Goal: Task Accomplishment & Management: Manage account settings

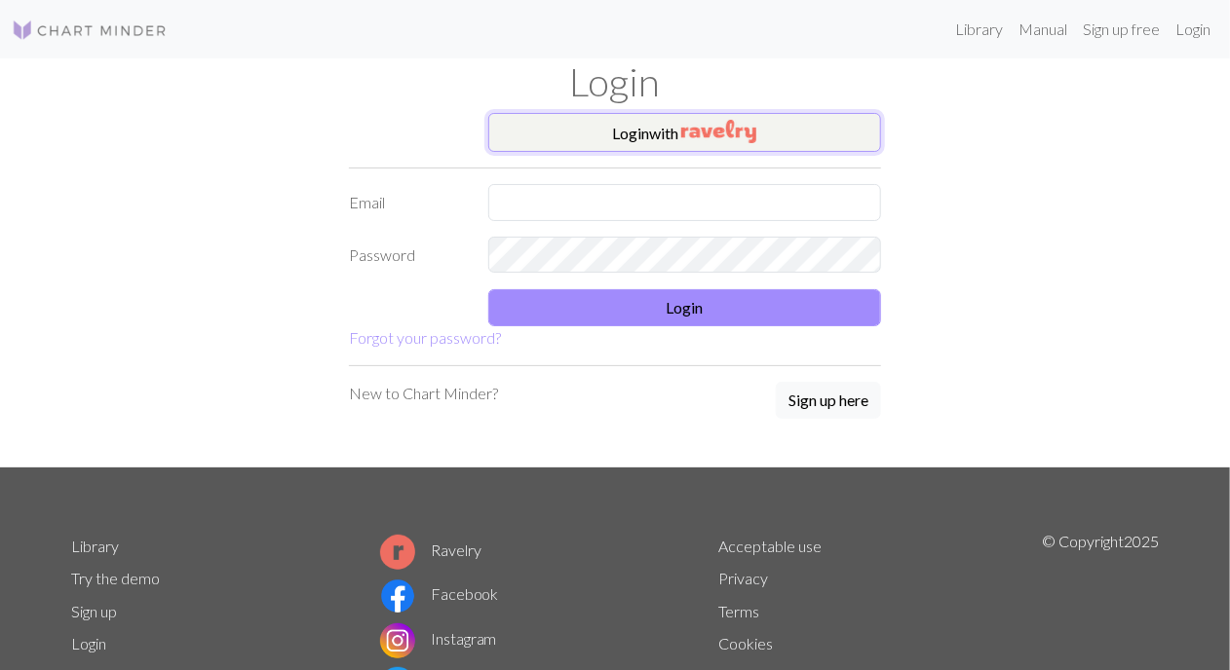
click at [671, 128] on button "Login with" at bounding box center [685, 132] width 394 height 39
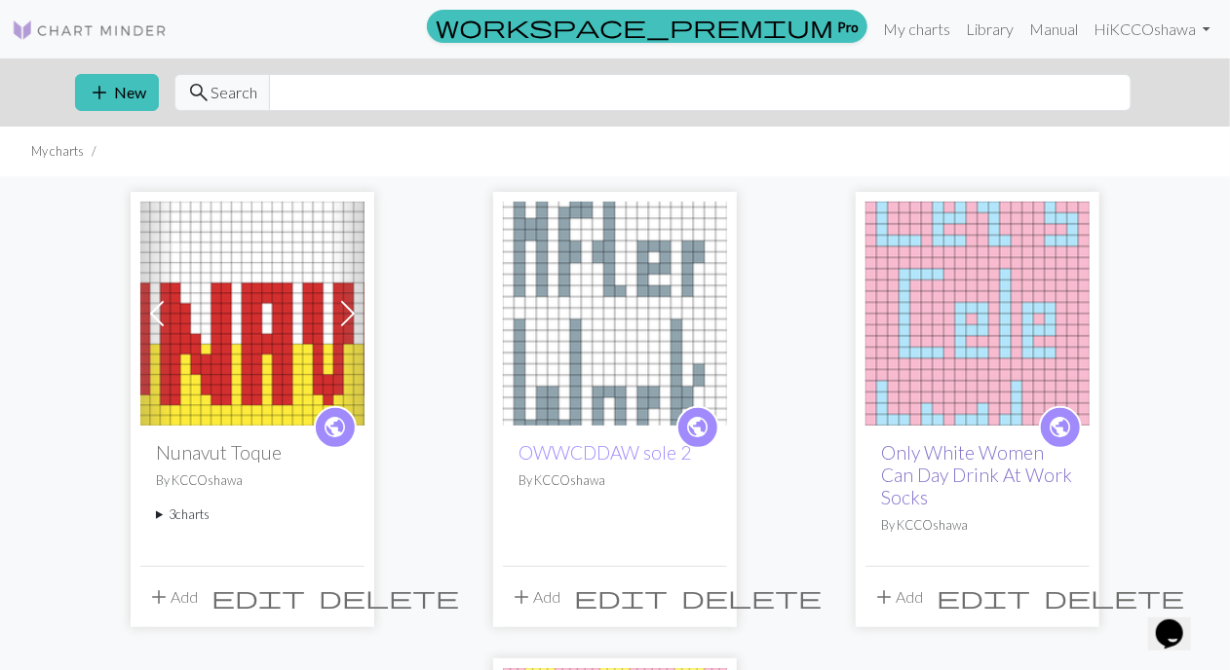
click at [933, 477] on link "Only White Women Can Day Drink At Work Socks" at bounding box center [976, 474] width 191 height 67
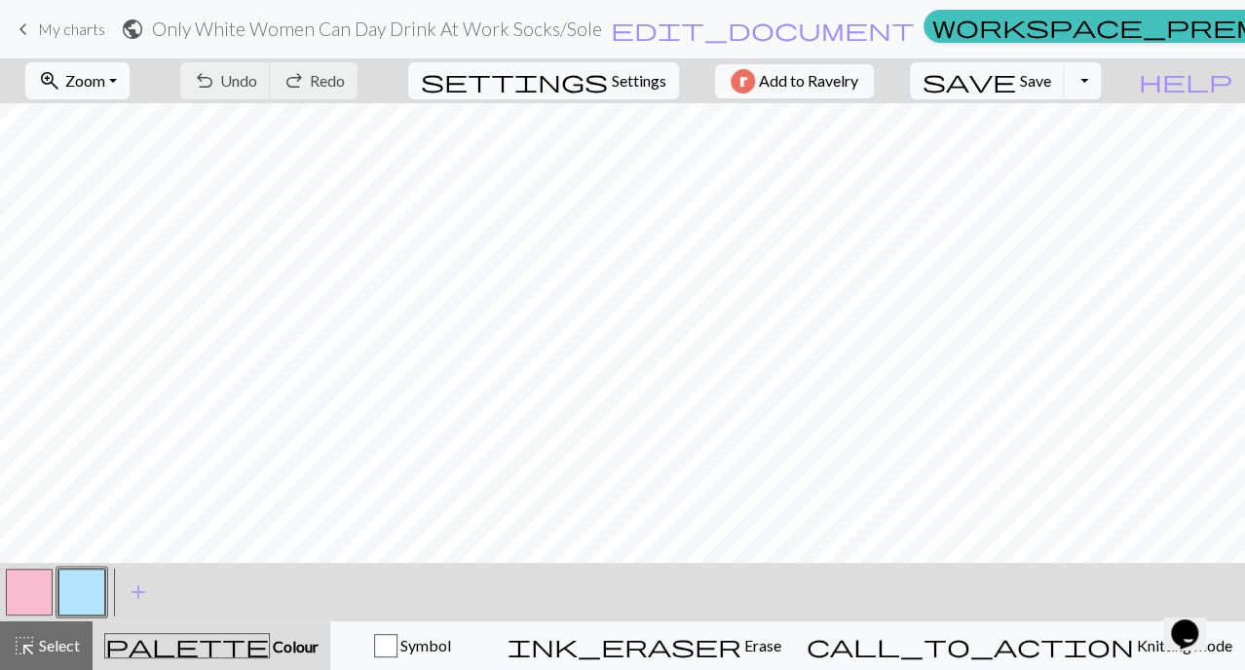
click at [595, 65] on button "settings Settings" at bounding box center [543, 80] width 271 height 37
select select "aran"
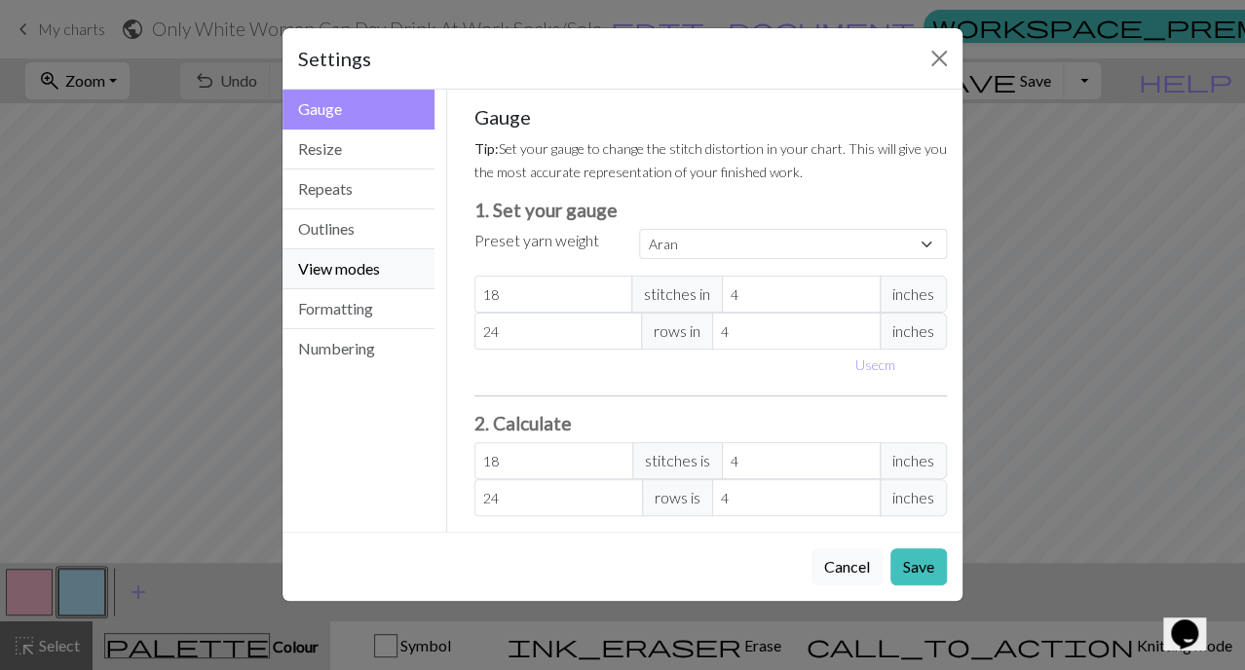
click at [387, 266] on button "View modes" at bounding box center [359, 269] width 152 height 40
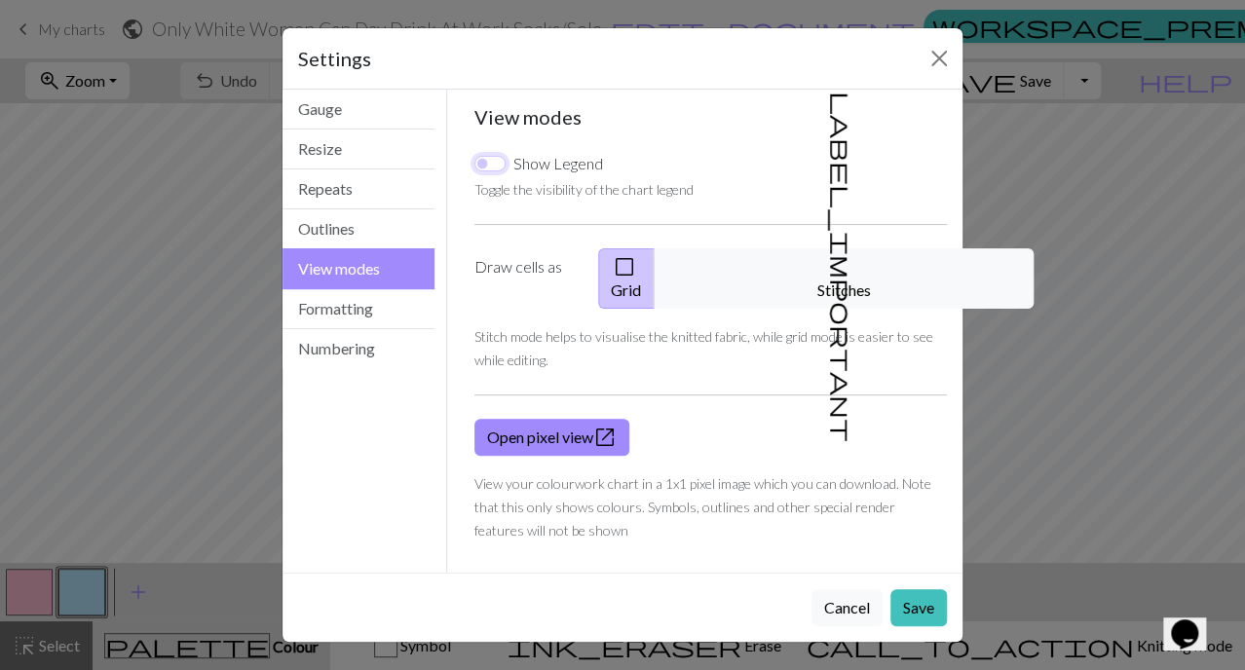
click at [492, 156] on input "Show Legend" at bounding box center [490, 164] width 31 height 16
checkbox input "true"
click at [917, 590] on button "Save" at bounding box center [919, 608] width 57 height 37
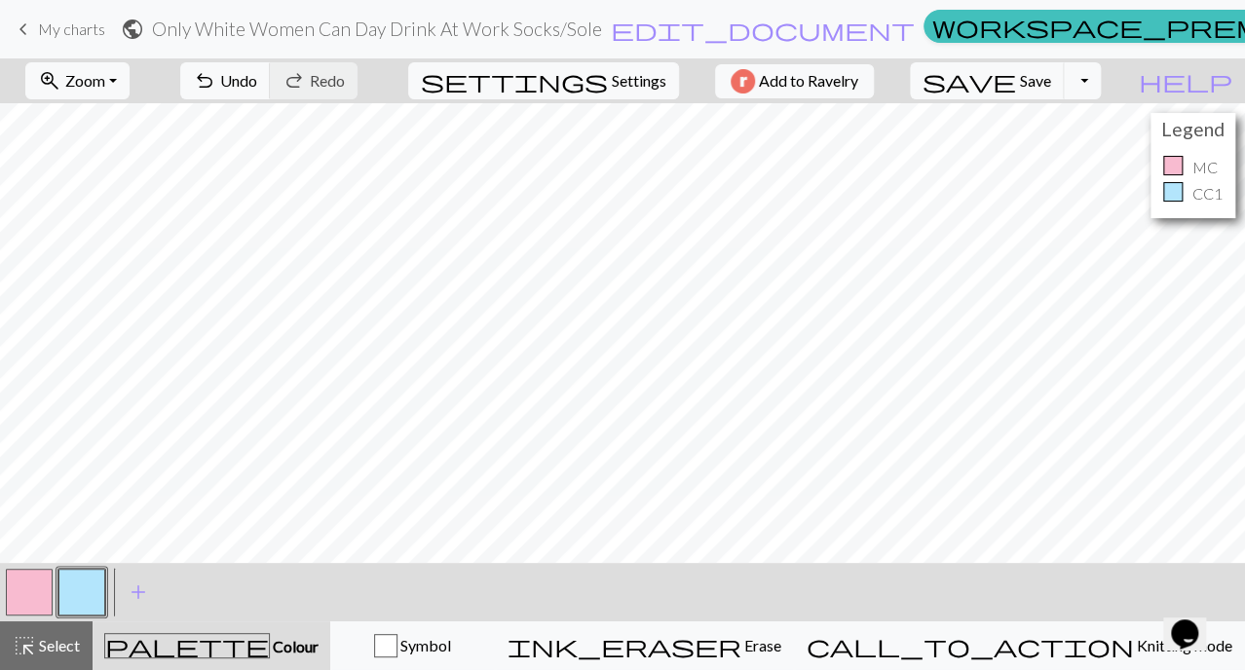
click at [1210, 191] on p "CC1" at bounding box center [1208, 193] width 30 height 23
click at [41, 598] on button "button" at bounding box center [29, 592] width 47 height 47
click at [40, 597] on button "button" at bounding box center [29, 592] width 47 height 47
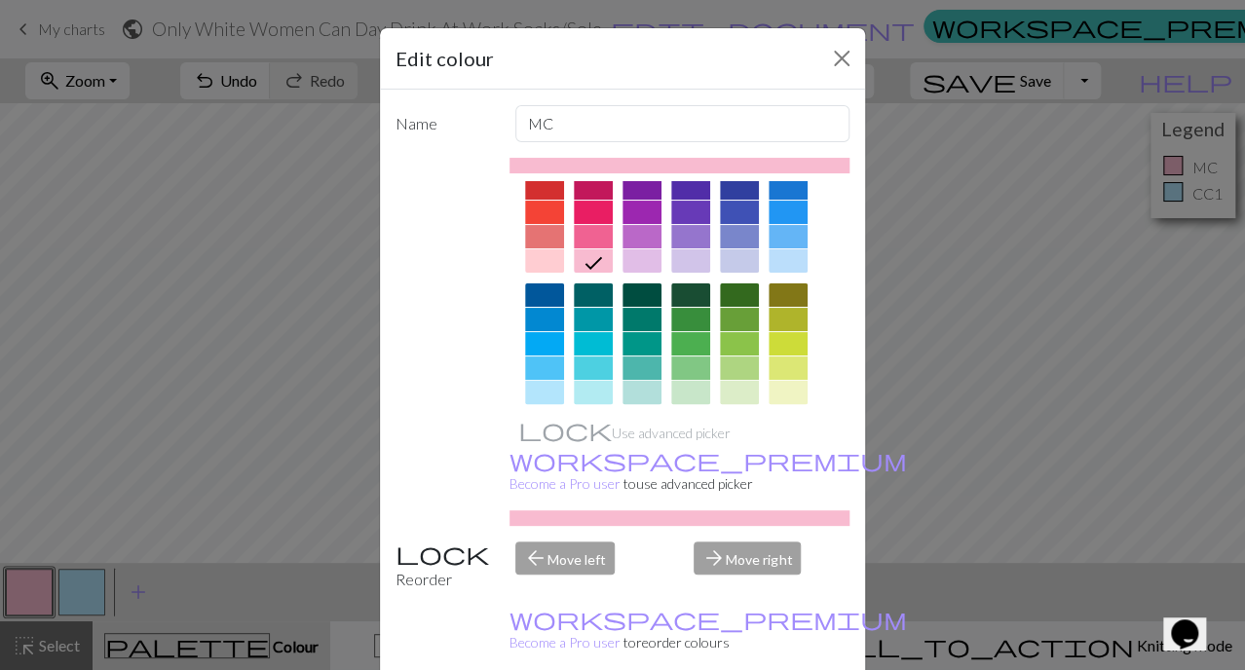
scroll to position [41, 0]
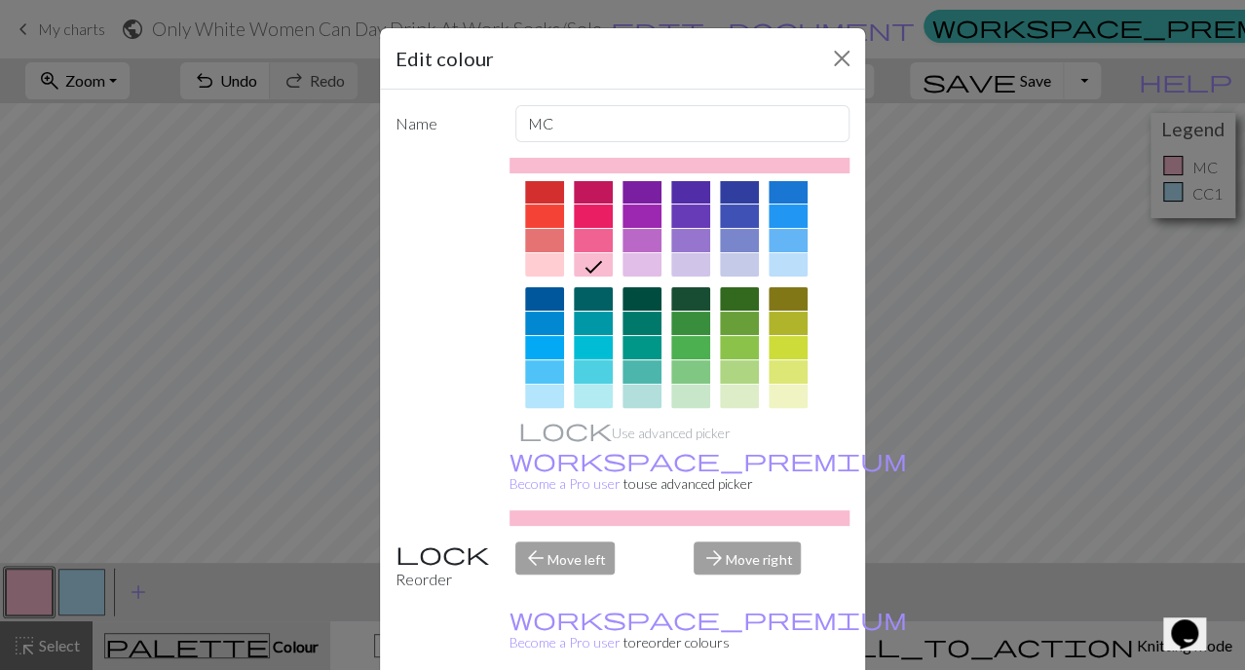
click at [590, 367] on div at bounding box center [593, 372] width 39 height 23
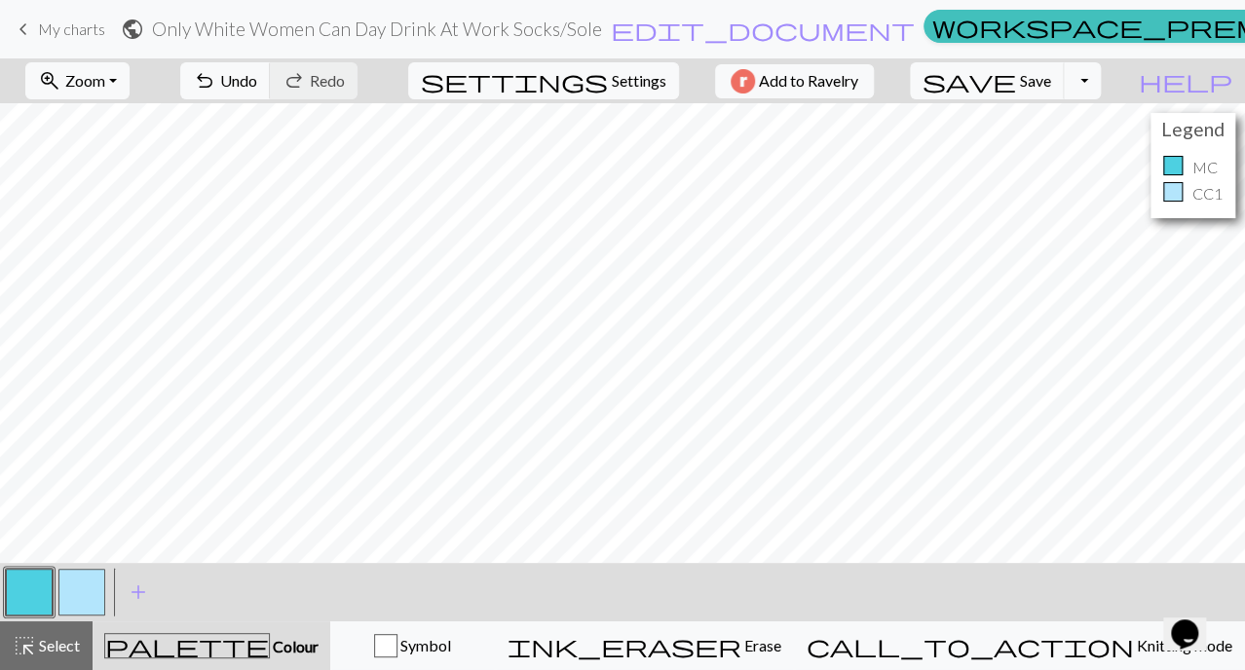
click at [86, 594] on button "button" at bounding box center [81, 592] width 47 height 47
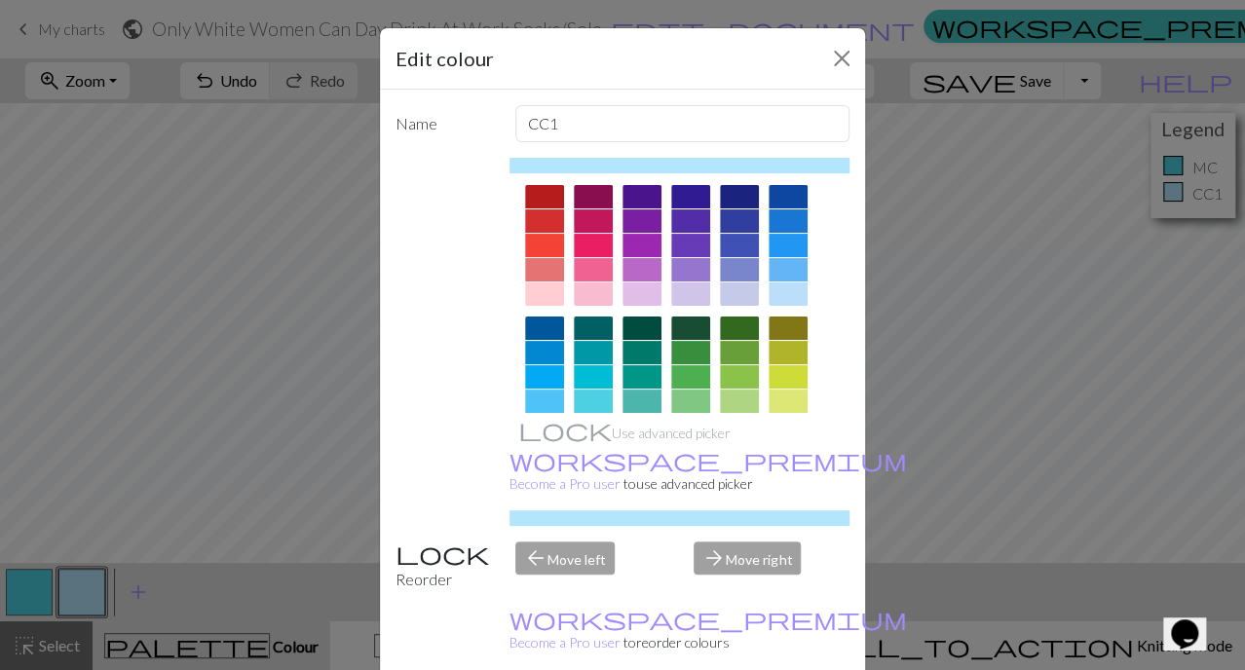
scroll to position [0, 0]
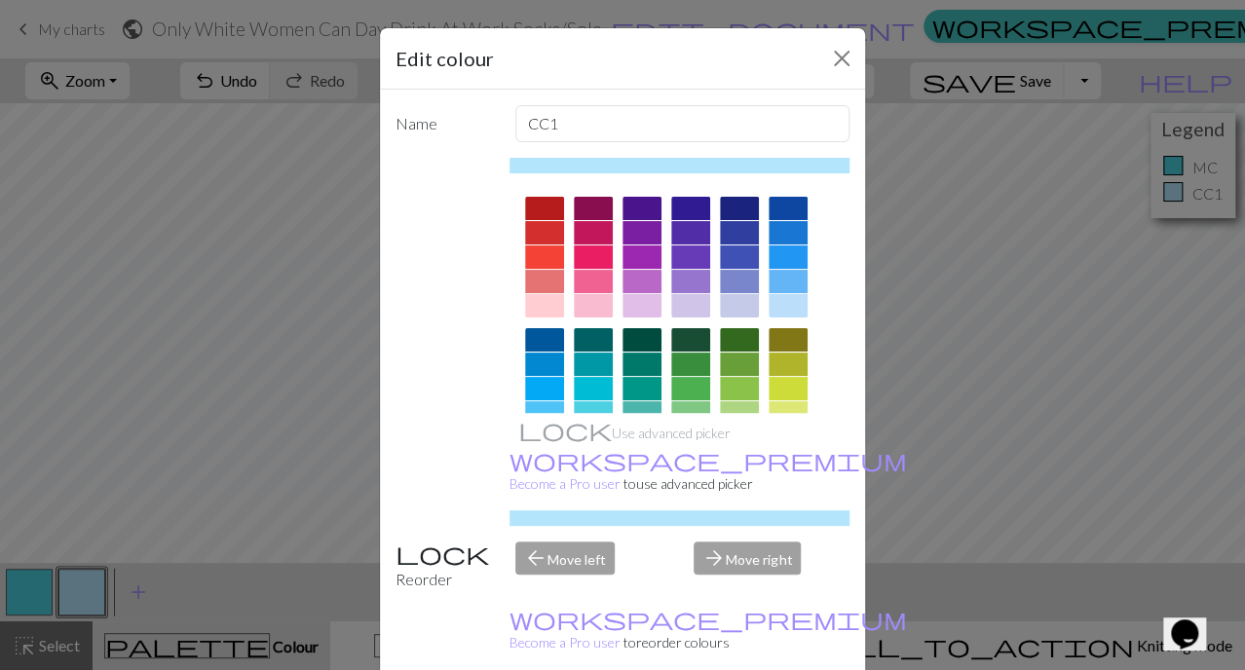
click at [736, 210] on div at bounding box center [739, 208] width 39 height 23
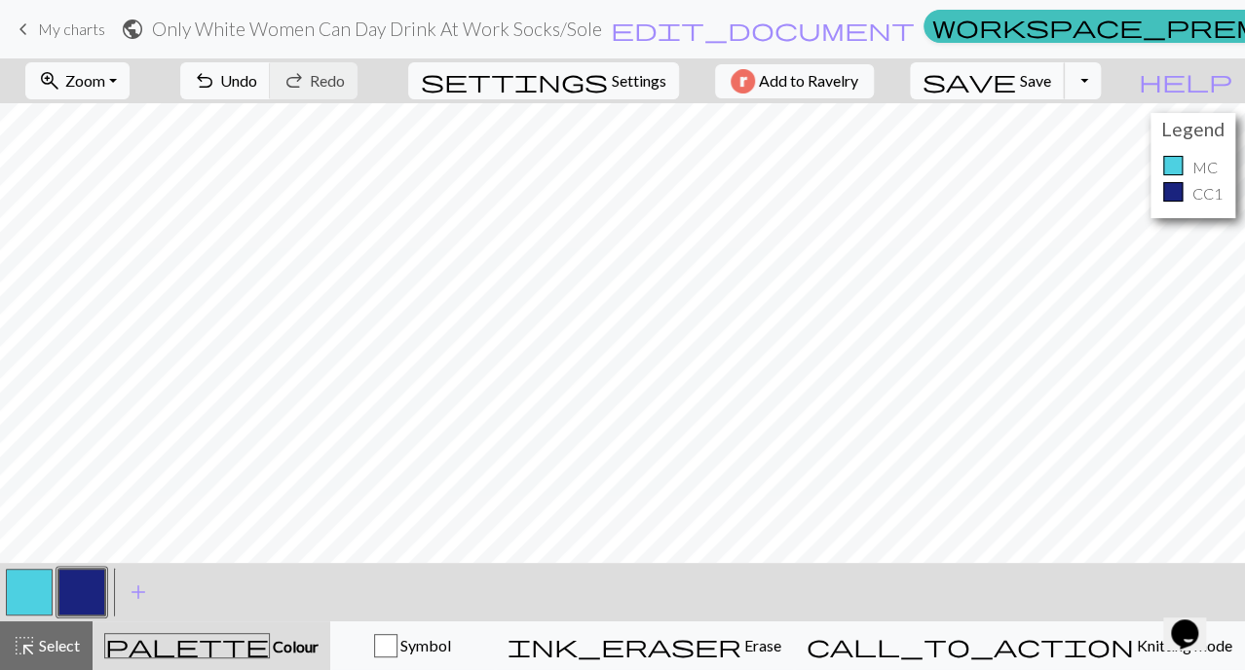
click at [1051, 86] on span "Save" at bounding box center [1035, 80] width 31 height 19
click at [1101, 82] on button "Toggle Dropdown" at bounding box center [1082, 80] width 37 height 37
click at [1064, 167] on button "save_alt Download" at bounding box center [941, 154] width 322 height 31
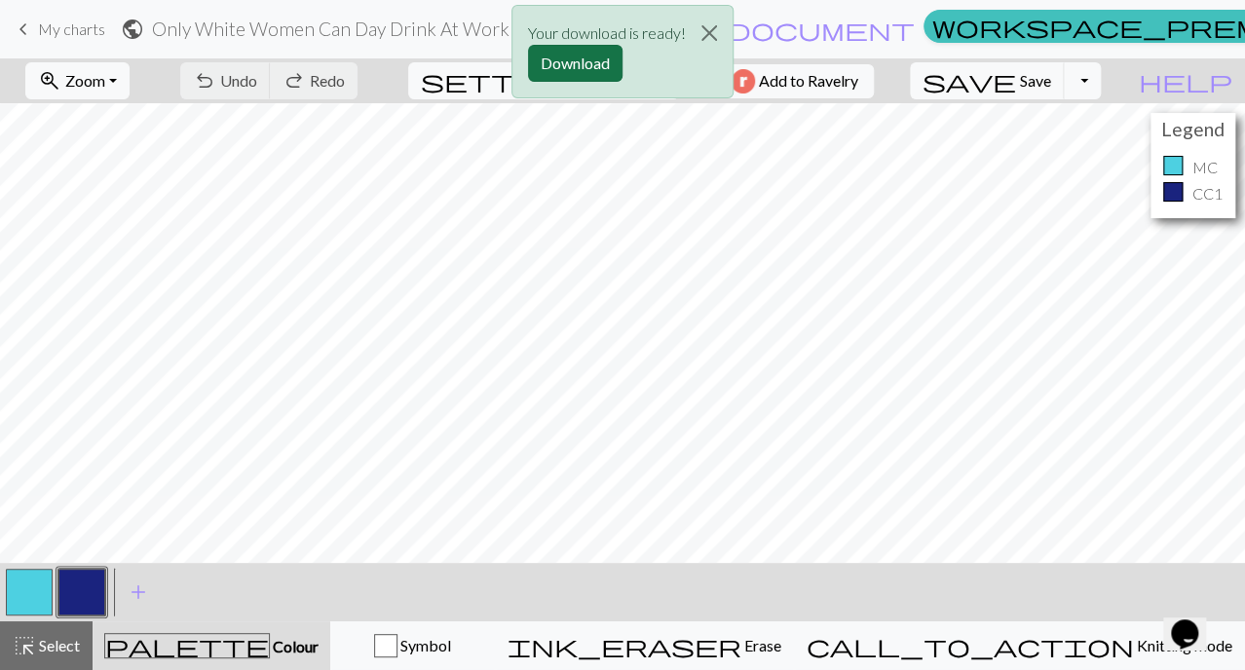
click at [598, 62] on button "Download" at bounding box center [575, 63] width 95 height 37
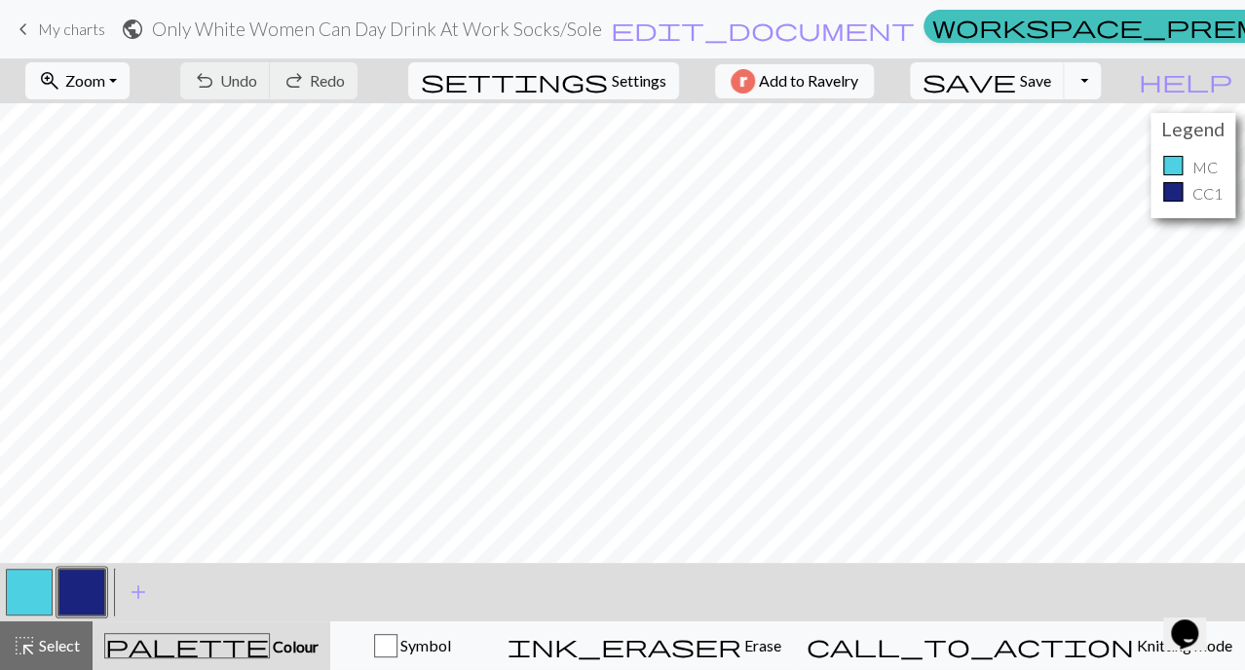
scroll to position [0, 0]
click at [75, 37] on span "My charts" at bounding box center [71, 28] width 67 height 19
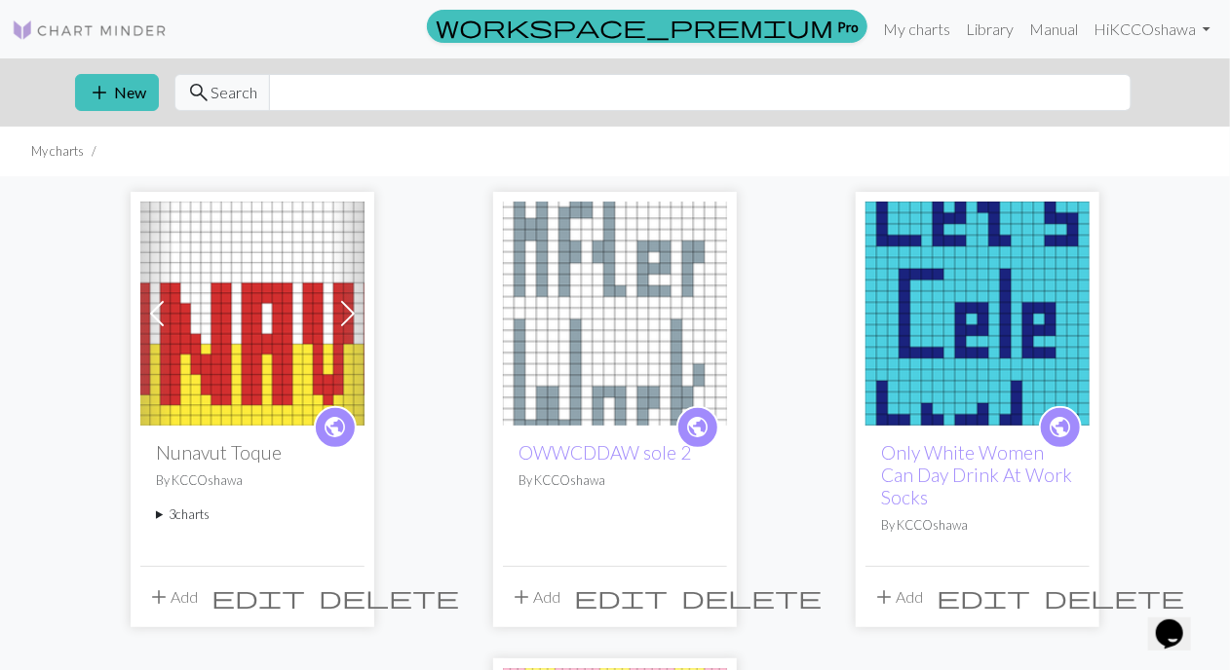
click at [615, 333] on img at bounding box center [615, 314] width 224 height 224
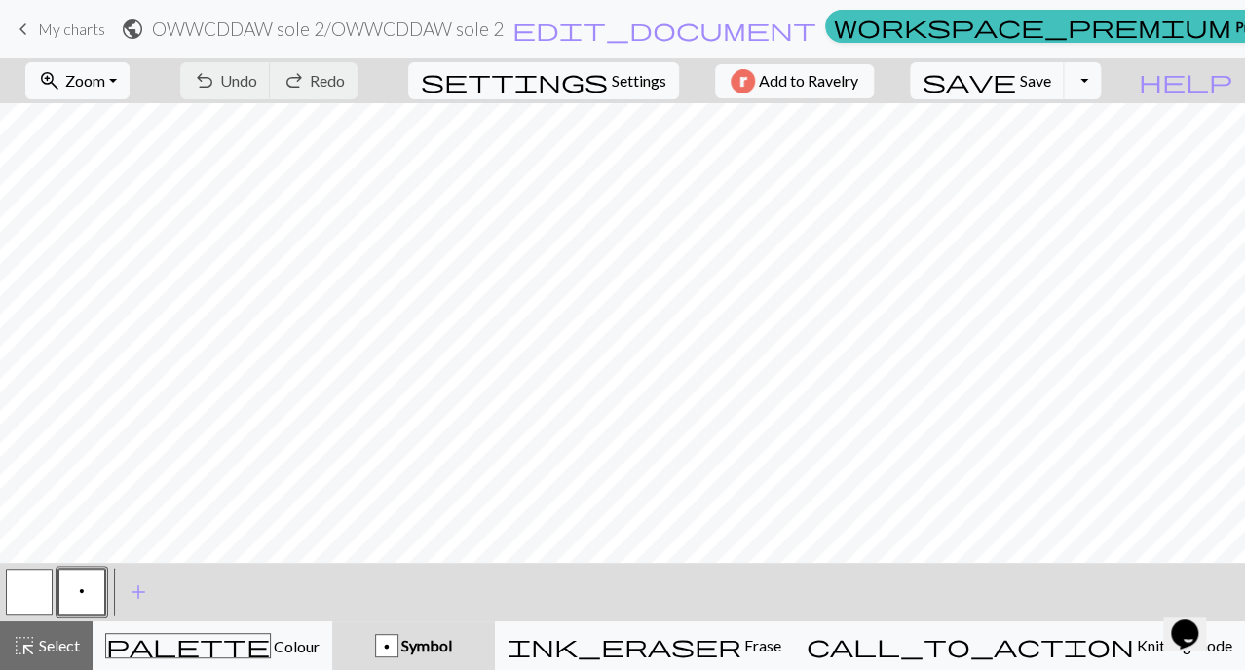
click at [47, 591] on button "button" at bounding box center [29, 592] width 47 height 47
click at [35, 586] on button "button" at bounding box center [29, 592] width 47 height 47
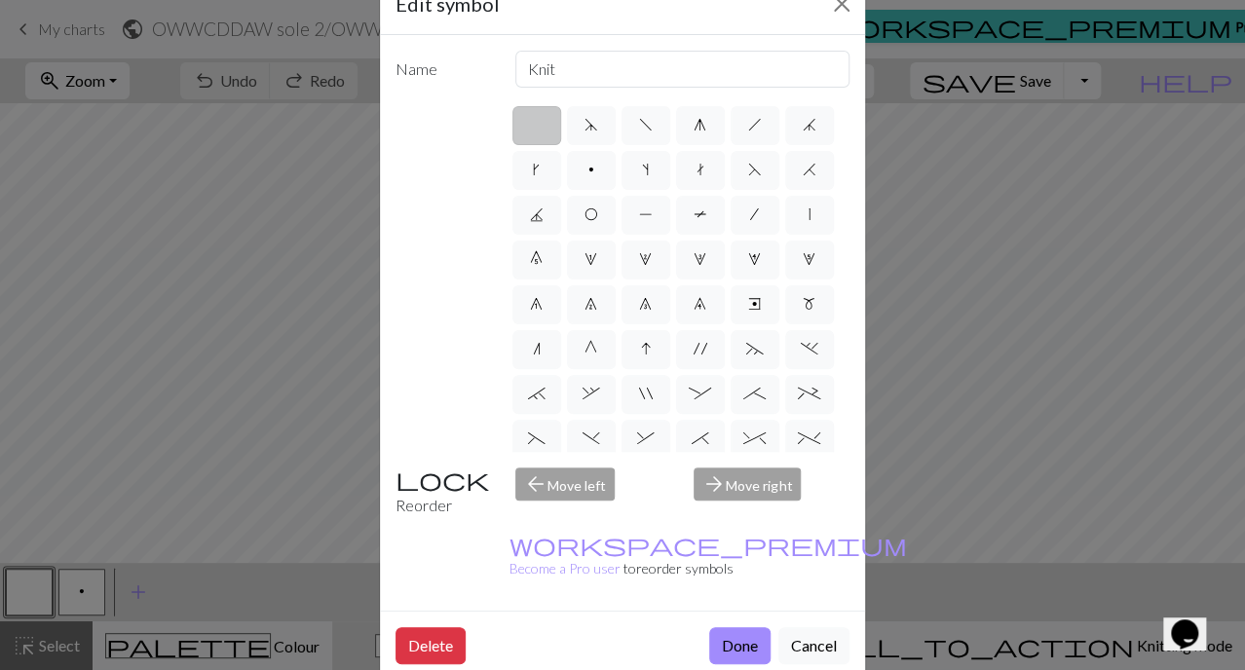
scroll to position [57, 0]
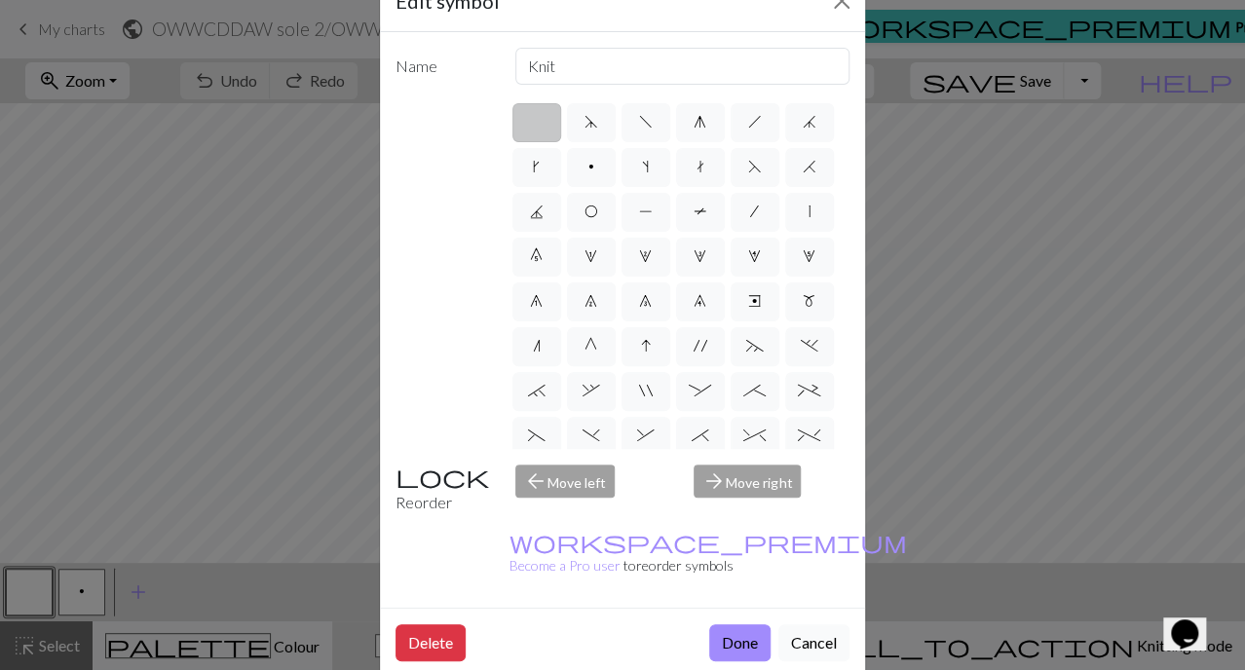
click at [815, 625] on button "Cancel" at bounding box center [814, 643] width 71 height 37
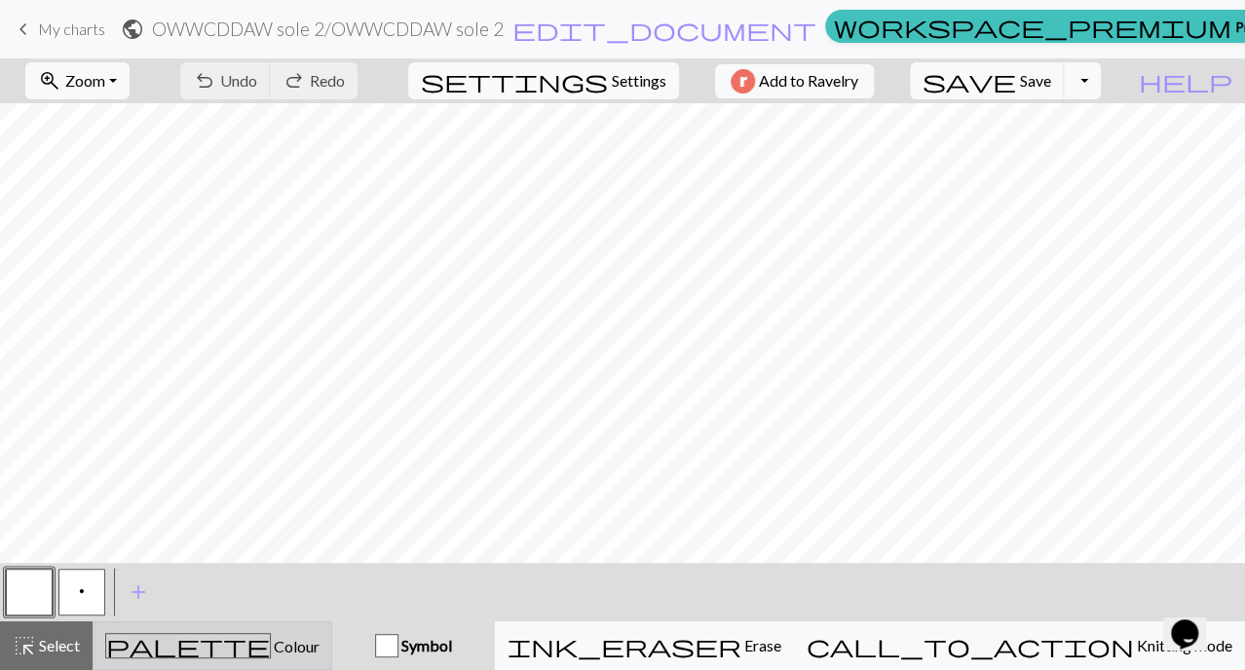
click at [320, 646] on div "palette Colour Colour" at bounding box center [212, 645] width 214 height 25
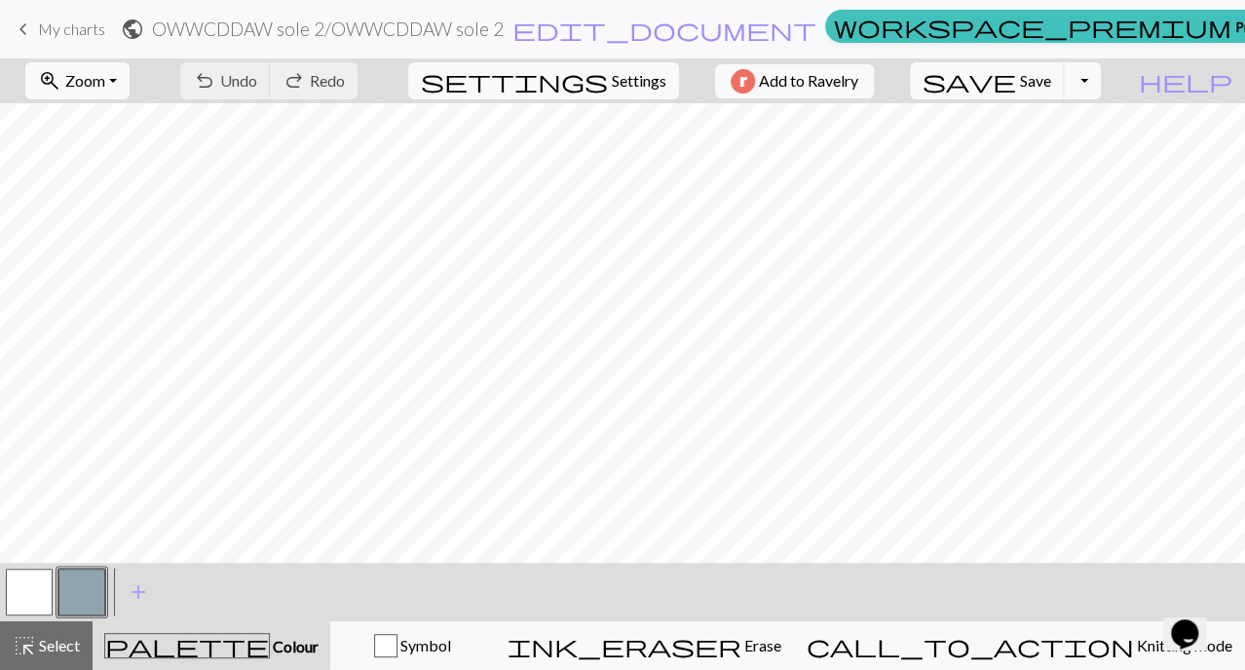
click at [35, 593] on button "button" at bounding box center [29, 592] width 47 height 47
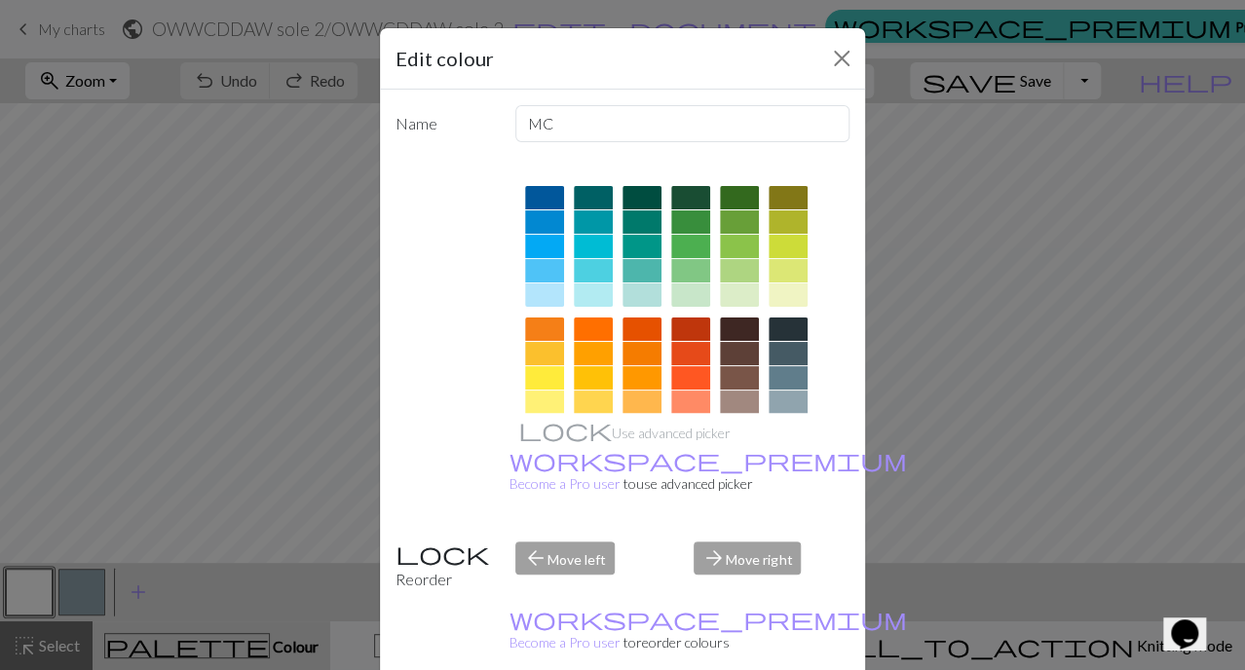
scroll to position [143, 0]
click at [577, 273] on div at bounding box center [593, 269] width 39 height 23
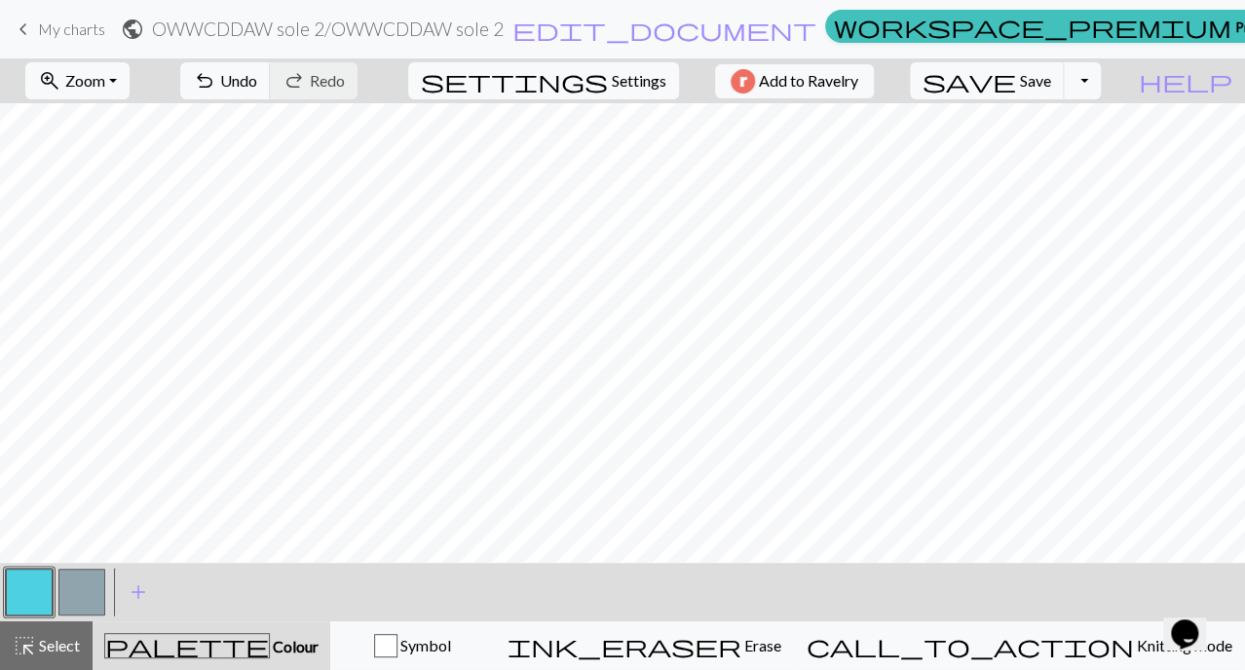
click at [76, 599] on button "button" at bounding box center [81, 592] width 47 height 47
click at [92, 583] on button "button" at bounding box center [81, 592] width 47 height 47
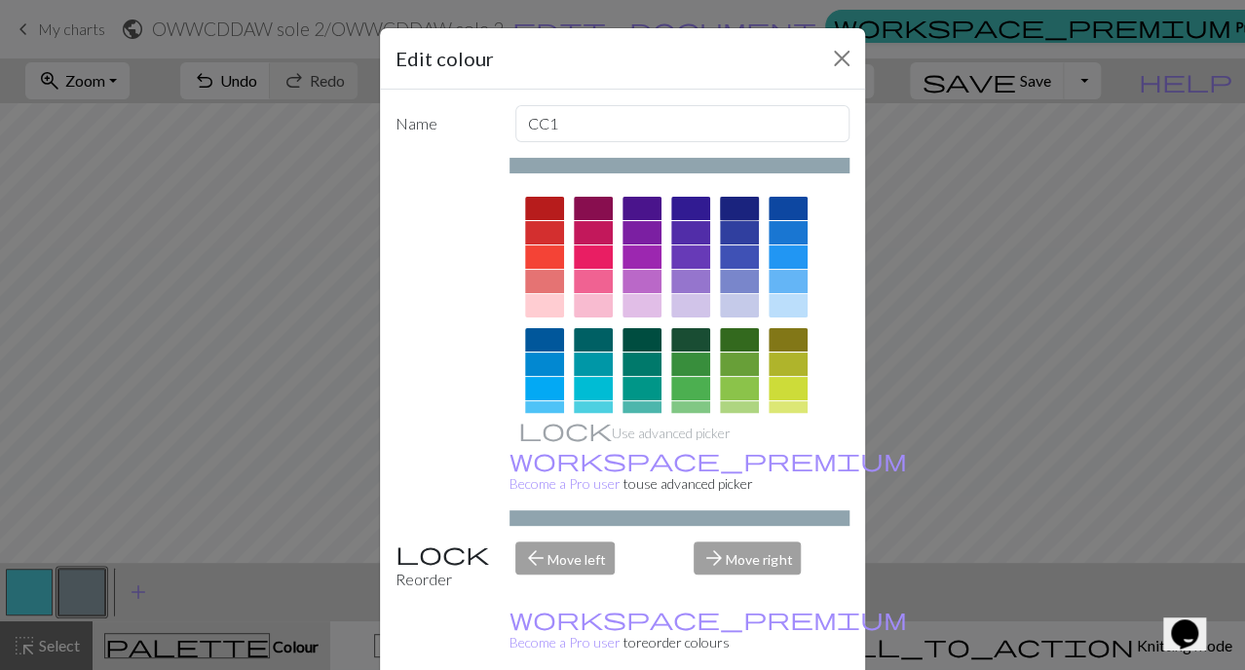
click at [721, 205] on div at bounding box center [739, 208] width 39 height 23
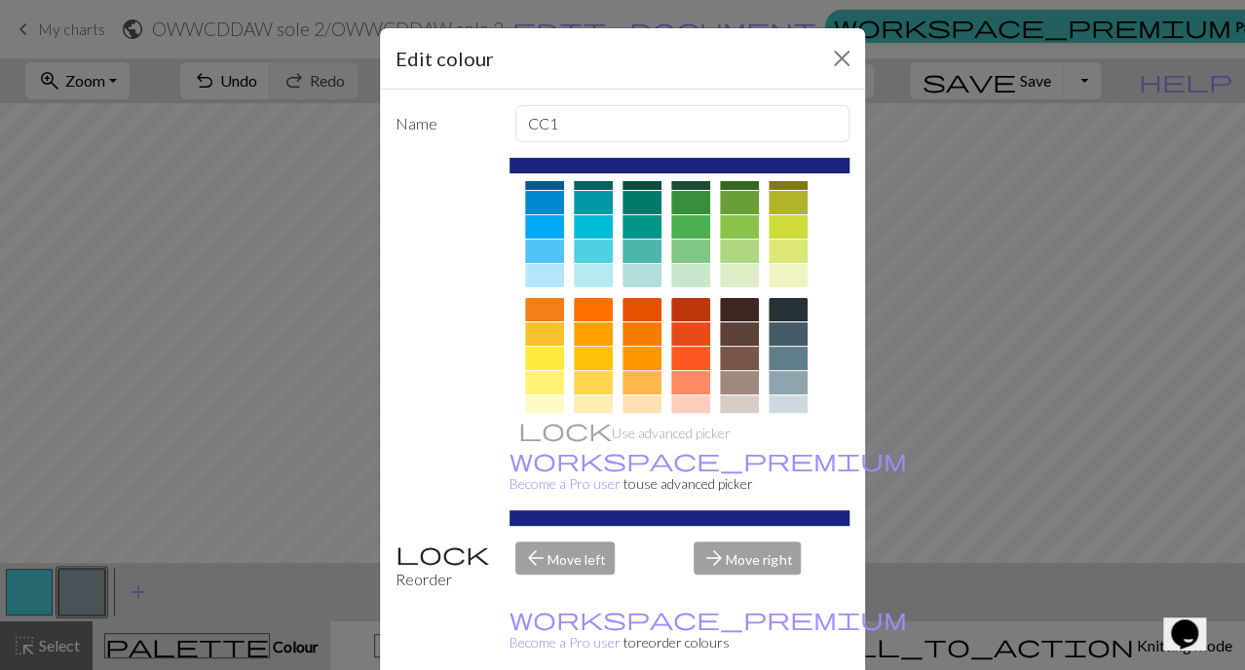
scroll to position [171, 0]
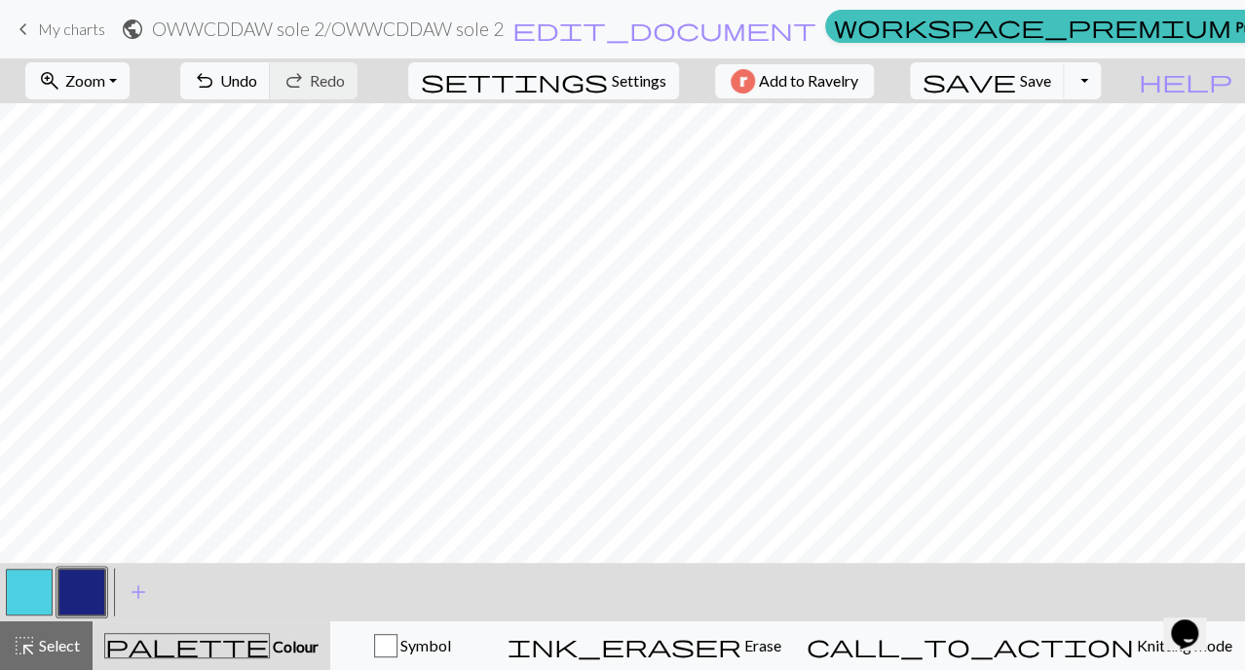
click at [39, 594] on button "button" at bounding box center [29, 592] width 47 height 47
click at [93, 595] on button "button" at bounding box center [81, 592] width 47 height 47
click at [23, 589] on button "button" at bounding box center [29, 592] width 47 height 47
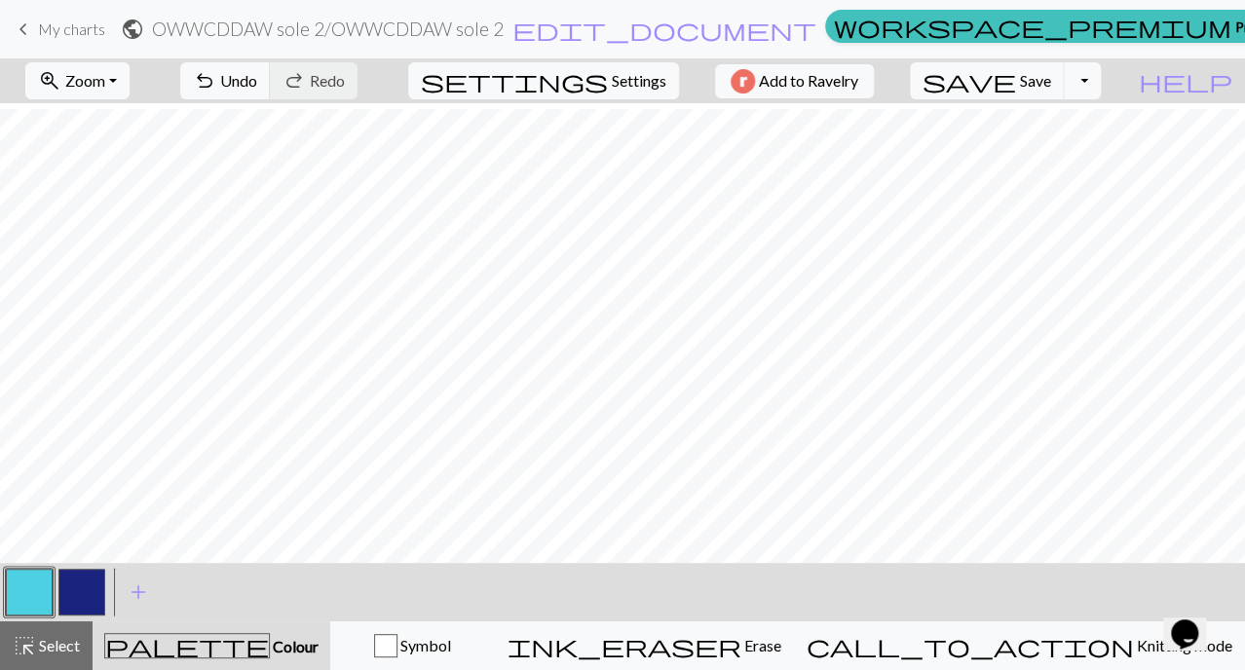
click at [92, 605] on button "button" at bounding box center [81, 592] width 47 height 47
click at [27, 591] on button "button" at bounding box center [29, 592] width 47 height 47
click at [76, 584] on button "button" at bounding box center [81, 592] width 47 height 47
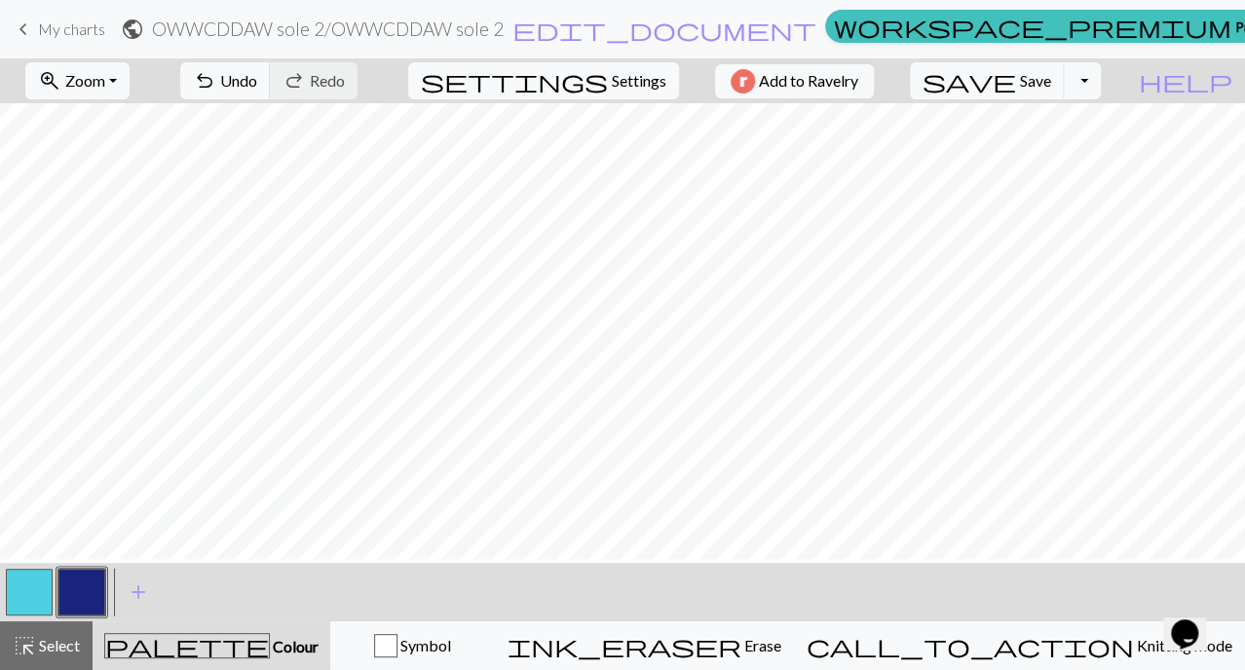
scroll to position [124, 0]
click at [46, 587] on button "button" at bounding box center [29, 592] width 47 height 47
click at [74, 580] on button "button" at bounding box center [81, 592] width 47 height 47
click at [93, 38] on span "My charts" at bounding box center [71, 28] width 67 height 19
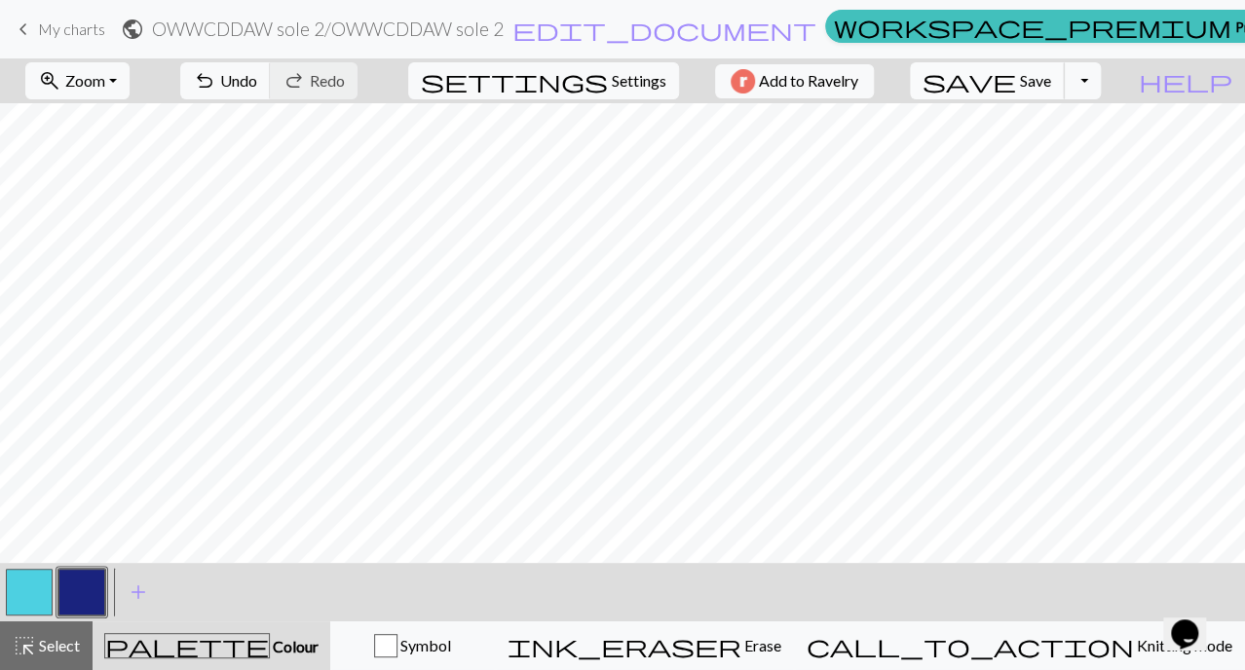
click at [1051, 74] on span "Save" at bounding box center [1035, 80] width 31 height 19
click at [54, 34] on span "My charts" at bounding box center [71, 28] width 67 height 19
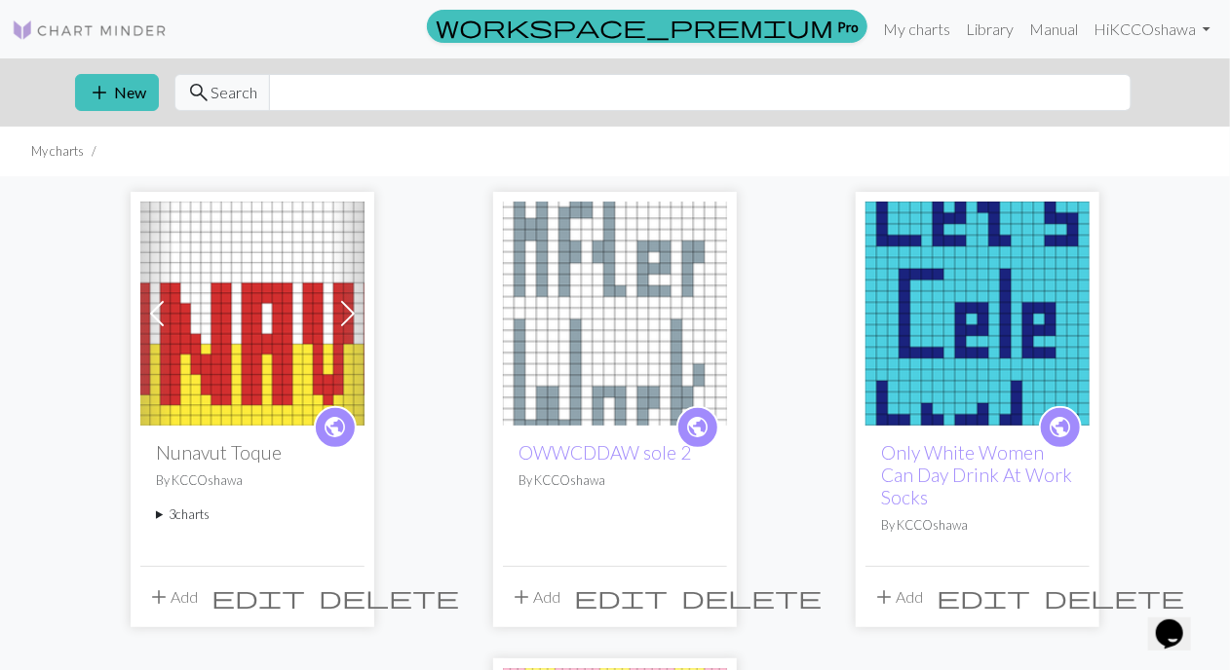
click at [963, 323] on img at bounding box center [977, 314] width 224 height 224
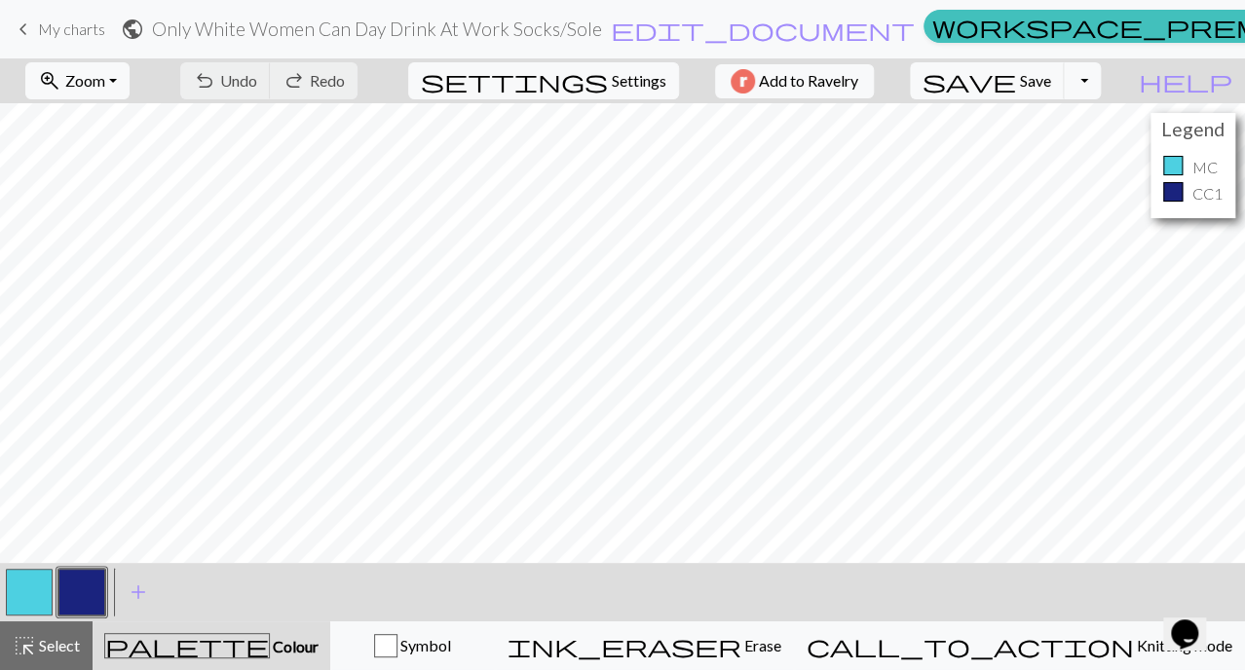
click at [61, 22] on span "My charts" at bounding box center [71, 28] width 67 height 19
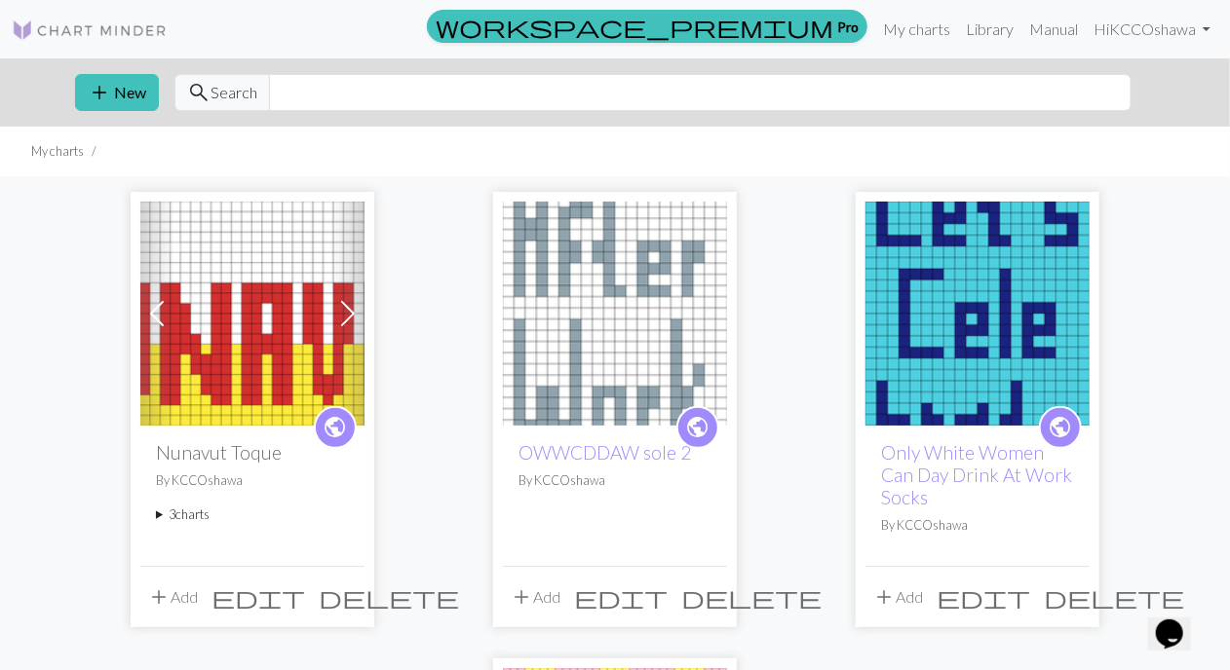
click at [626, 286] on img at bounding box center [615, 314] width 224 height 224
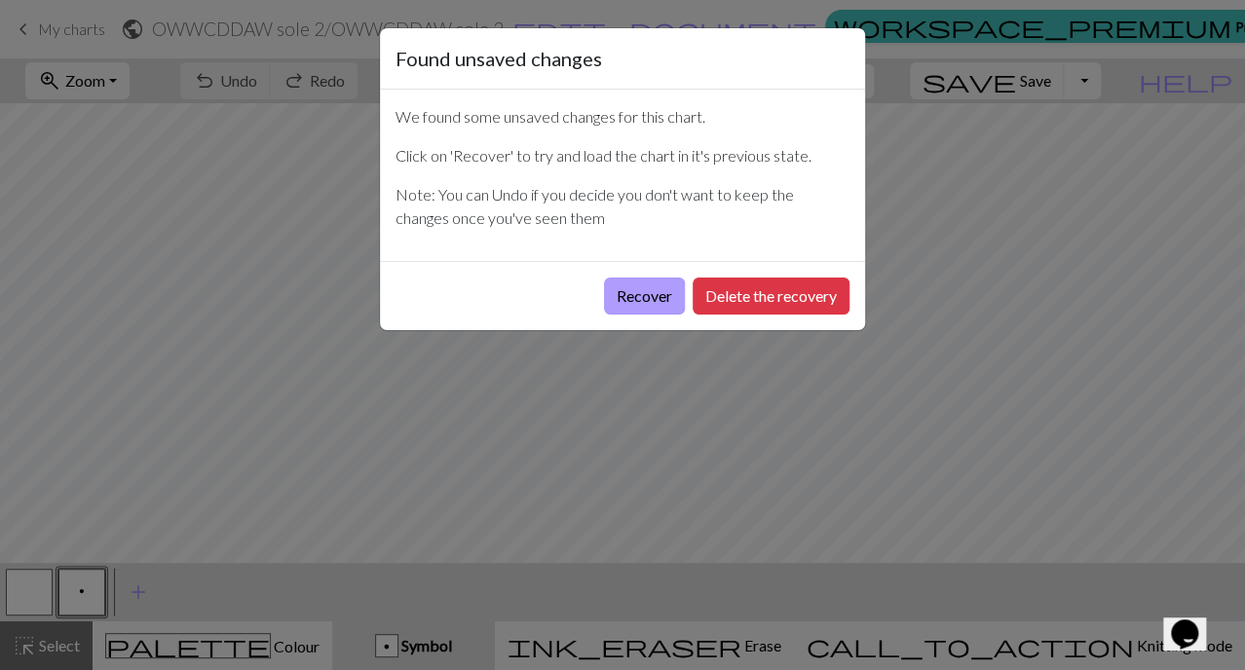
click at [657, 298] on button "Recover" at bounding box center [644, 296] width 81 height 37
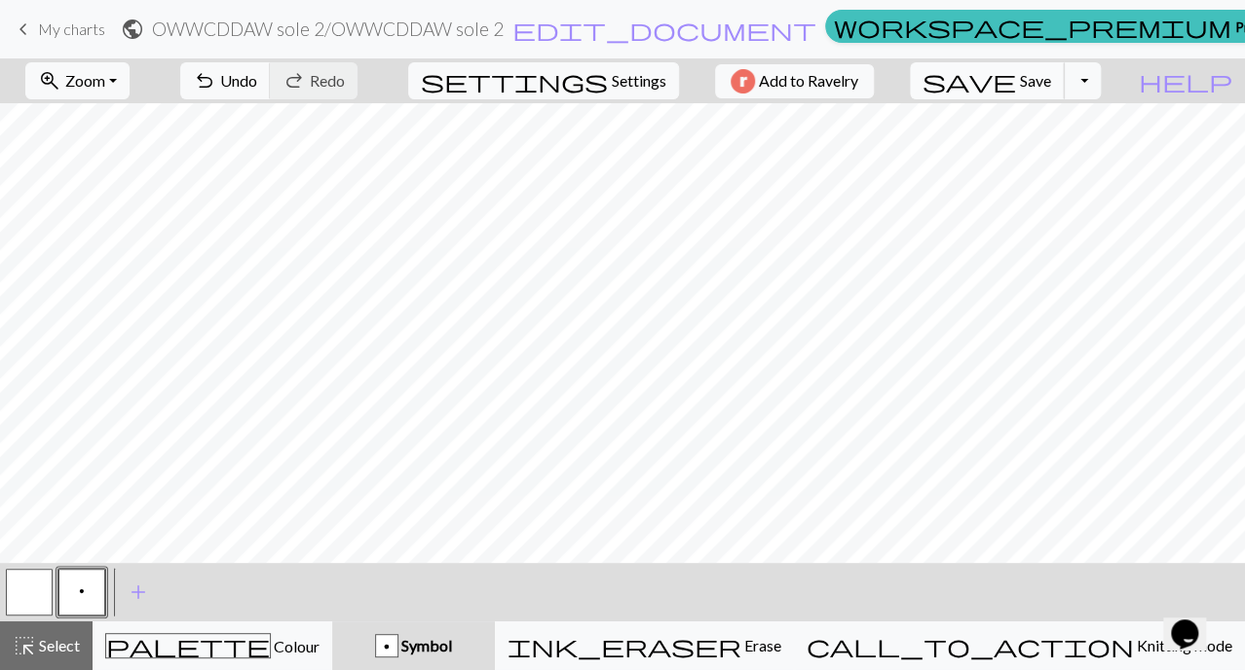
click at [1051, 77] on span "Save" at bounding box center [1035, 80] width 31 height 19
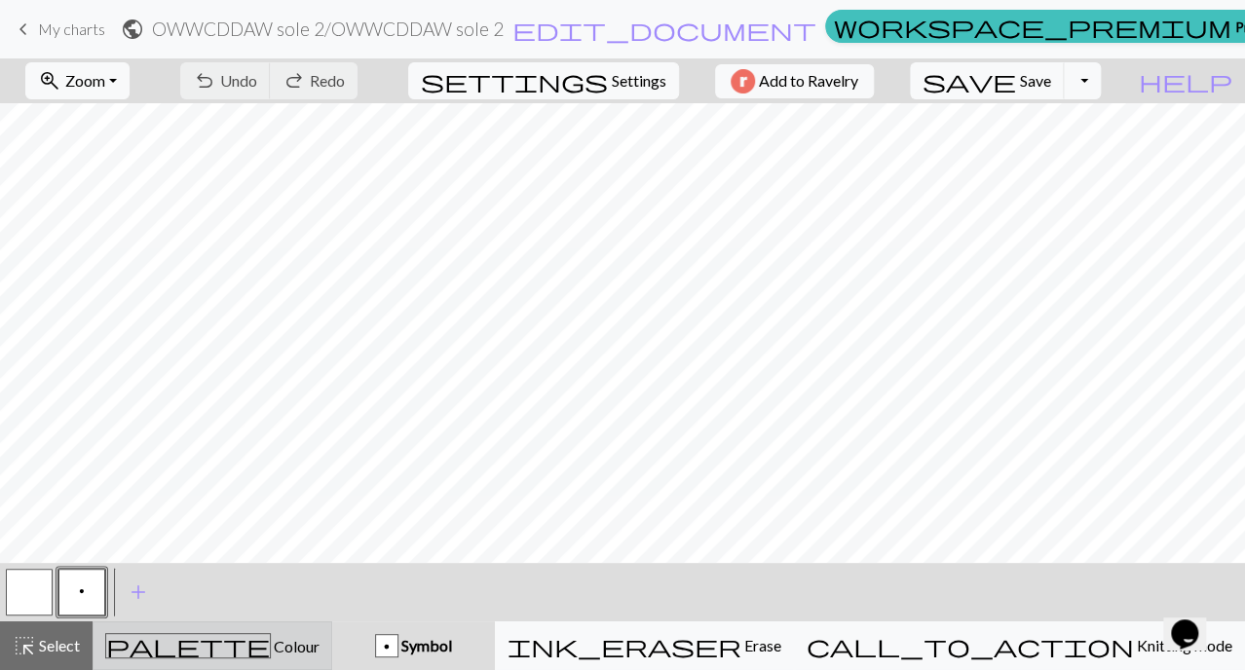
click at [271, 649] on span "Colour" at bounding box center [295, 646] width 49 height 19
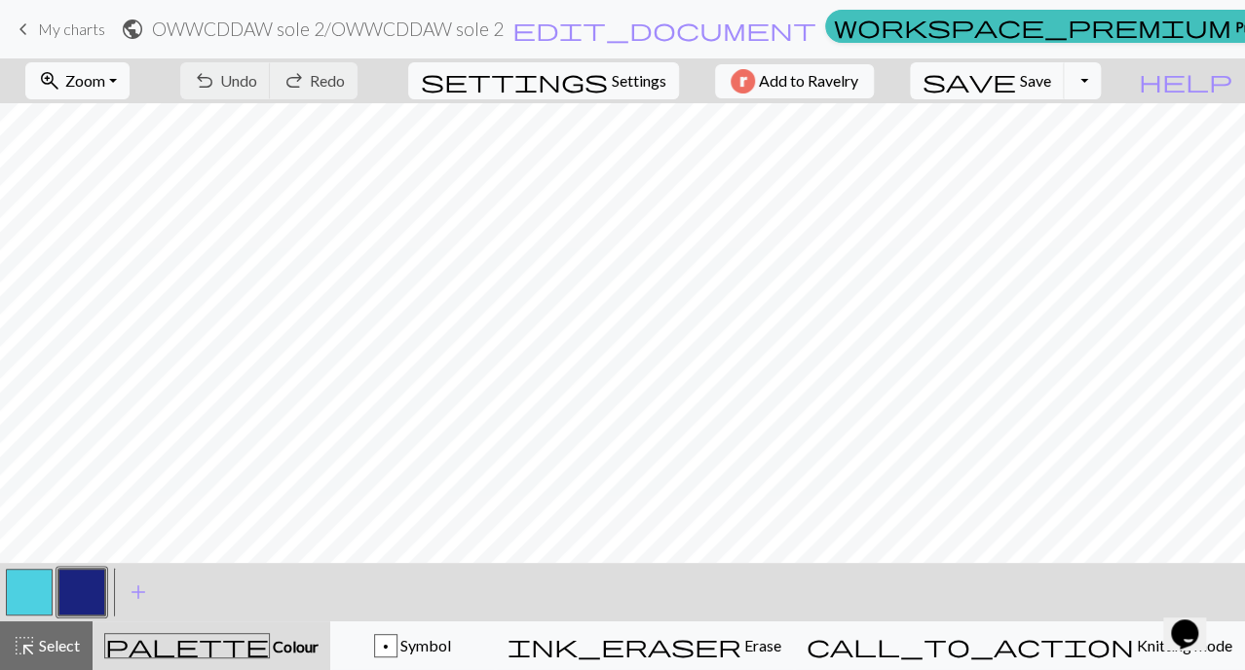
click at [85, 596] on button "button" at bounding box center [81, 592] width 47 height 47
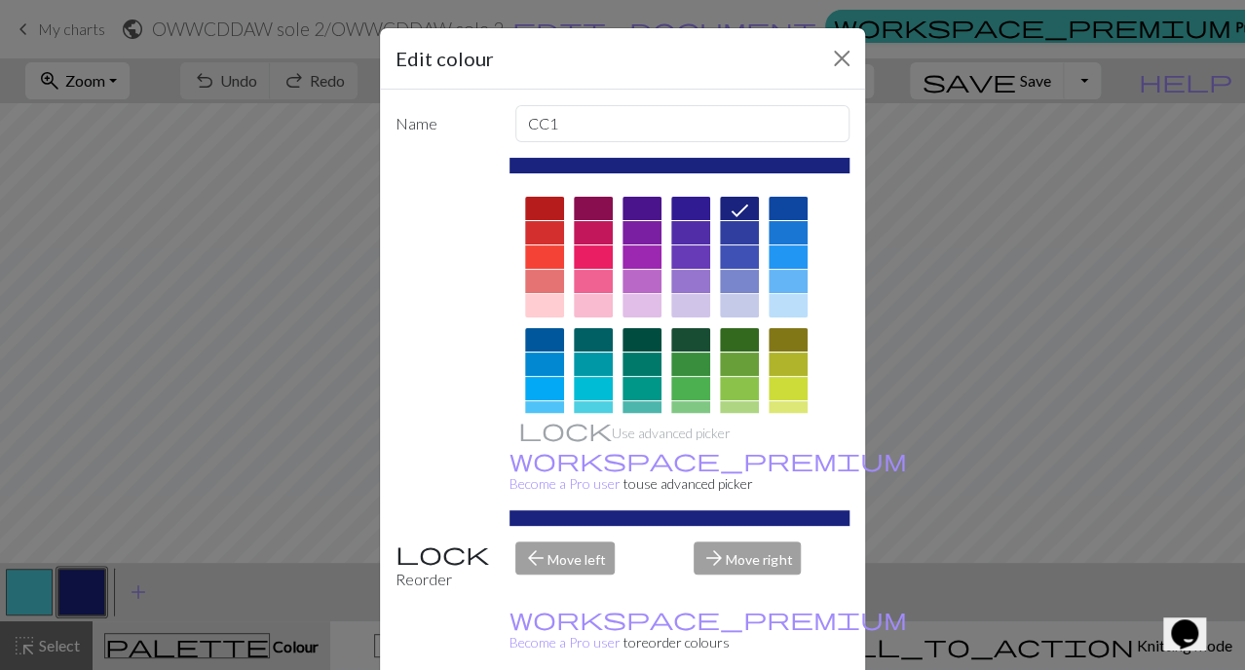
click at [720, 206] on div at bounding box center [739, 208] width 39 height 23
click at [965, 242] on div "Edit colour Name CC1 Use advanced picker workspace_premium Become a Pro user to…" at bounding box center [622, 335] width 1245 height 670
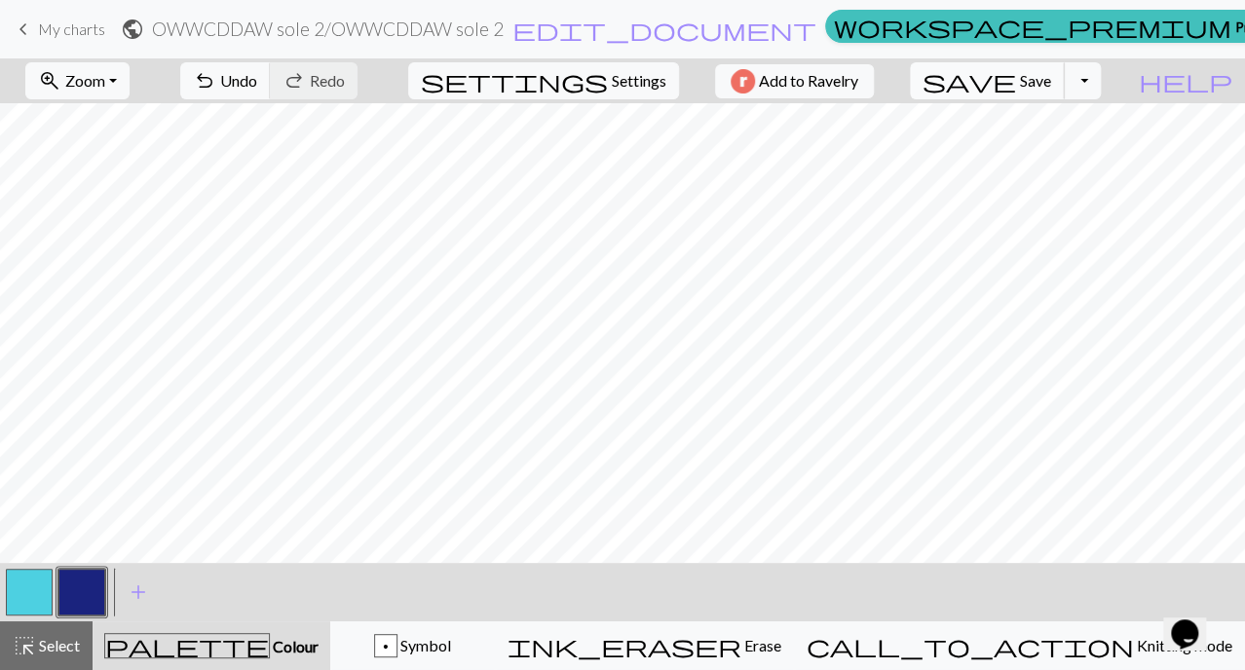
click at [1016, 90] on span "save" at bounding box center [970, 80] width 94 height 27
click at [64, 23] on span "My charts" at bounding box center [71, 28] width 67 height 19
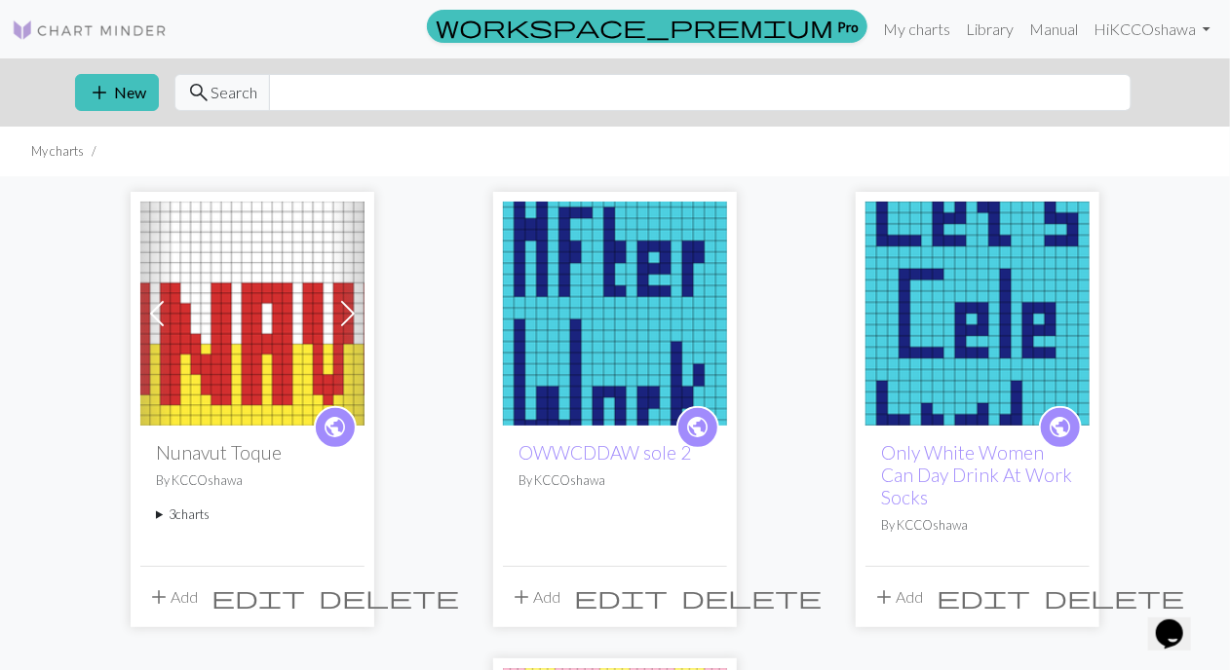
click at [951, 309] on img at bounding box center [977, 314] width 224 height 224
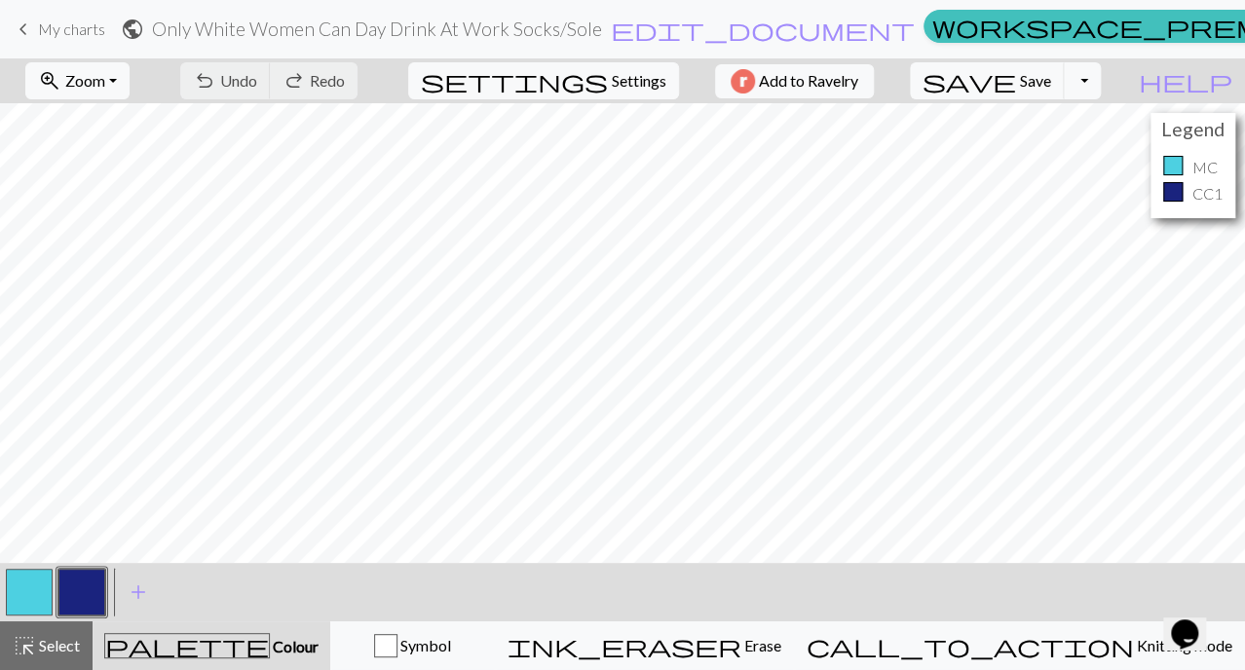
click at [33, 23] on span "keyboard_arrow_left" at bounding box center [23, 29] width 23 height 27
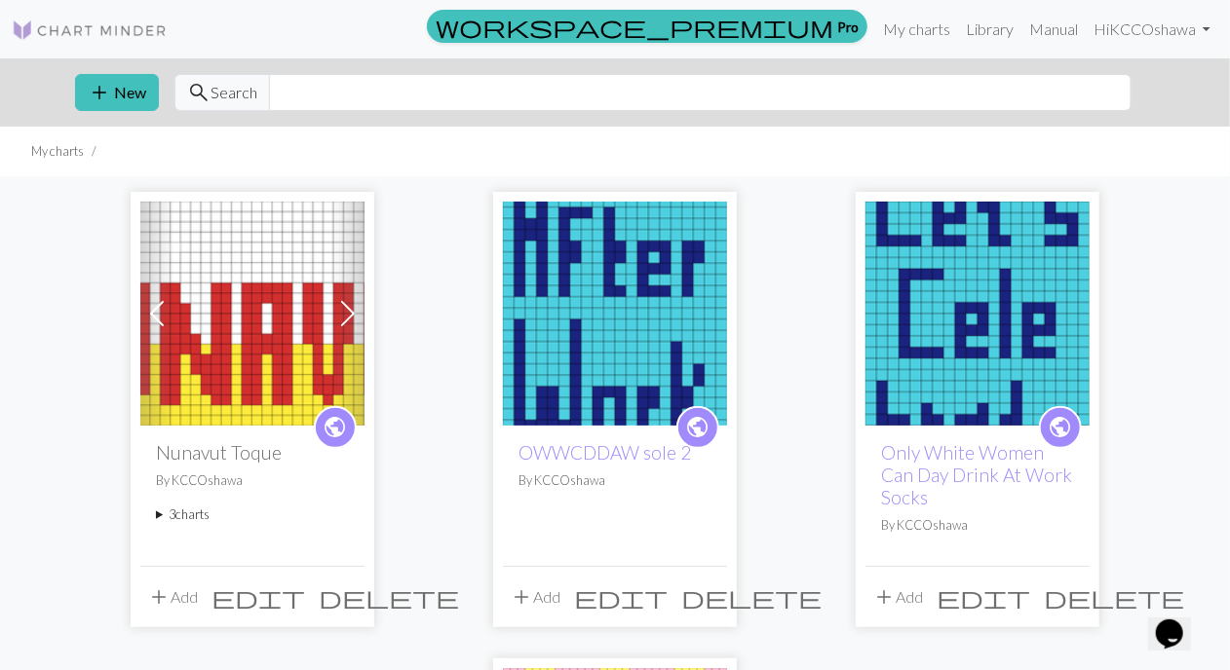
click at [553, 267] on img at bounding box center [615, 314] width 224 height 224
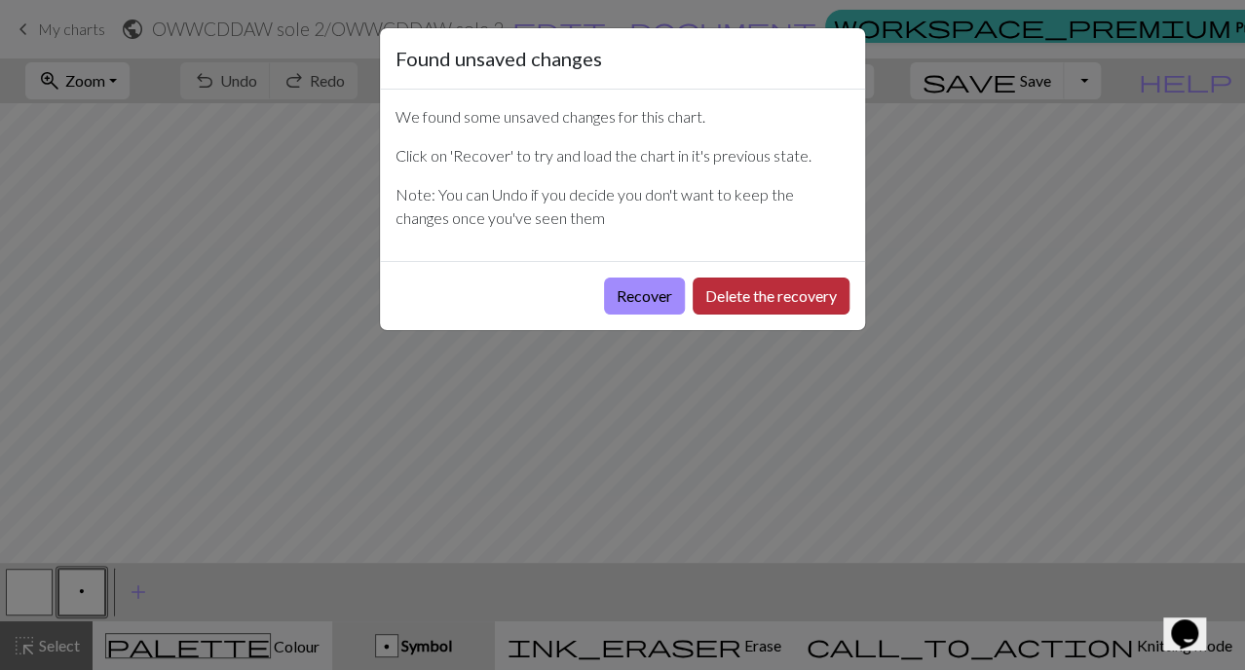
click at [717, 295] on button "Delete the recovery" at bounding box center [771, 296] width 157 height 37
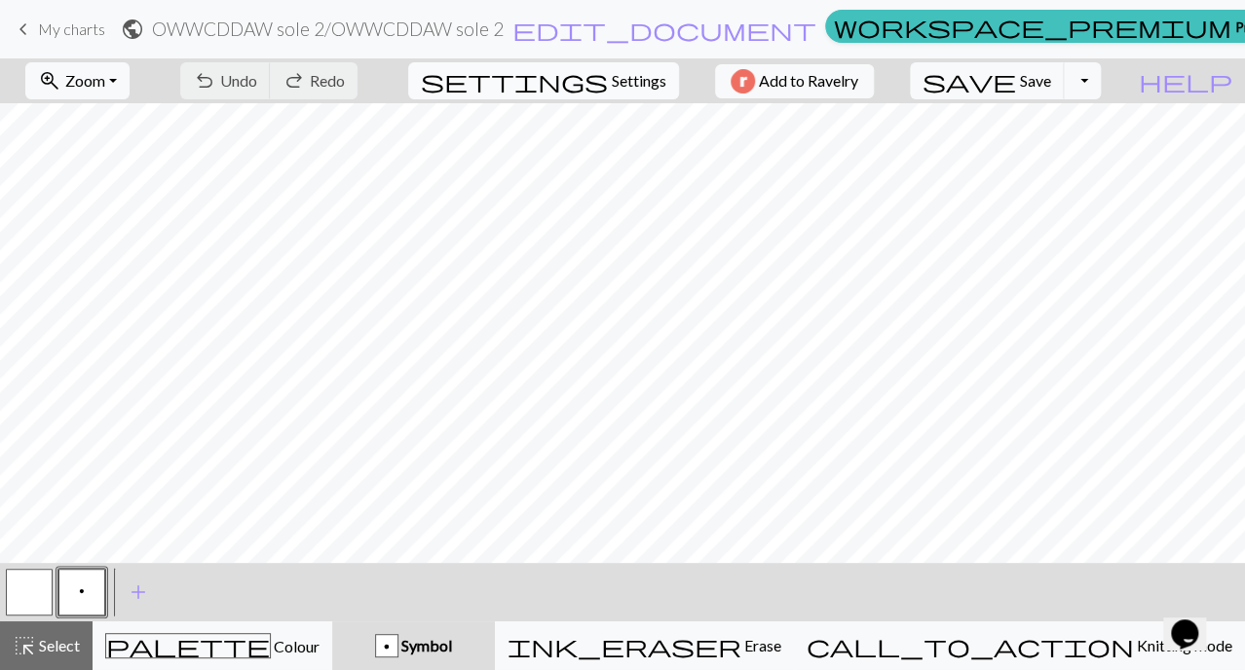
click at [579, 82] on span "settings" at bounding box center [514, 80] width 187 height 27
select select "aran"
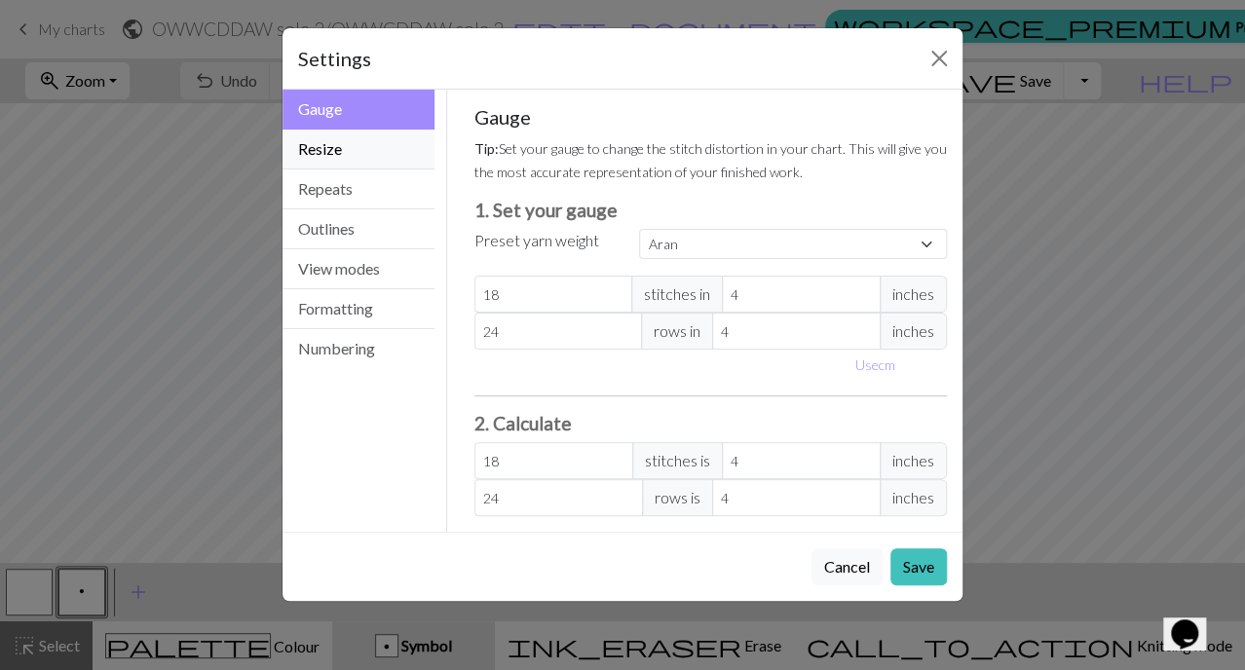
click at [395, 148] on button "Resize" at bounding box center [359, 150] width 152 height 40
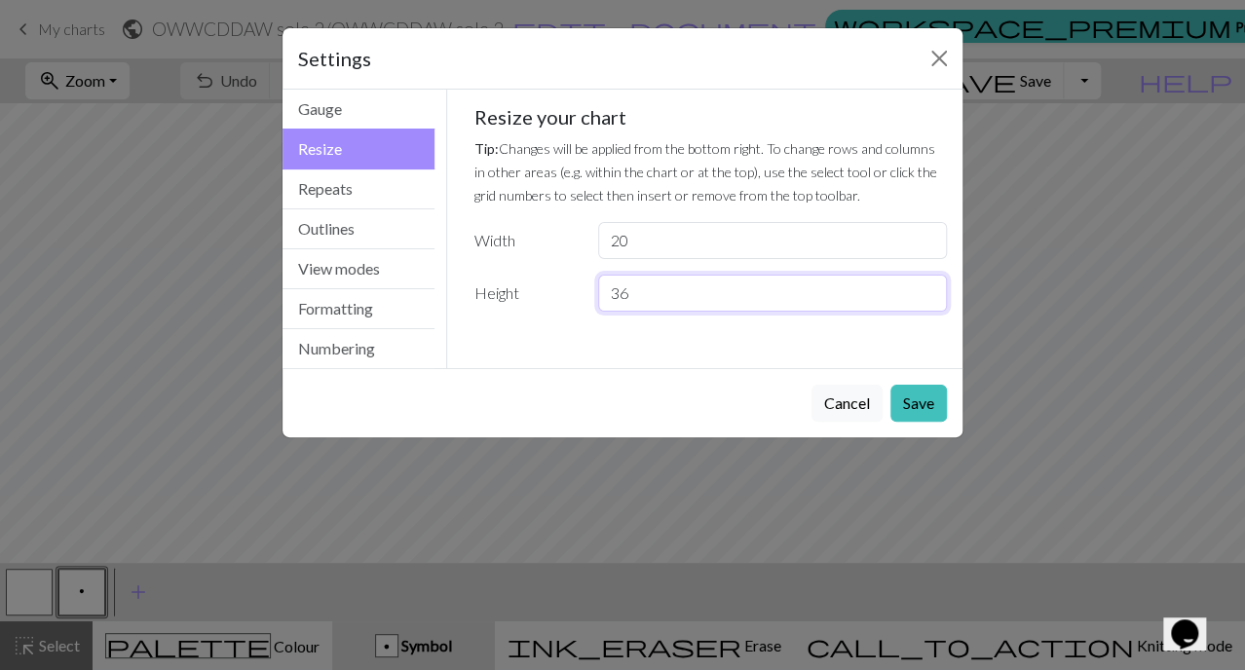
click at [930, 286] on input "36" at bounding box center [772, 293] width 349 height 37
click at [930, 286] on input "37" at bounding box center [772, 293] width 349 height 37
click at [930, 286] on input "38" at bounding box center [772, 293] width 349 height 37
click at [930, 286] on input "39" at bounding box center [772, 293] width 349 height 37
type input "40"
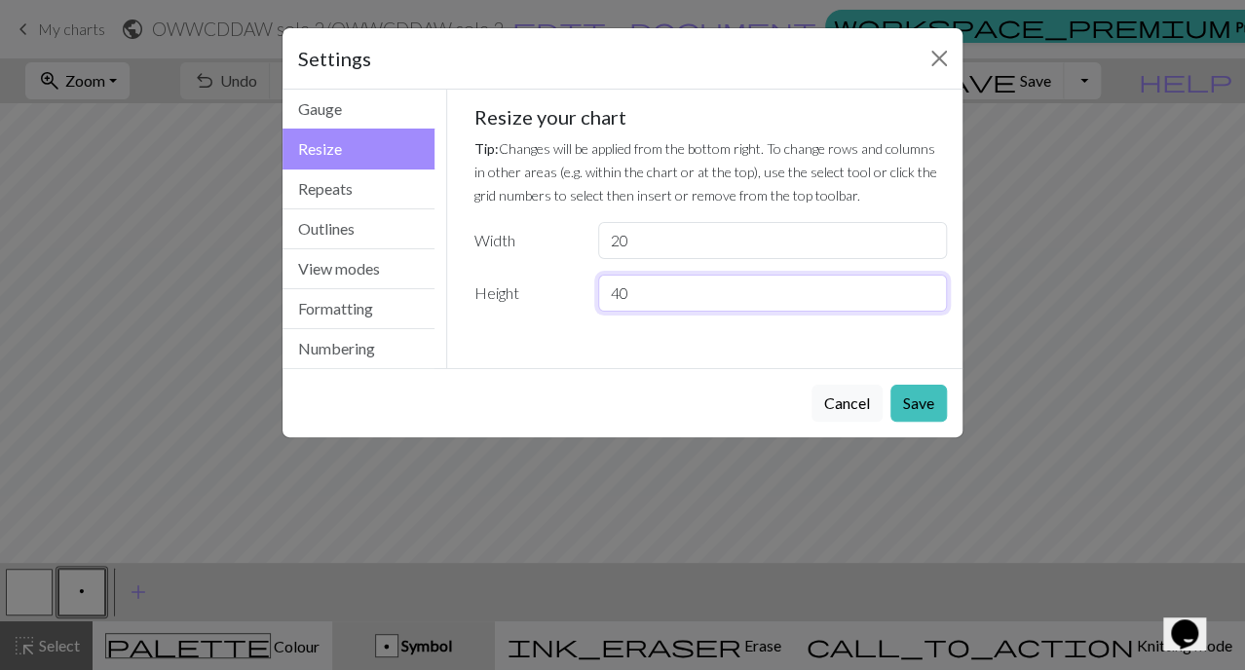
click at [930, 286] on input "40" at bounding box center [772, 293] width 349 height 37
click at [916, 411] on button "Save" at bounding box center [919, 403] width 57 height 37
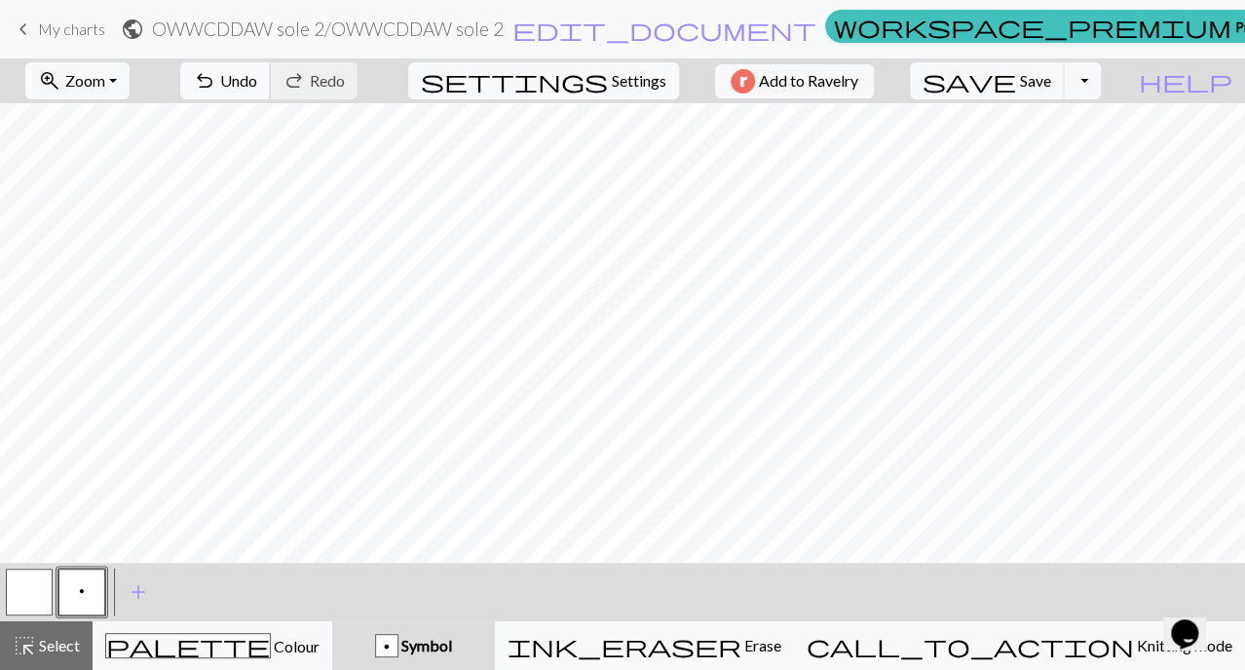
click at [257, 84] on span "Undo" at bounding box center [238, 80] width 37 height 19
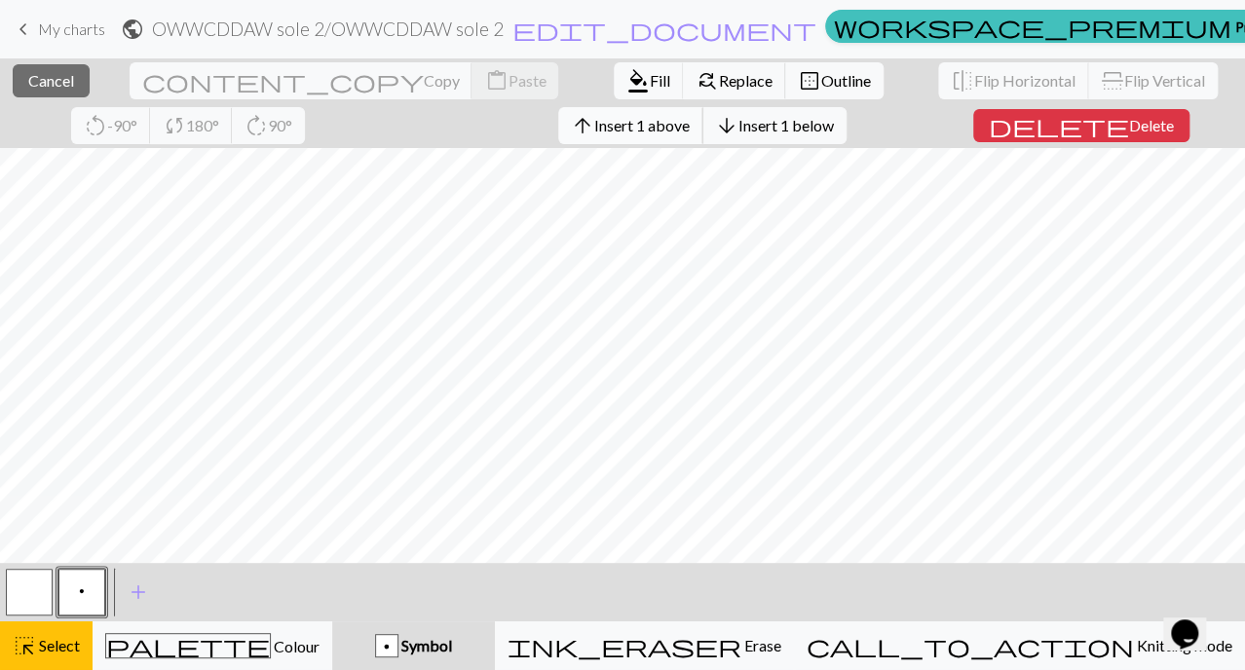
click at [594, 126] on span "Insert 1 above" at bounding box center [641, 125] width 95 height 19
click at [594, 121] on span "Insert 1 above" at bounding box center [641, 125] width 95 height 19
click at [594, 123] on span "Insert 1 above" at bounding box center [641, 125] width 95 height 19
click at [594, 119] on span "Insert 1 above" at bounding box center [641, 125] width 95 height 19
click at [594, 126] on span "Insert 1 above" at bounding box center [641, 125] width 95 height 19
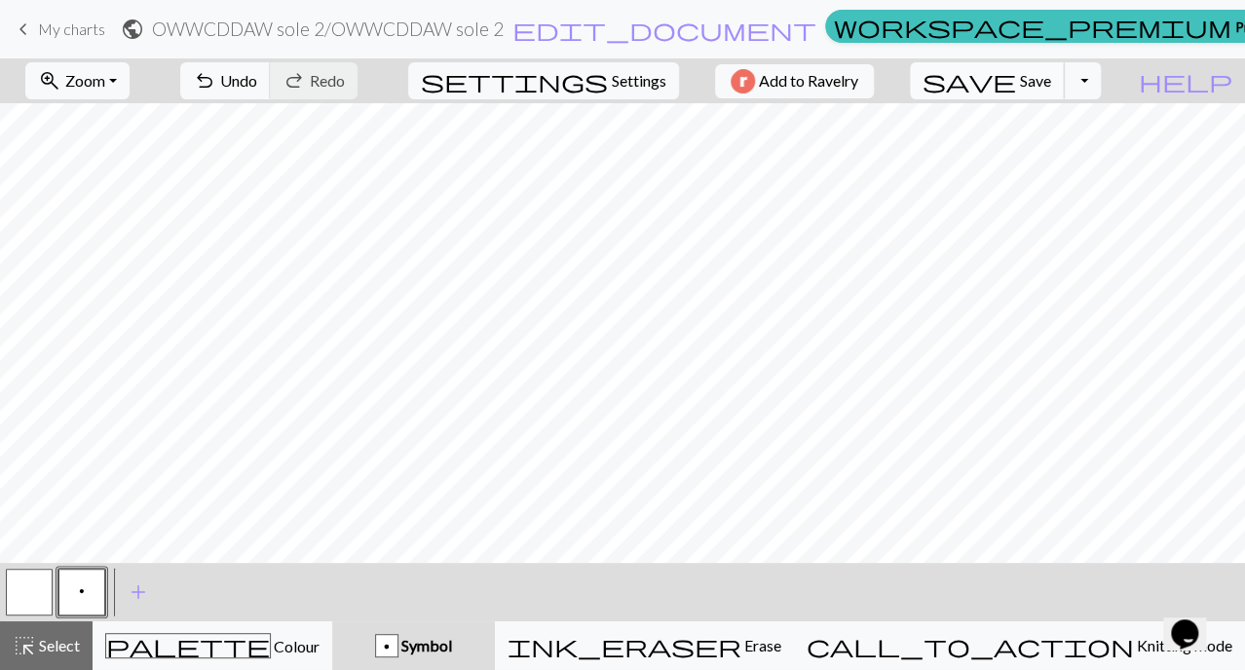
click at [1055, 91] on button "save Save Save" at bounding box center [987, 80] width 155 height 37
click at [96, 30] on span "My charts" at bounding box center [71, 28] width 67 height 19
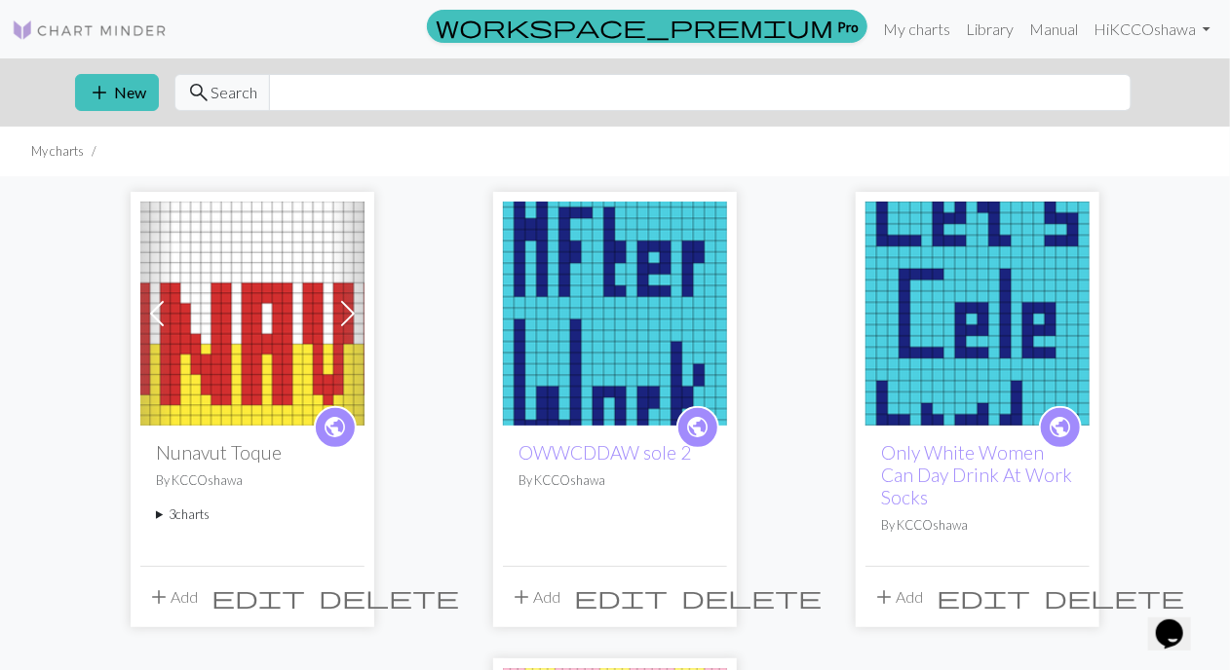
click at [959, 256] on img at bounding box center [977, 314] width 224 height 224
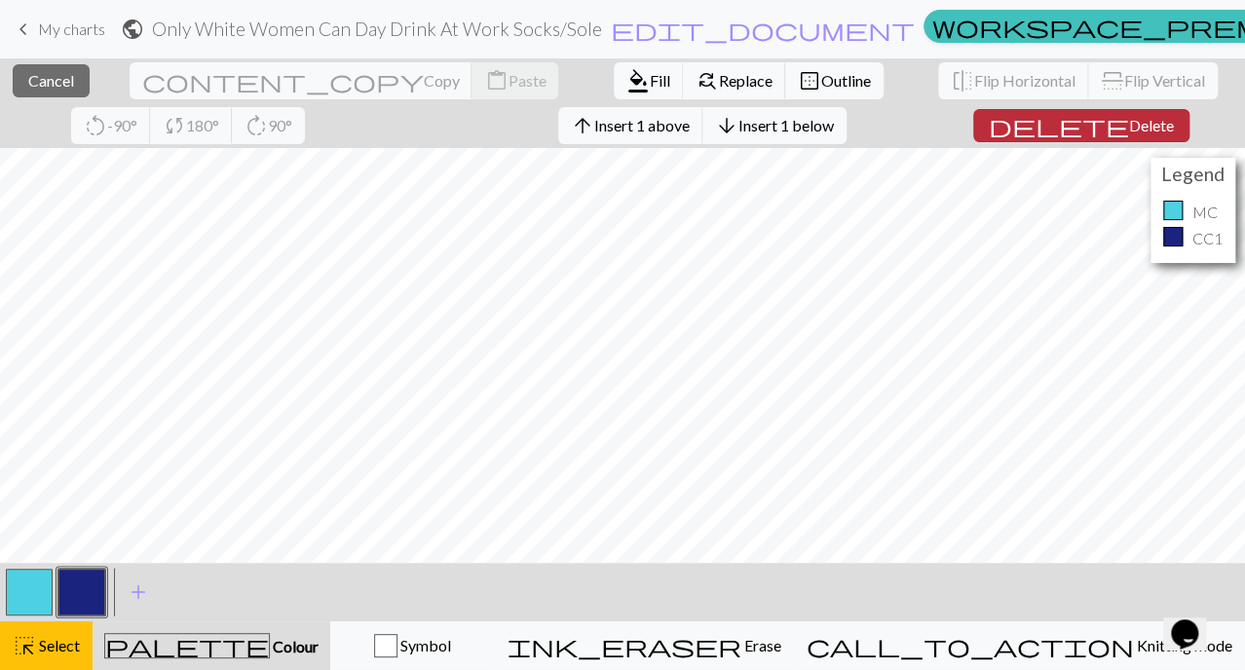
click at [989, 130] on span "delete" at bounding box center [1059, 125] width 140 height 27
click at [973, 130] on button "delete Delete" at bounding box center [1081, 125] width 216 height 33
click at [989, 133] on span "delete" at bounding box center [1059, 125] width 140 height 27
click at [594, 129] on span "Insert 1 above" at bounding box center [641, 125] width 95 height 19
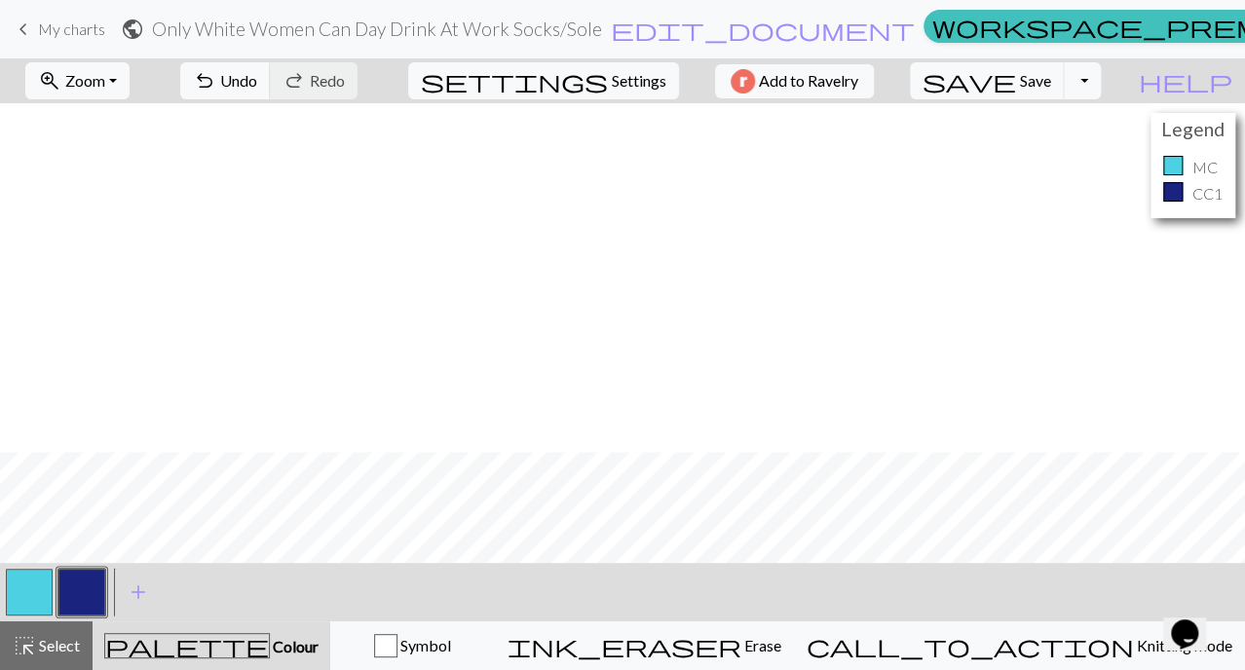
scroll to position [382, 0]
click at [1051, 89] on span "Save" at bounding box center [1035, 80] width 31 height 19
click at [612, 89] on span "Settings" at bounding box center [639, 80] width 55 height 23
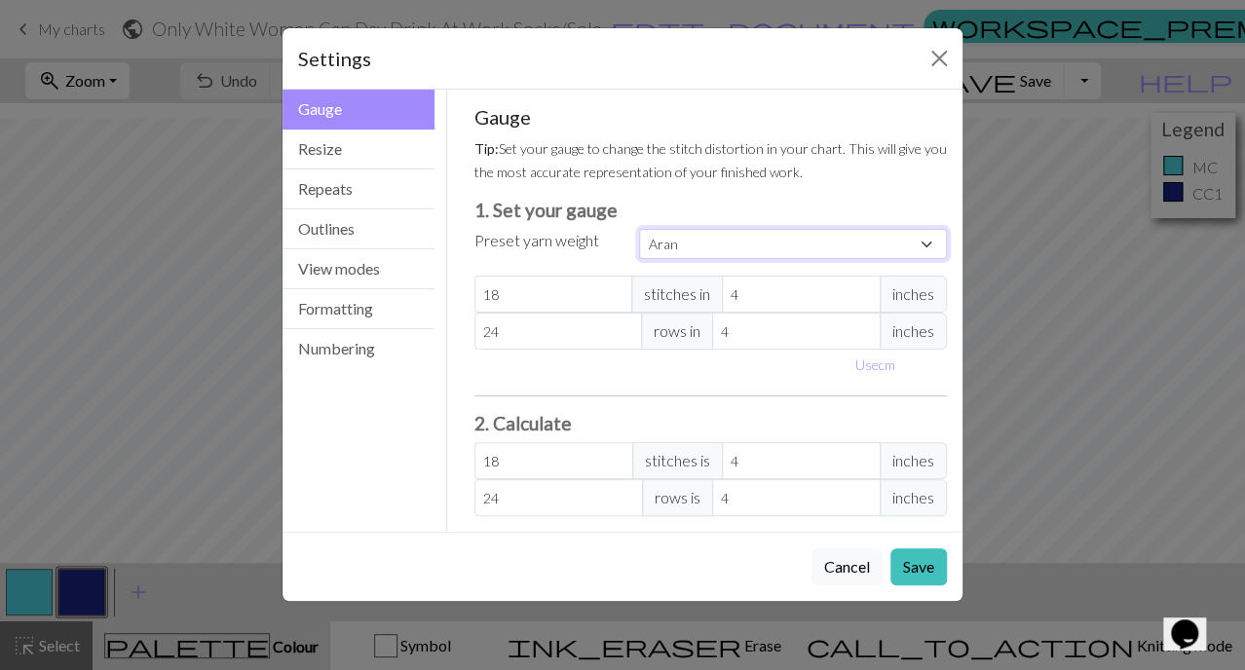
click at [686, 241] on select "Custom Square Lace Light Fingering Fingering Sport Double knit Worsted Aran Bul…" at bounding box center [793, 244] width 308 height 30
select select "fingering"
click at [639, 229] on select "Custom Square Lace Light Fingering Fingering Sport Double knit Worsted Aran Bul…" at bounding box center [793, 244] width 308 height 30
type input "28"
type input "36"
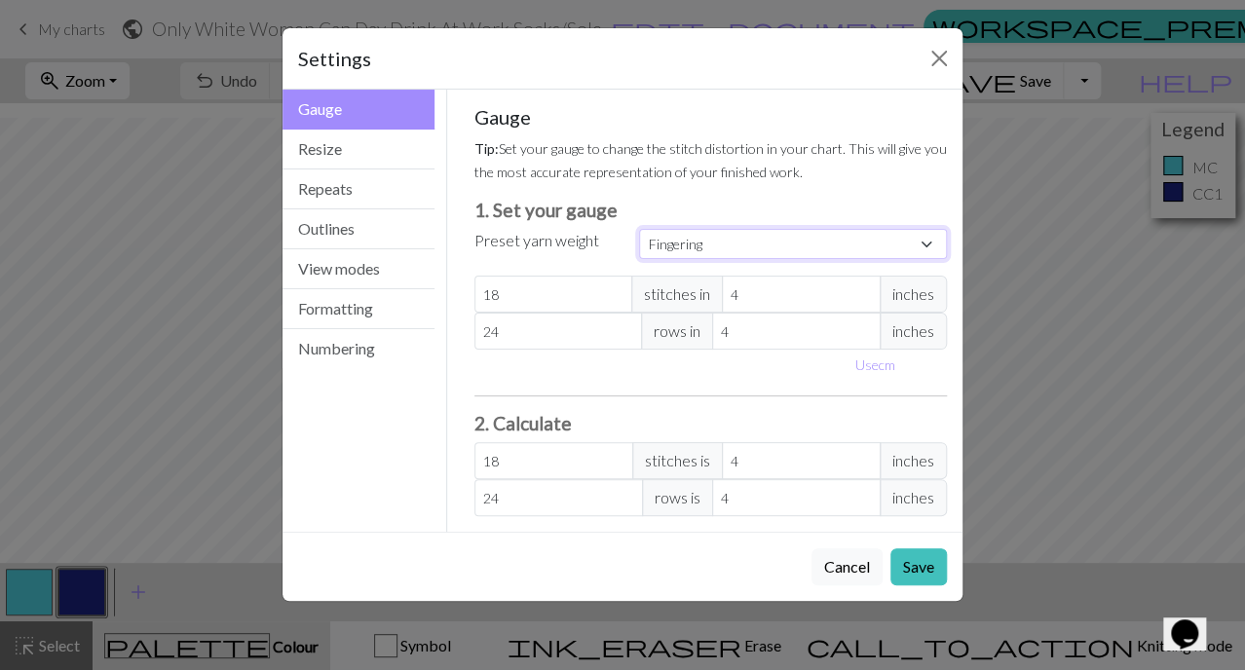
type input "28"
type input "36"
click at [916, 556] on button "Save" at bounding box center [919, 567] width 57 height 37
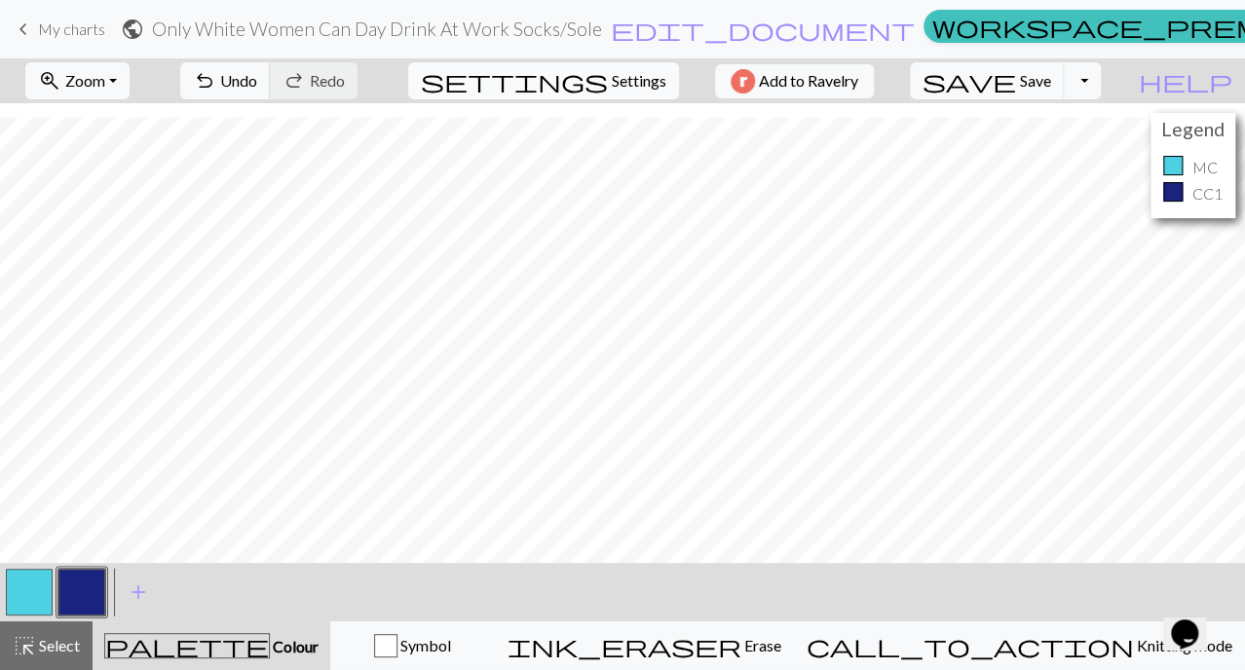
click at [620, 69] on span "Settings" at bounding box center [639, 80] width 55 height 23
select select "fingering"
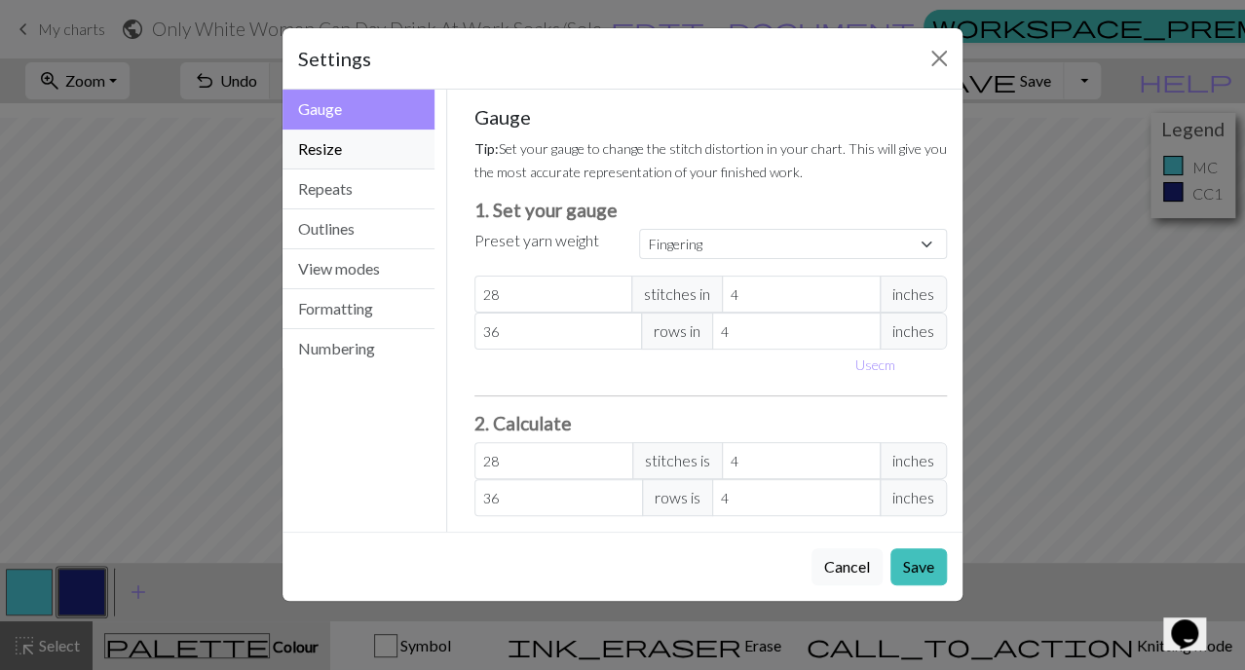
click at [383, 141] on button "Resize" at bounding box center [359, 150] width 152 height 40
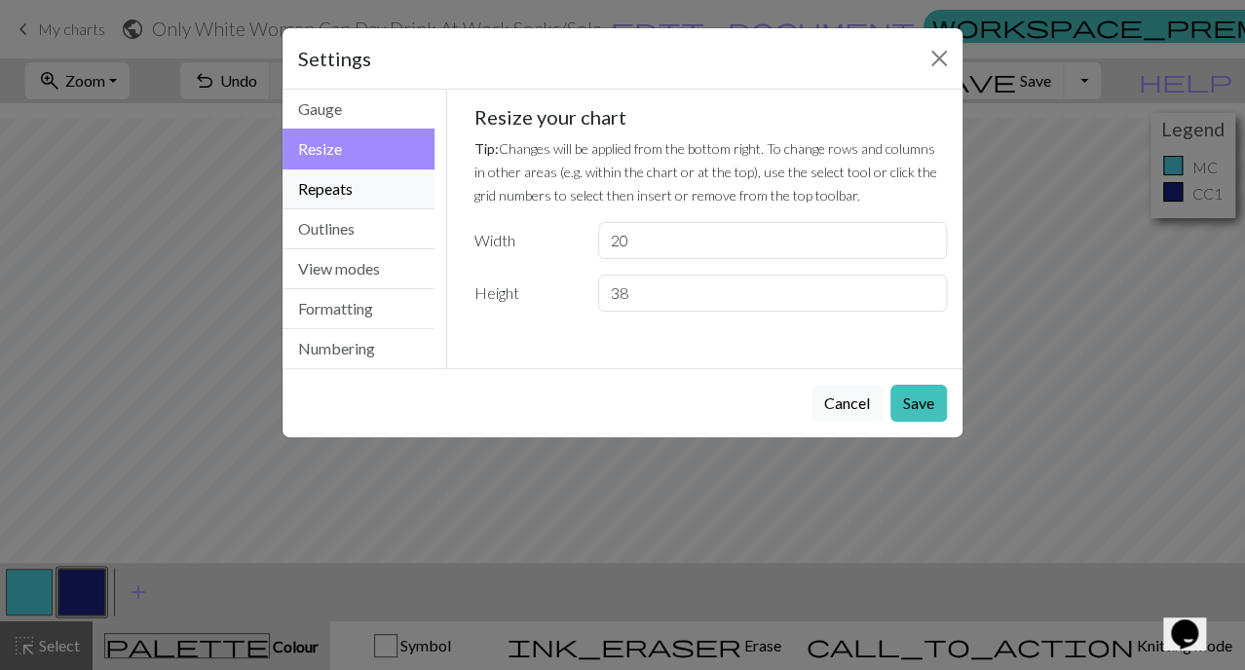
click at [382, 173] on button "Repeats" at bounding box center [359, 190] width 152 height 40
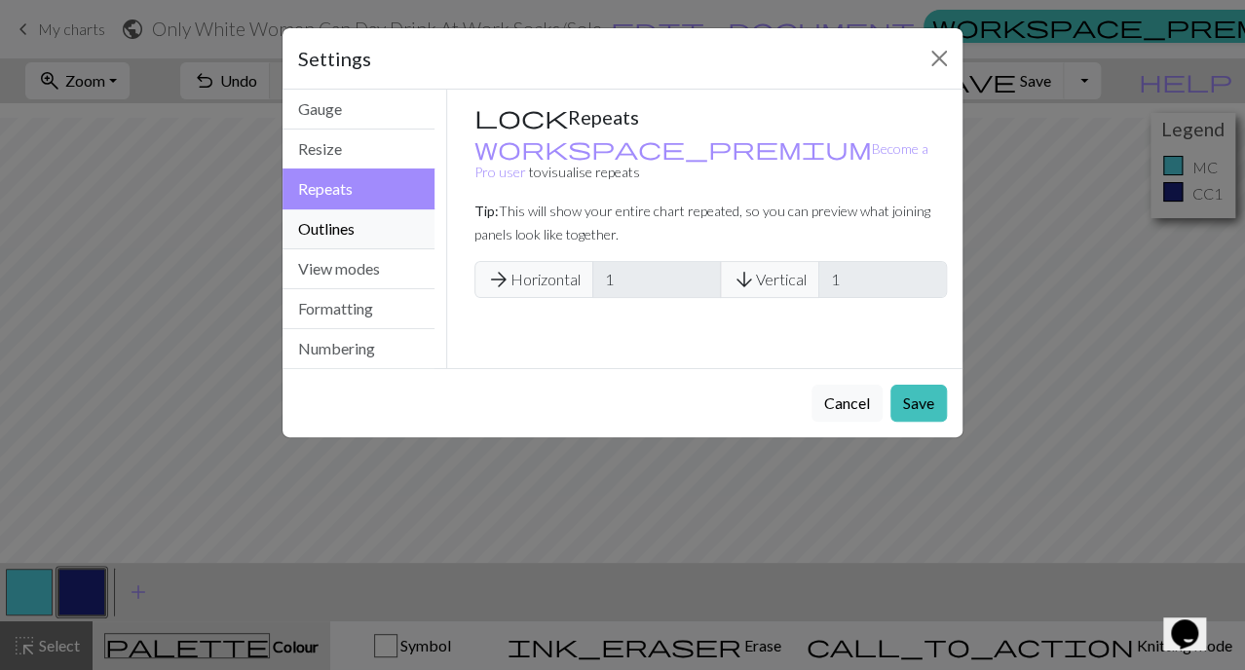
click at [374, 229] on button "Outlines" at bounding box center [359, 230] width 152 height 40
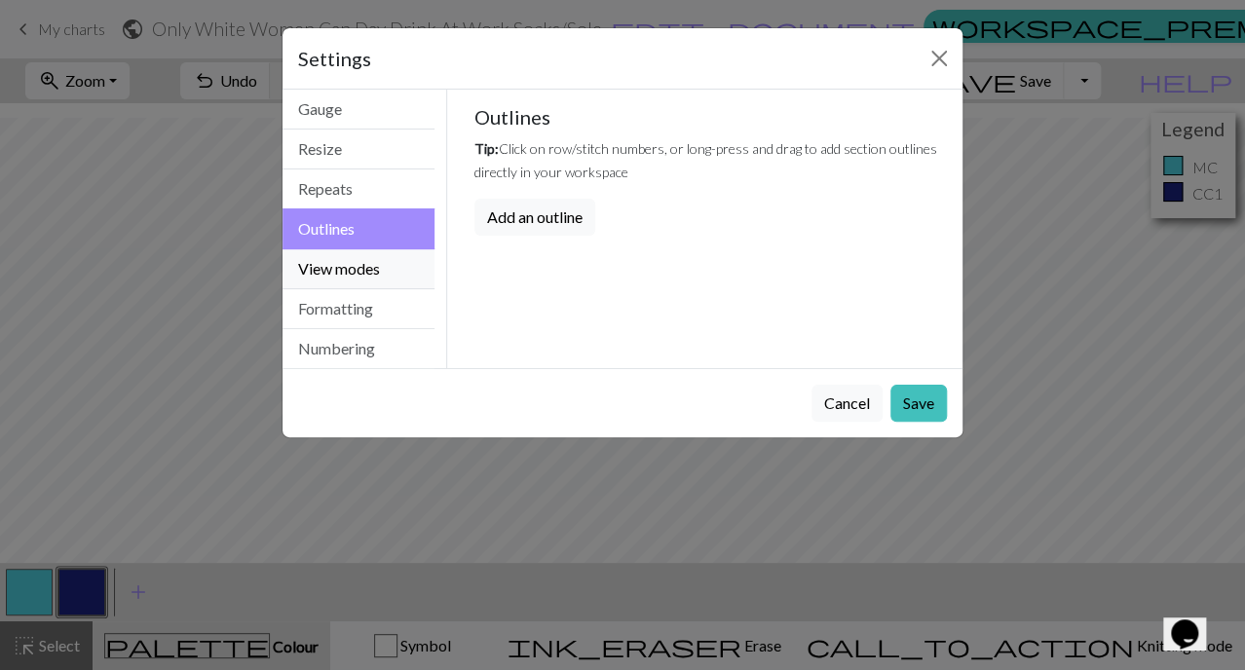
click at [376, 268] on button "View modes" at bounding box center [359, 269] width 152 height 40
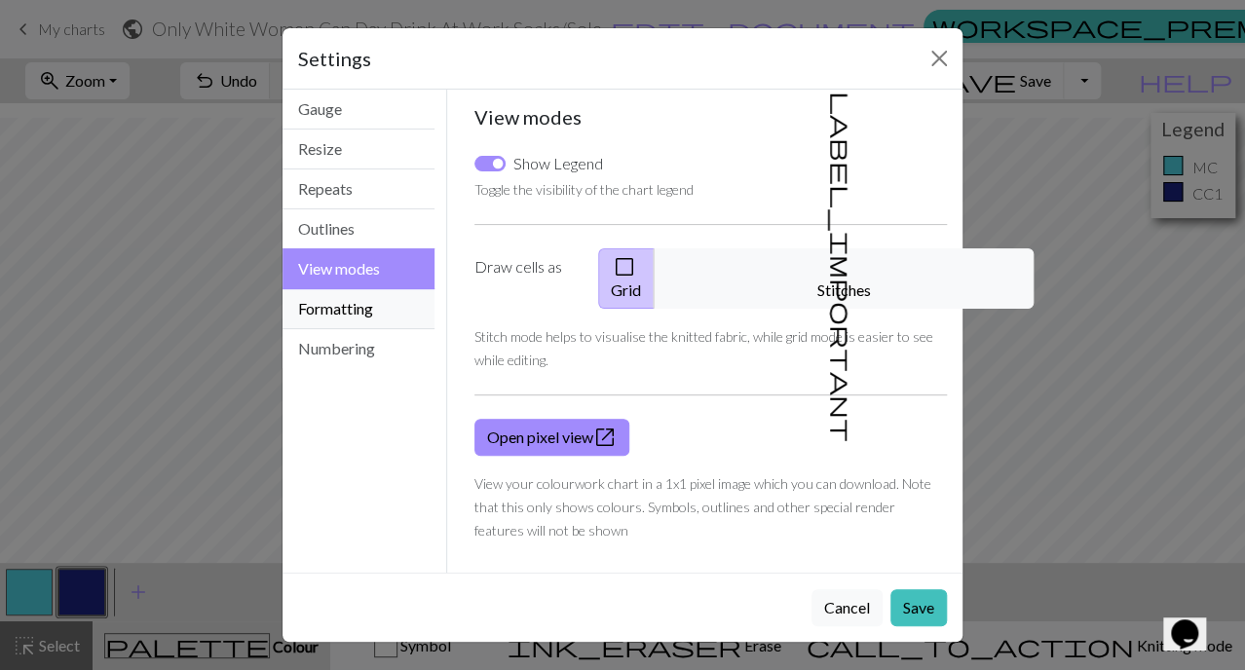
click at [374, 295] on button "Formatting" at bounding box center [359, 309] width 152 height 40
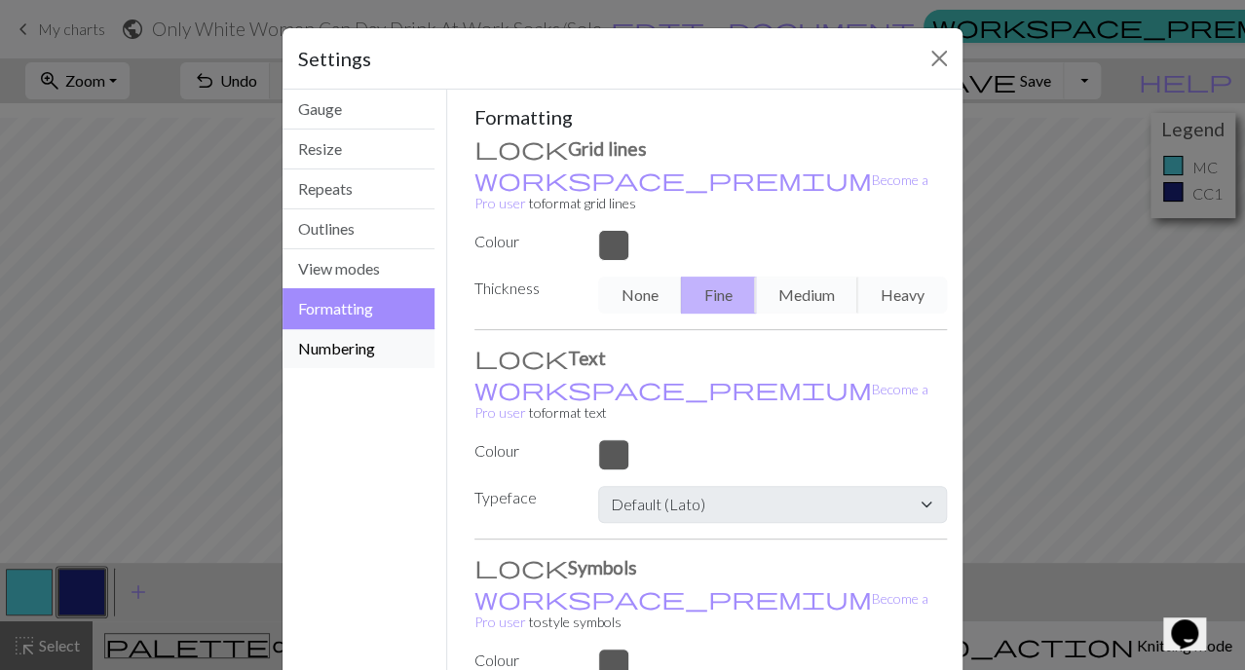
click at [382, 348] on button "Numbering" at bounding box center [359, 348] width 152 height 39
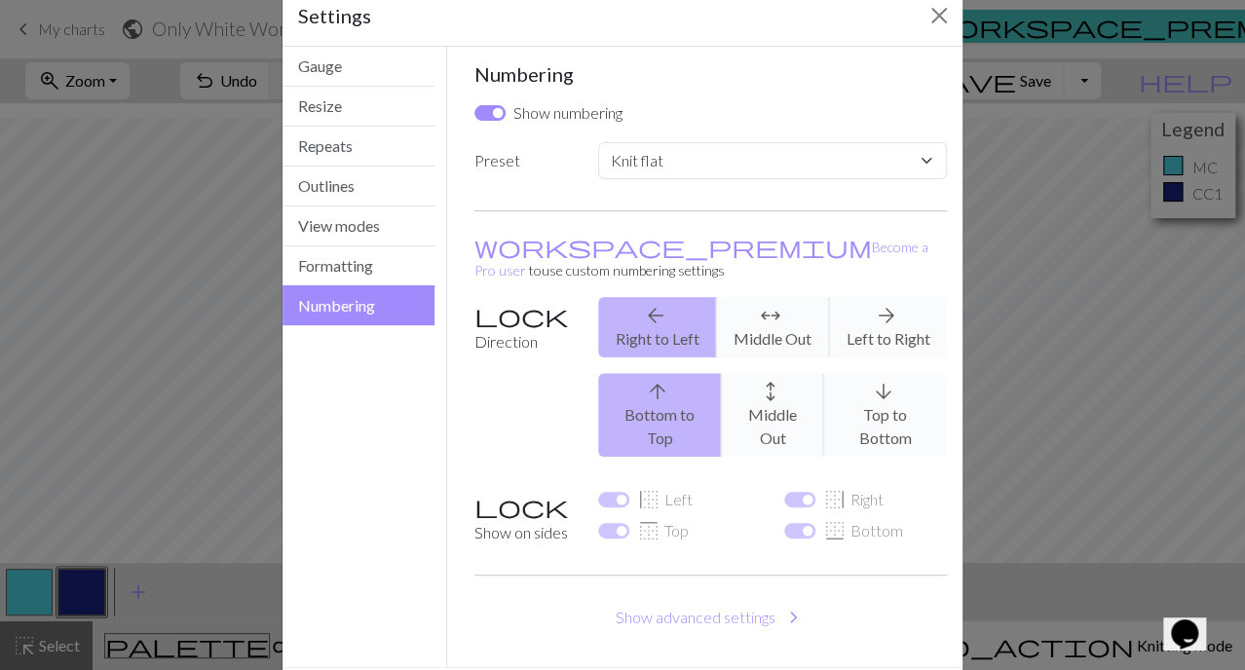
scroll to position [87, 0]
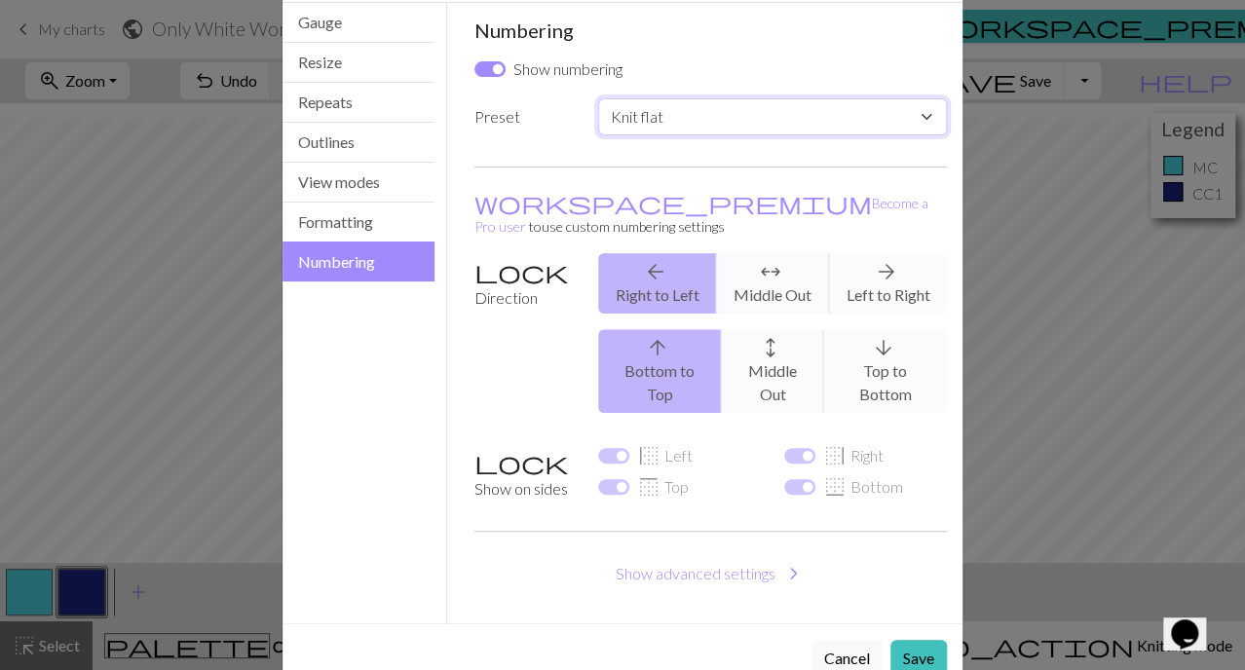
click at [694, 115] on select "Custom Knit flat Knit in the round Lace knitting Cross stitch" at bounding box center [772, 116] width 349 height 37
select select "round"
click at [598, 98] on select "Custom Knit flat Knit in the round Lace knitting Cross stitch" at bounding box center [772, 116] width 349 height 37
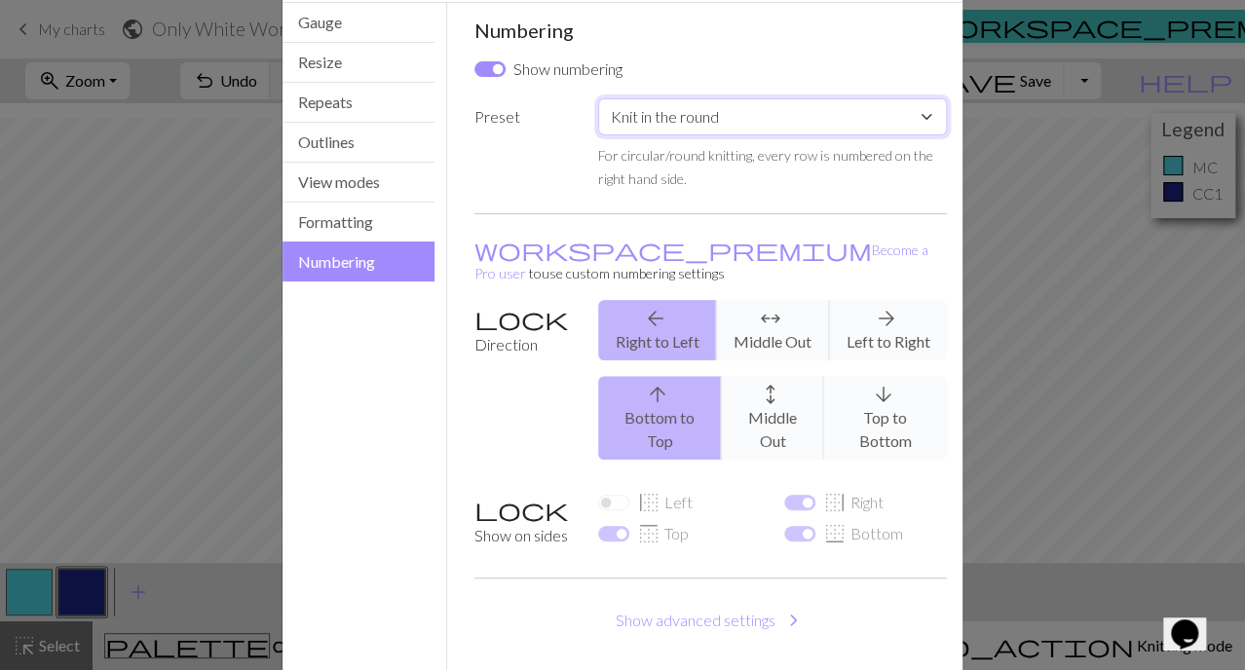
checkbox input "false"
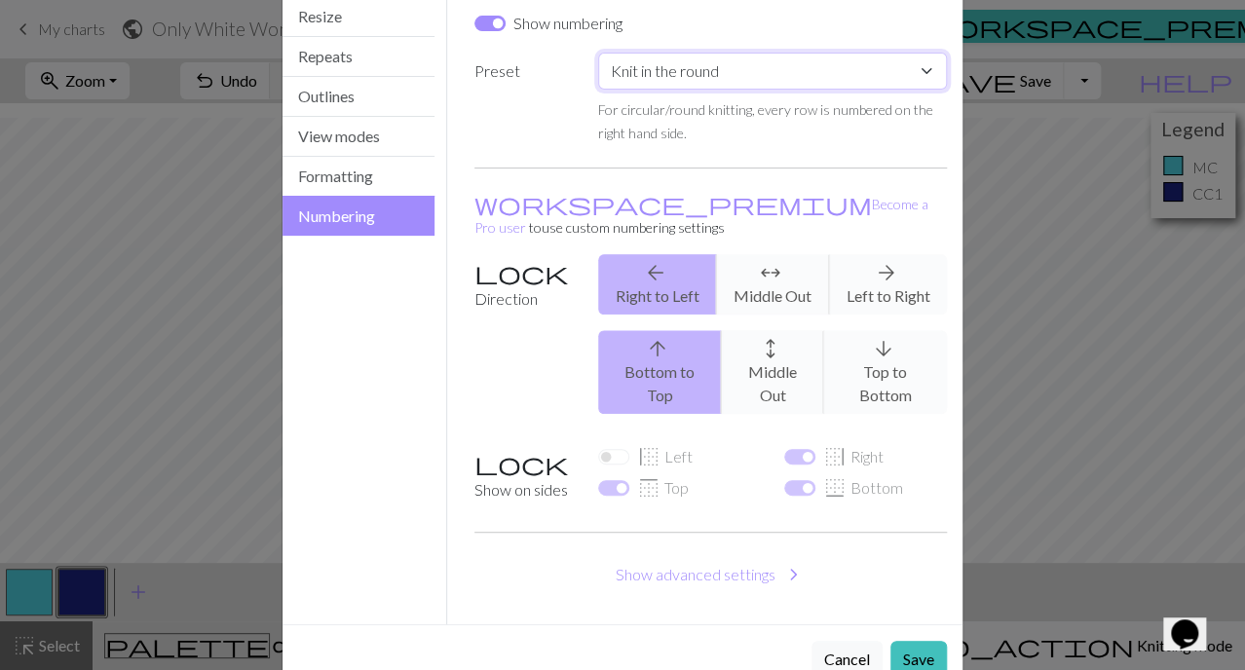
scroll to position [133, 0]
click at [763, 555] on button "Show advanced settings chevron_right" at bounding box center [712, 573] width 474 height 37
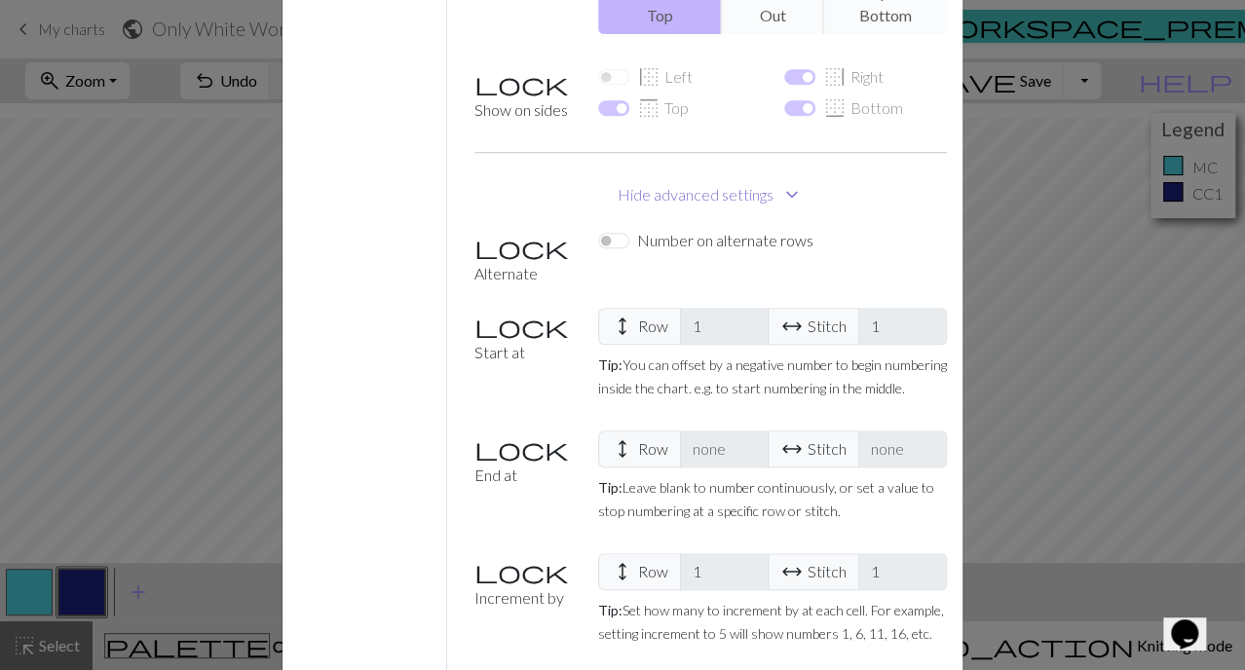
scroll to position [557, 0]
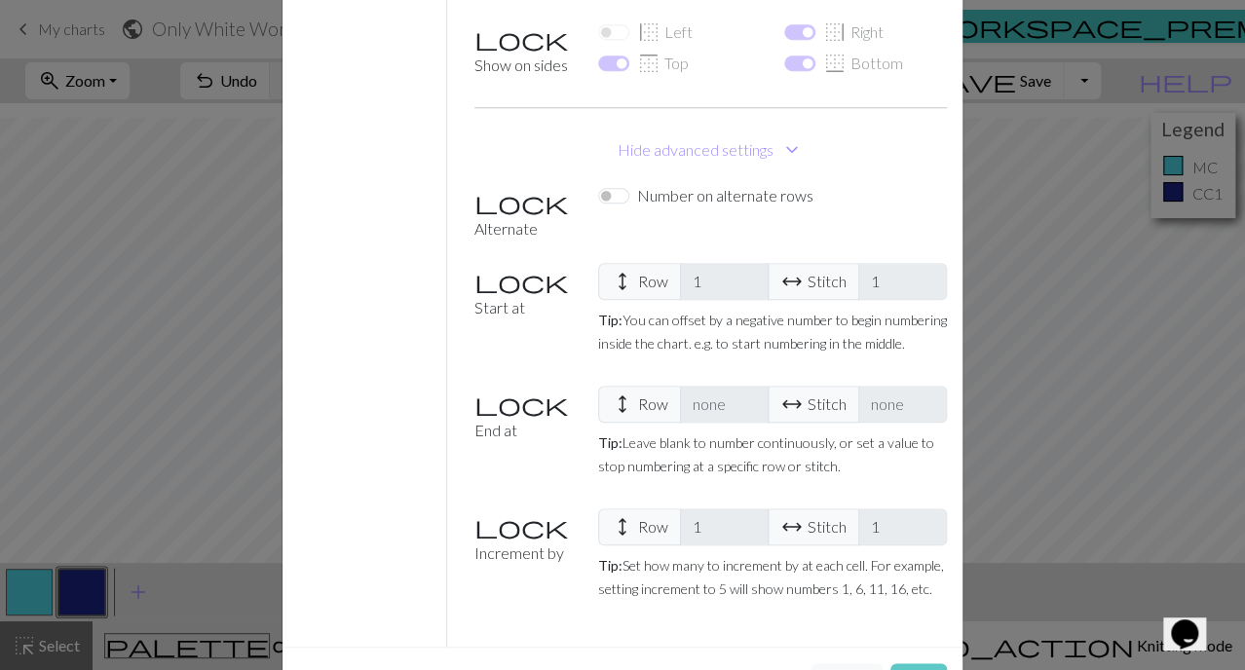
click at [895, 664] on button "Save" at bounding box center [919, 682] width 57 height 37
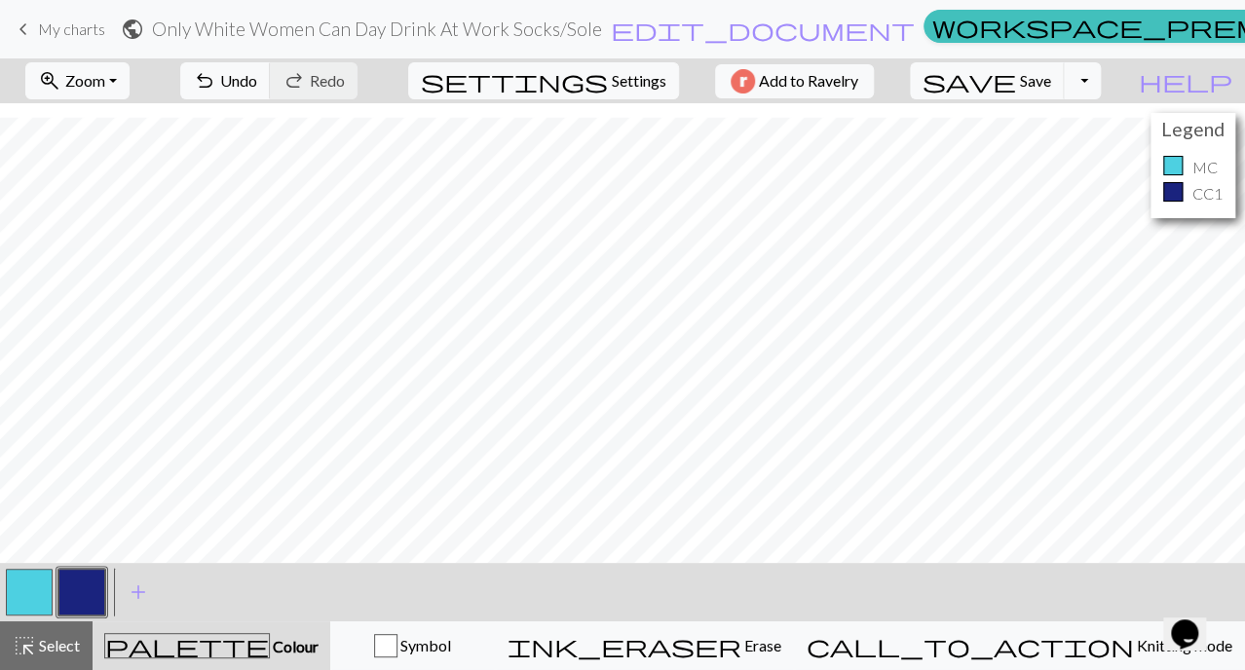
scroll to position [0, 0]
click at [1051, 89] on span "Save" at bounding box center [1035, 80] width 31 height 19
click at [1101, 73] on button "Toggle Dropdown" at bounding box center [1082, 80] width 37 height 37
click at [1073, 150] on button "save_alt Download" at bounding box center [941, 154] width 322 height 31
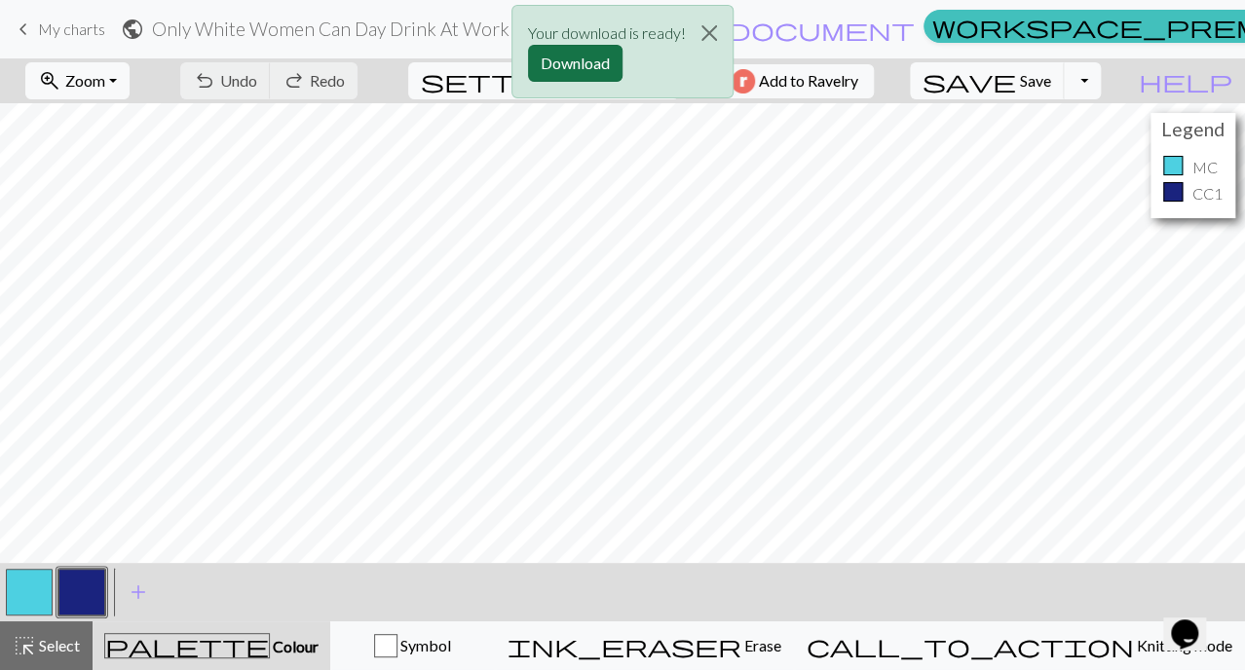
click at [595, 59] on button "Download" at bounding box center [575, 63] width 95 height 37
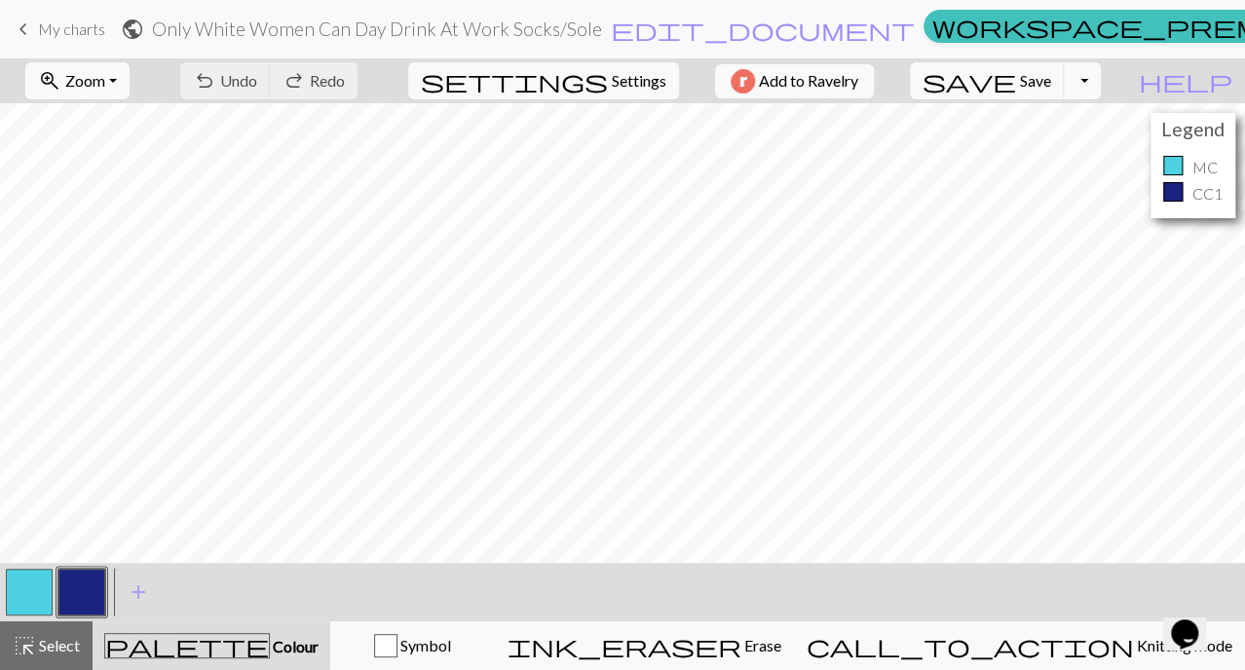
click at [40, 30] on span "My charts" at bounding box center [71, 28] width 67 height 19
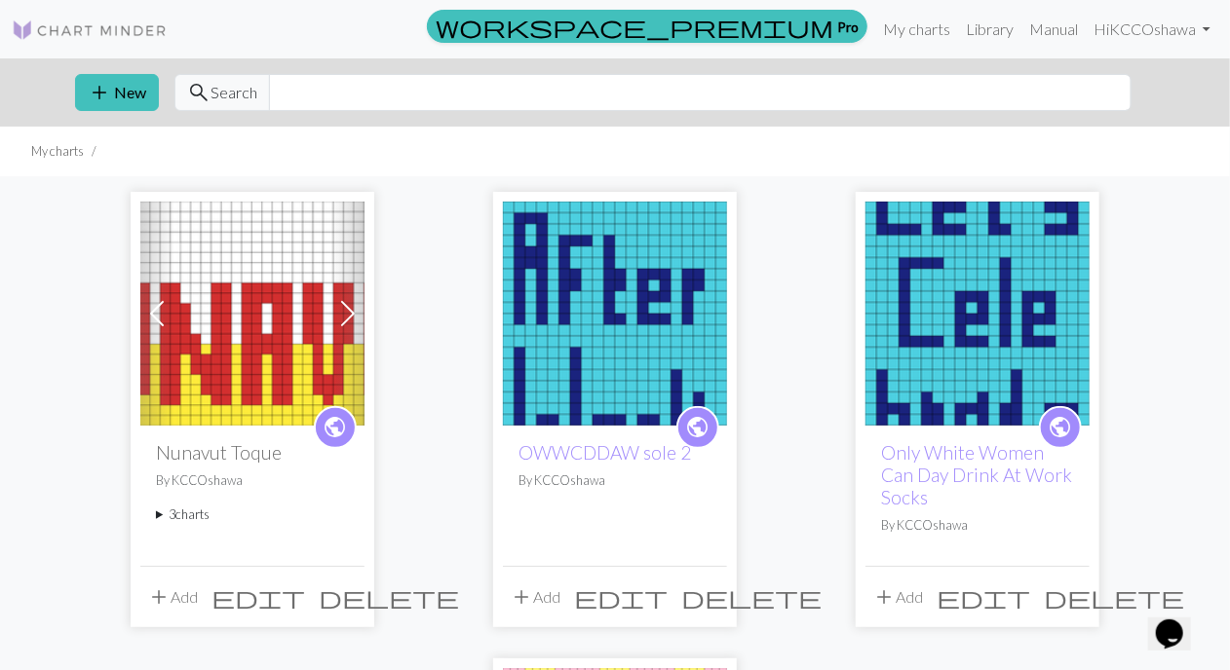
click at [626, 307] on img at bounding box center [615, 314] width 224 height 224
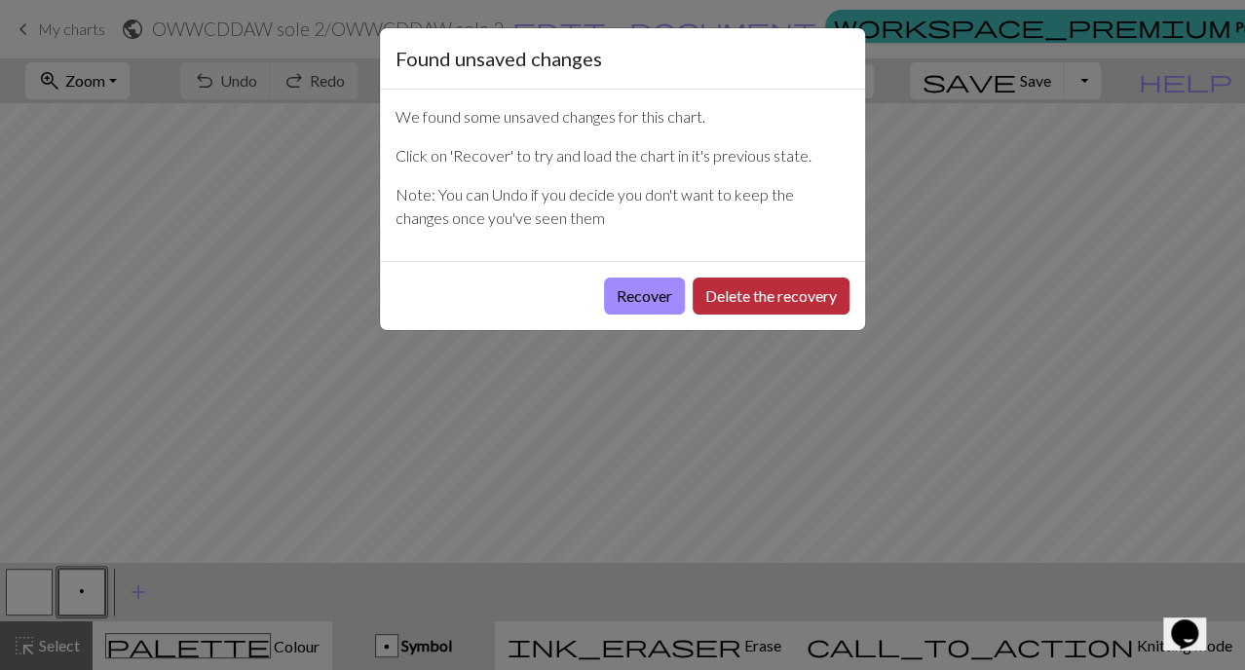
click at [745, 303] on button "Delete the recovery" at bounding box center [771, 296] width 157 height 37
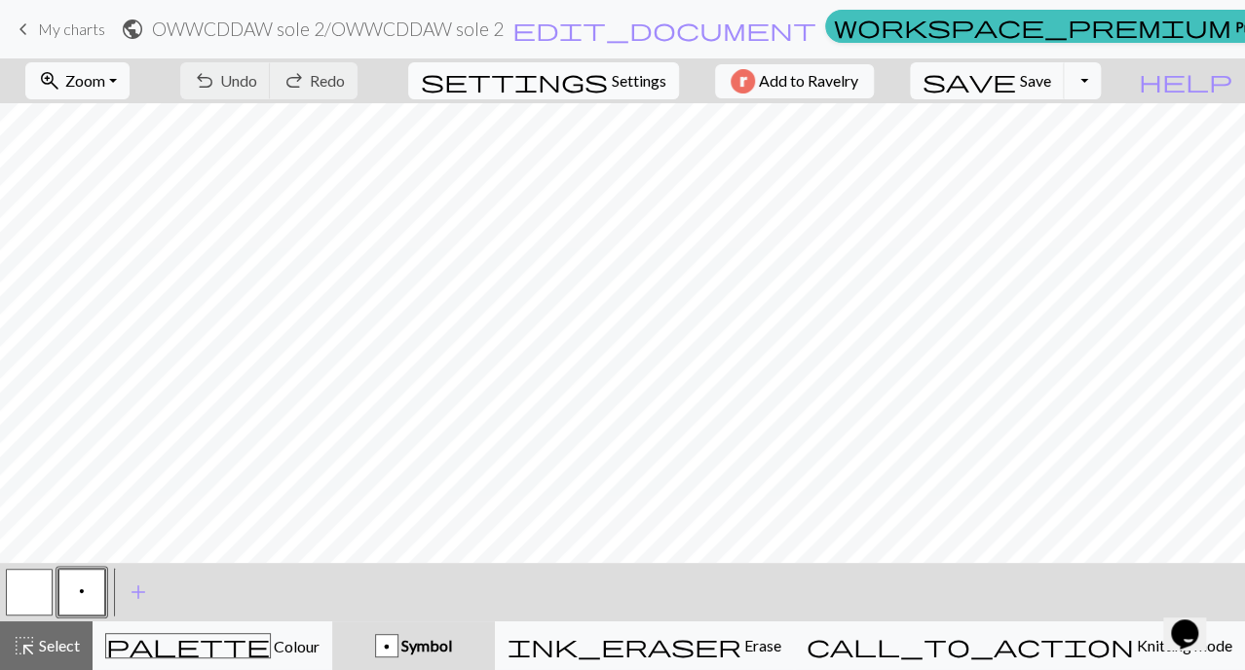
click at [641, 76] on span "Settings" at bounding box center [639, 80] width 55 height 23
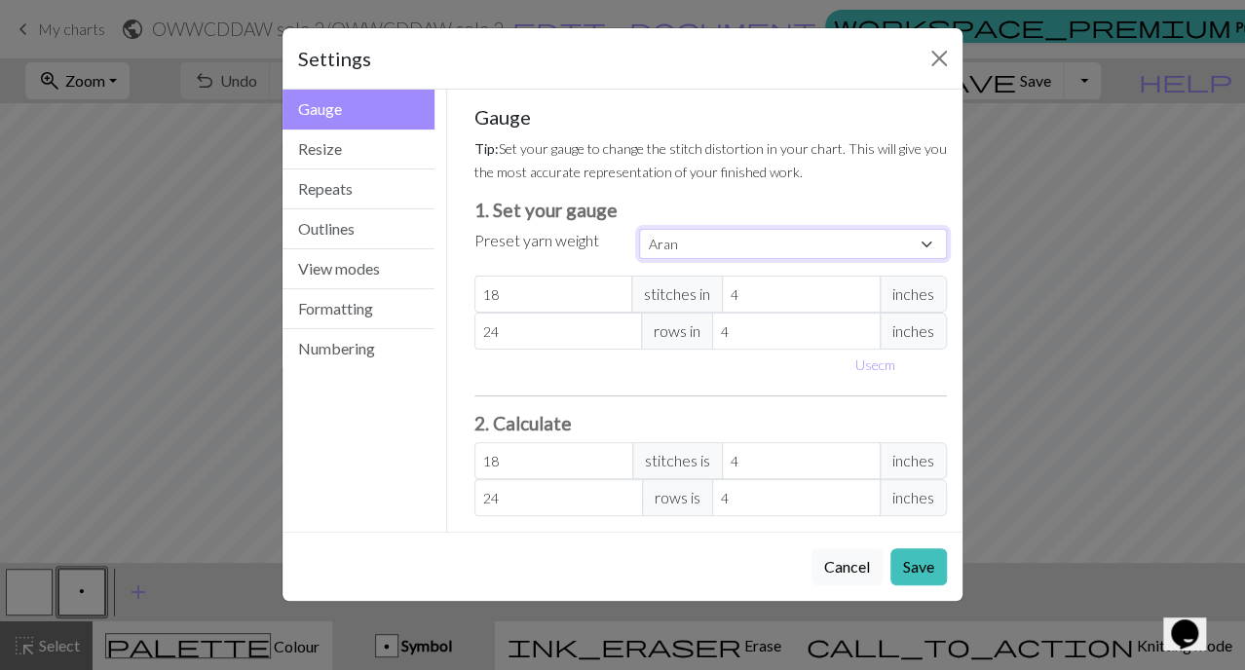
click at [686, 245] on select "Custom Square Lace Light Fingering Fingering Sport Double knit Worsted Aran Bul…" at bounding box center [793, 244] width 308 height 30
select select "fingering"
click at [639, 229] on select "Custom Square Lace Light Fingering Fingering Sport Double knit Worsted Aran Bul…" at bounding box center [793, 244] width 308 height 30
type input "28"
type input "36"
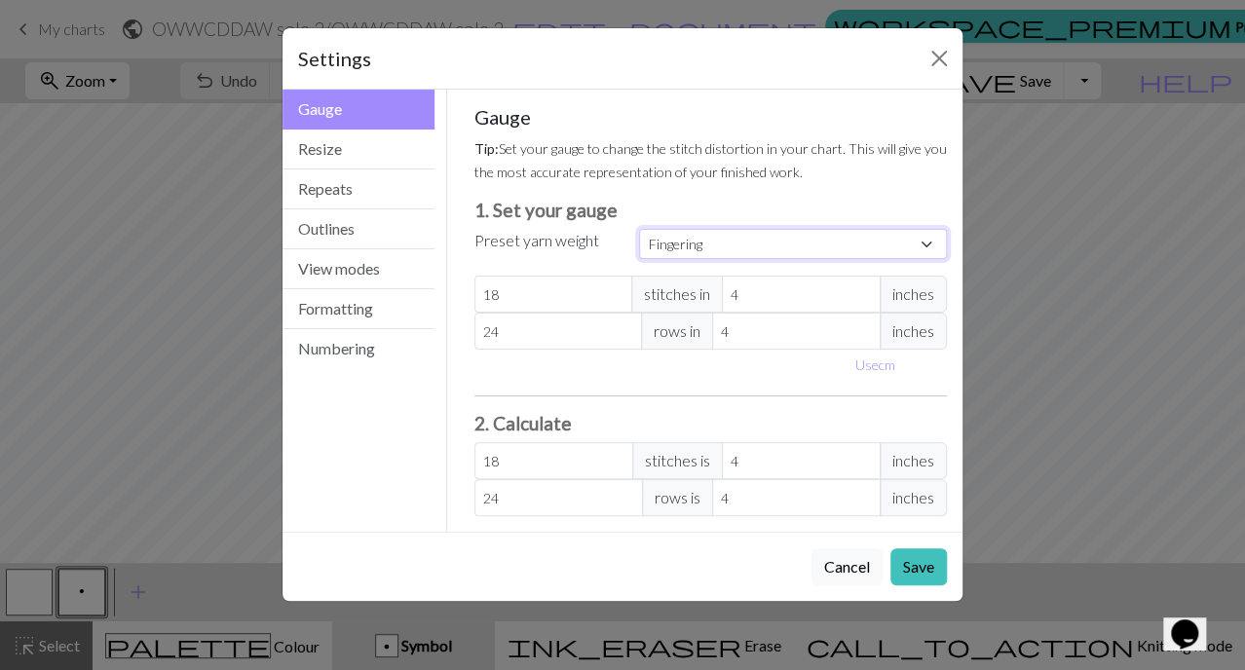
type input "28"
type input "36"
click at [375, 152] on button "Resize" at bounding box center [359, 150] width 152 height 40
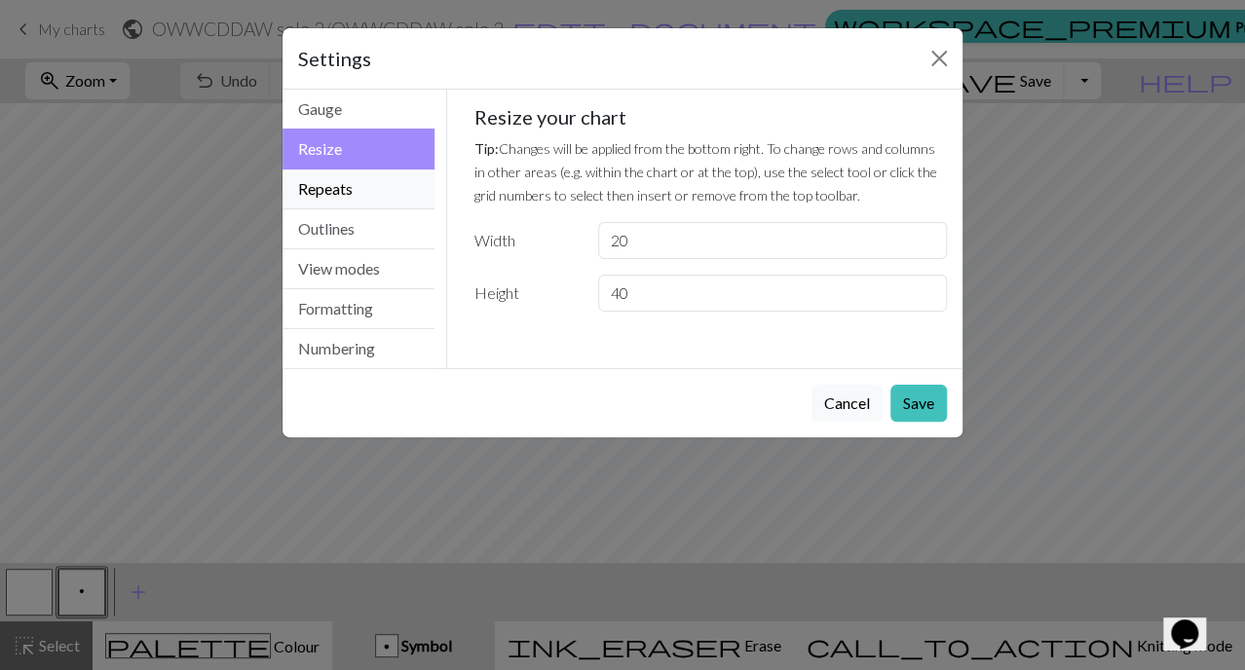
click at [374, 185] on button "Repeats" at bounding box center [359, 190] width 152 height 40
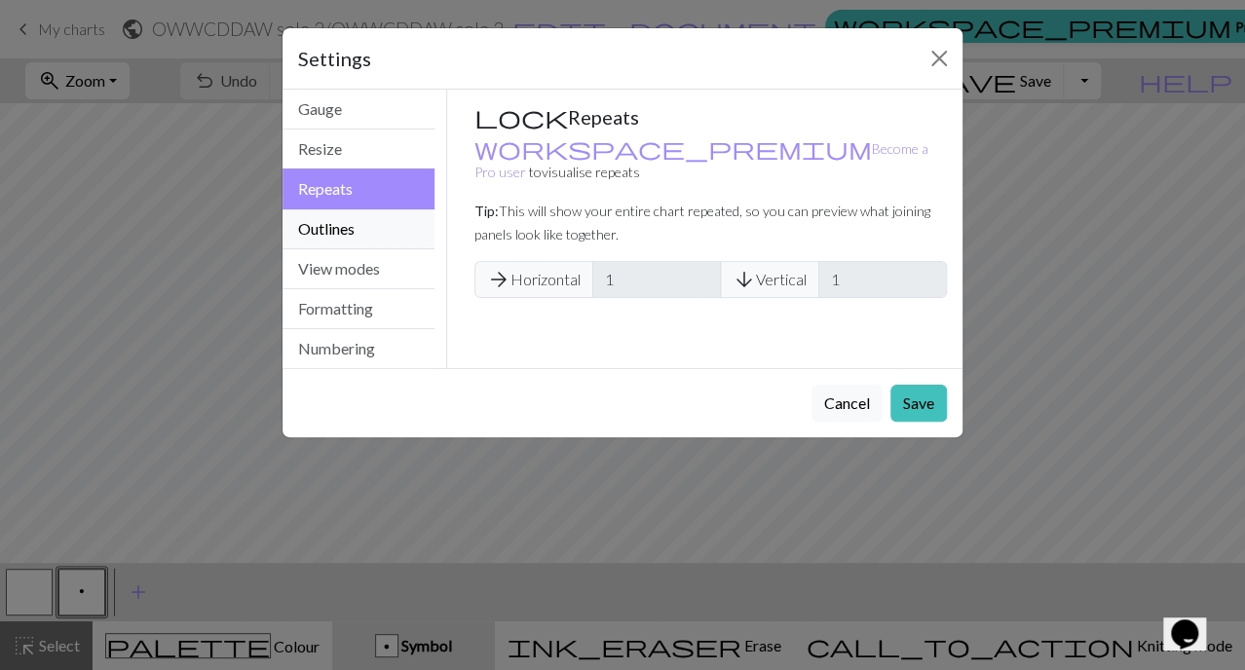
click at [378, 223] on button "Outlines" at bounding box center [359, 230] width 152 height 40
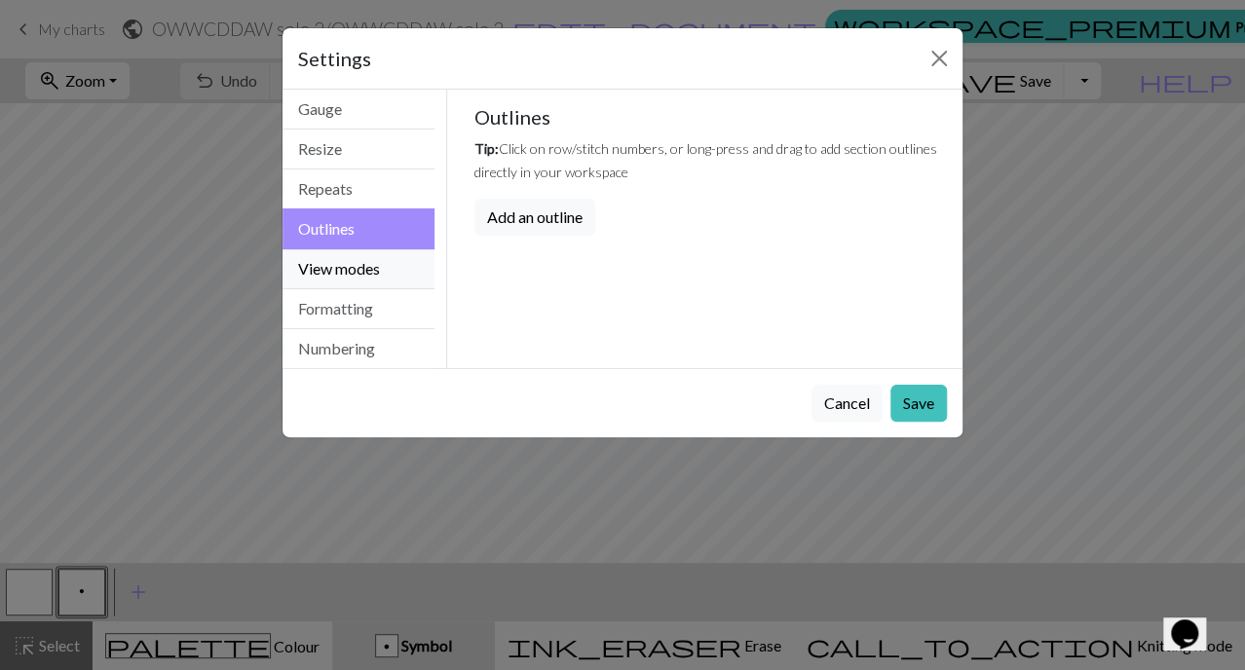
click at [382, 273] on button "View modes" at bounding box center [359, 269] width 152 height 40
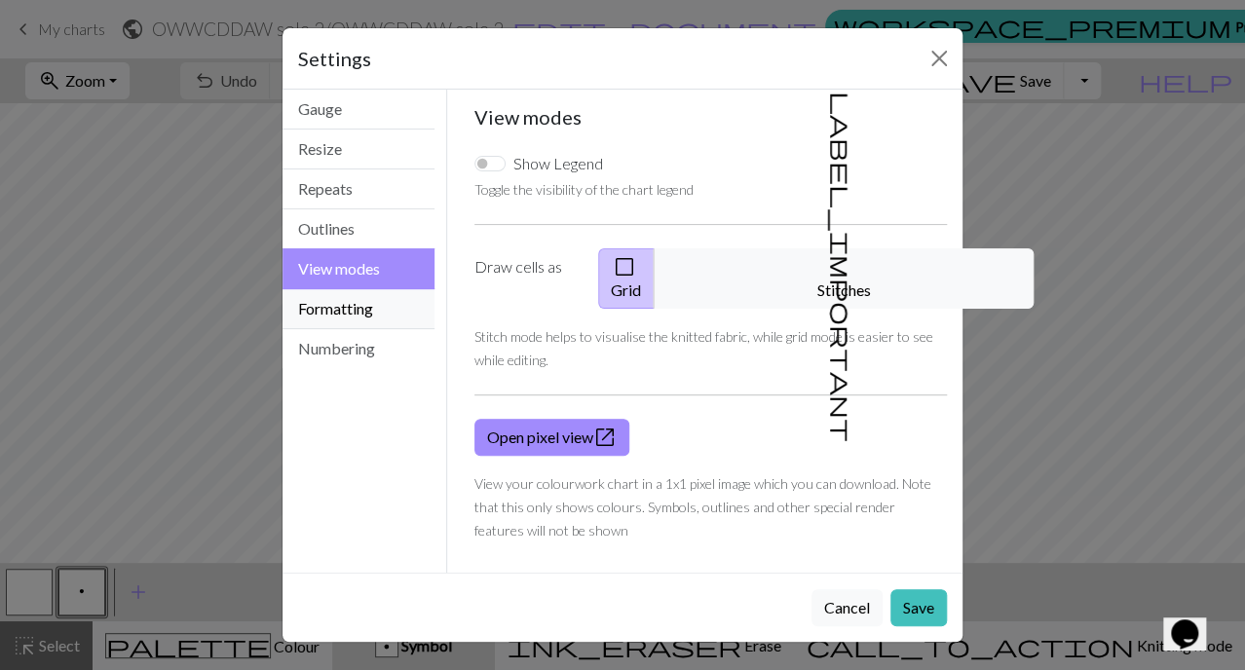
click at [388, 299] on button "Formatting" at bounding box center [359, 309] width 152 height 40
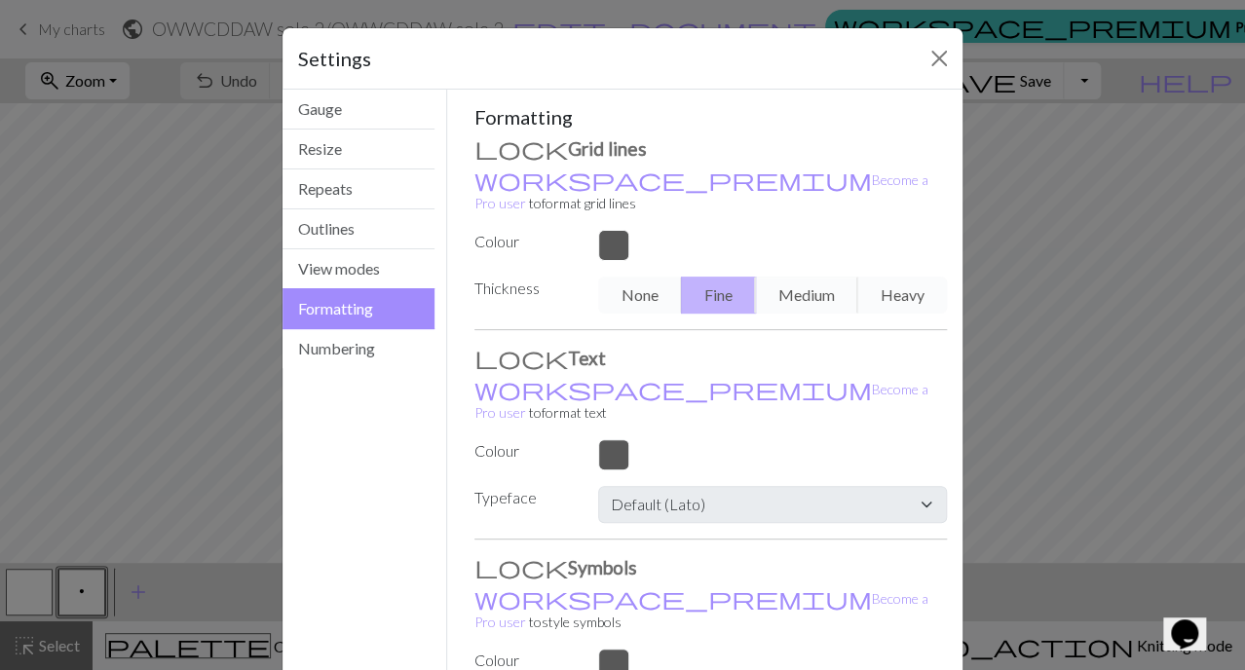
scroll to position [121, 0]
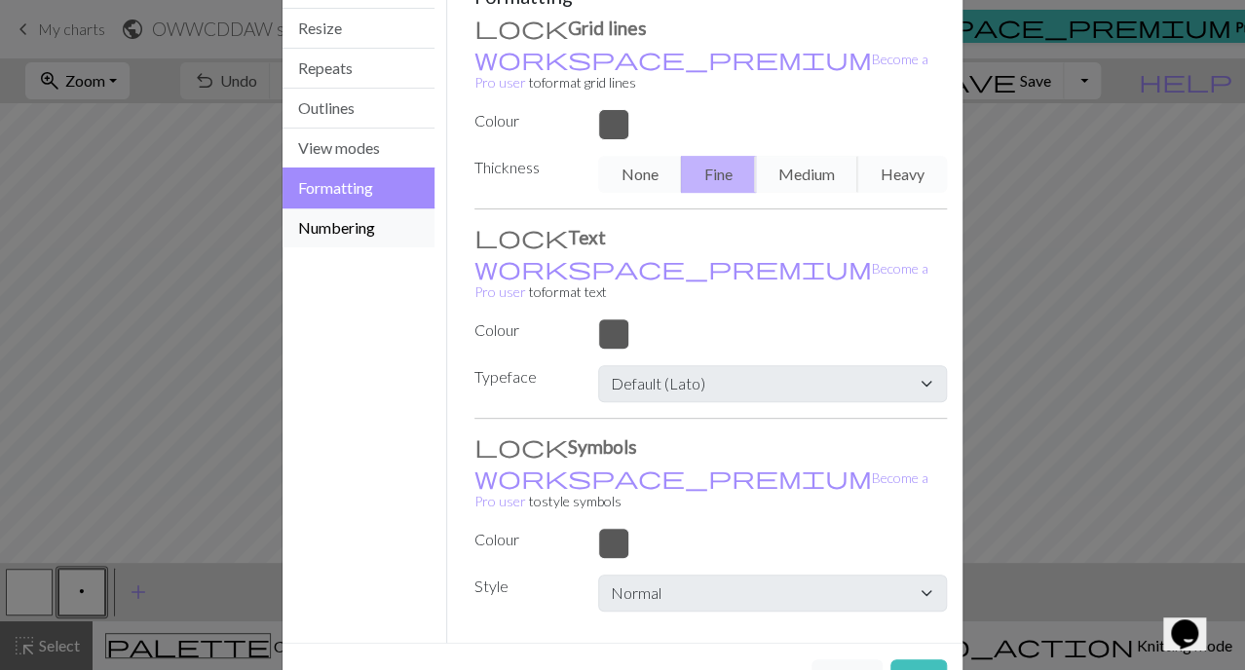
click at [353, 237] on button "Numbering" at bounding box center [359, 228] width 152 height 39
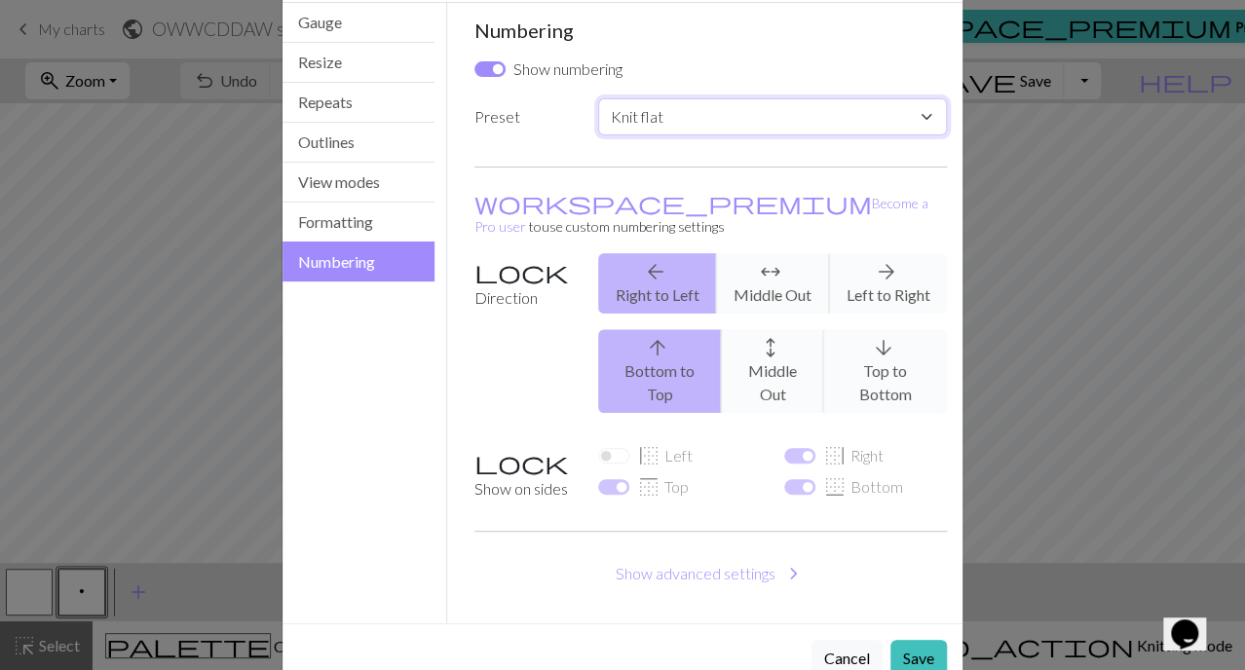
click at [682, 120] on select "Custom Knit flat Knit in the round Lace knitting Cross stitch" at bounding box center [772, 116] width 349 height 37
select select "round"
click at [598, 98] on select "Custom Knit flat Knit in the round Lace knitting Cross stitch" at bounding box center [772, 116] width 349 height 37
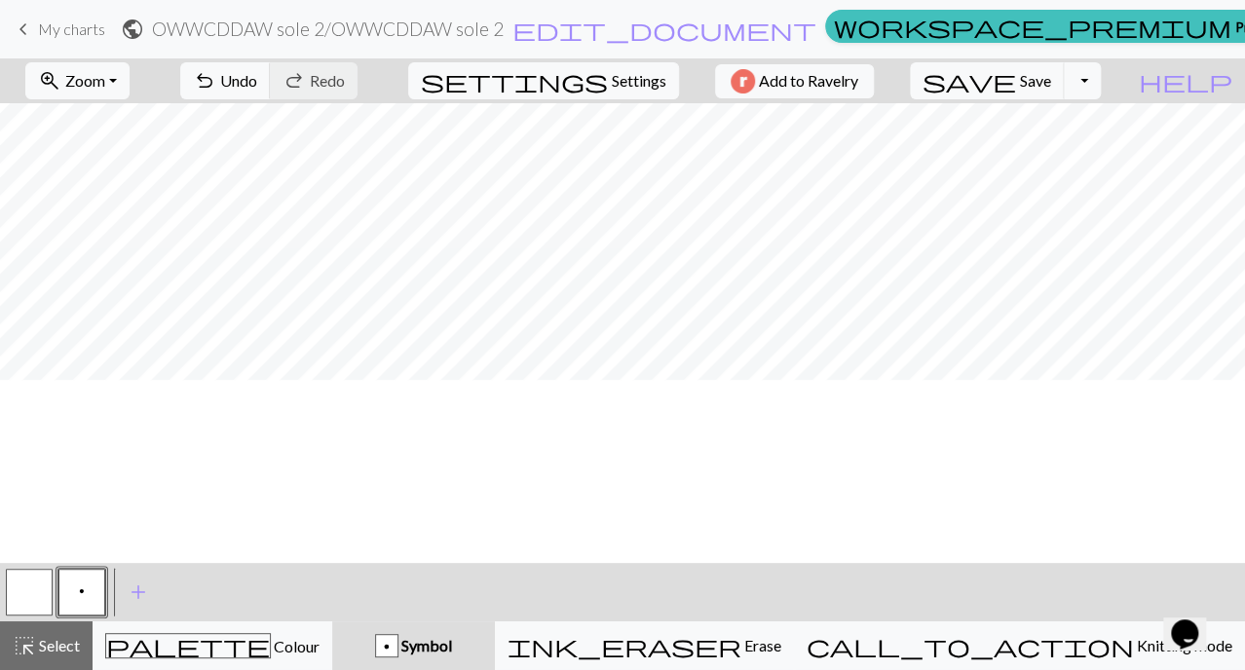
scroll to position [0, 0]
click at [577, 81] on span "settings" at bounding box center [514, 80] width 187 height 27
select select "round"
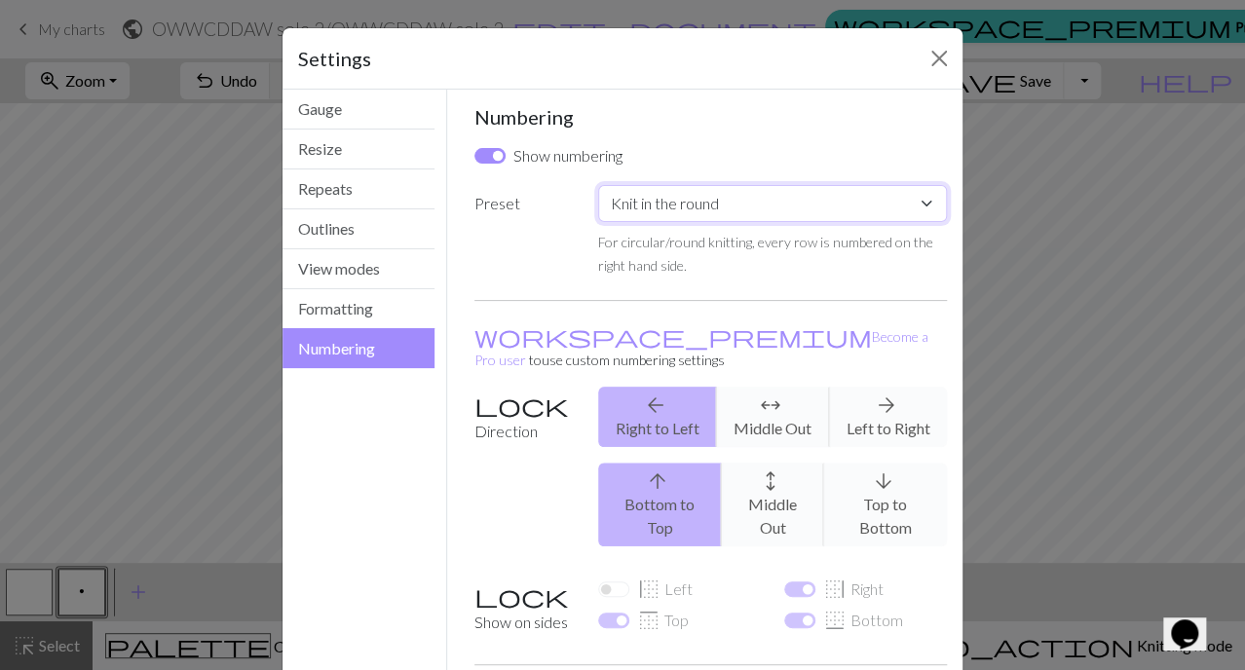
click at [662, 213] on select "Custom Knit flat Knit in the round Lace knitting Cross stitch" at bounding box center [772, 203] width 349 height 37
click at [598, 185] on select "Custom Knit flat Knit in the round Lace knitting Cross stitch" at bounding box center [772, 203] width 349 height 37
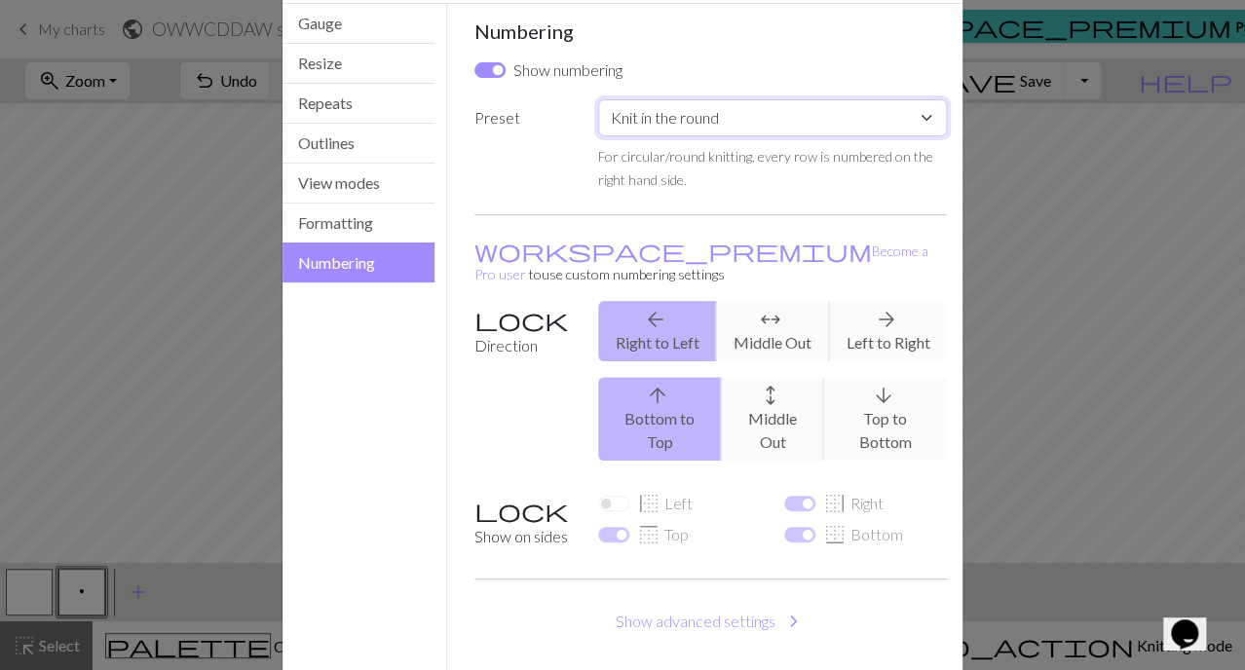
scroll to position [133, 0]
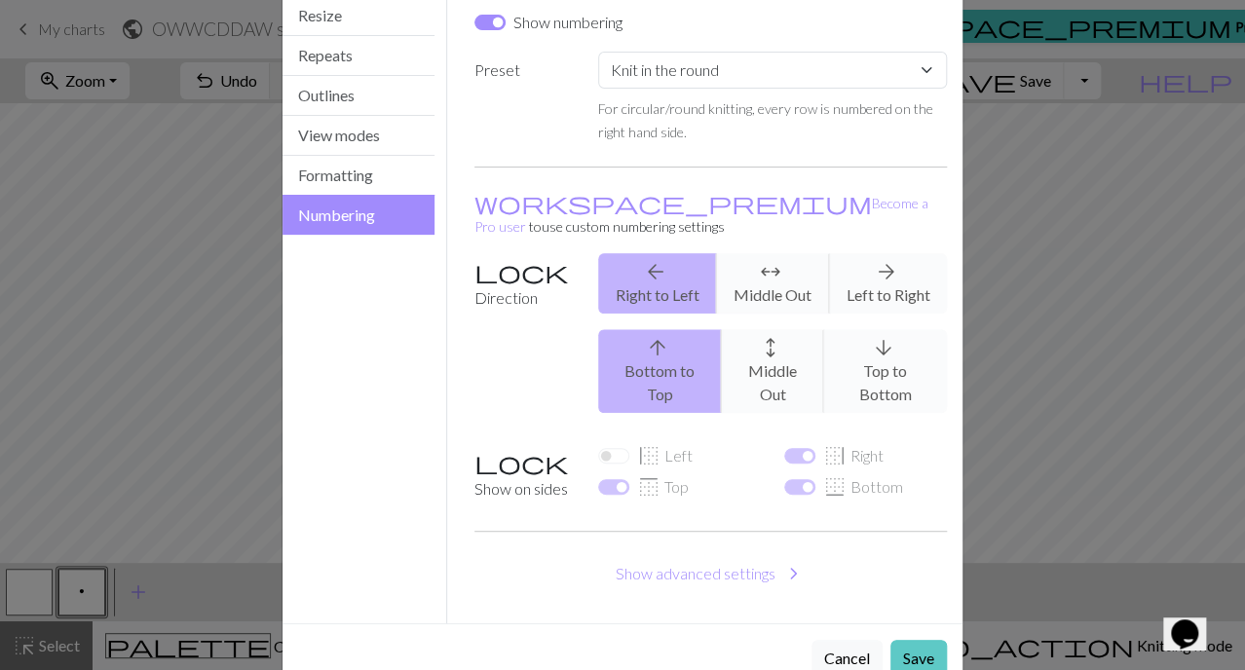
click at [903, 640] on button "Save" at bounding box center [919, 658] width 57 height 37
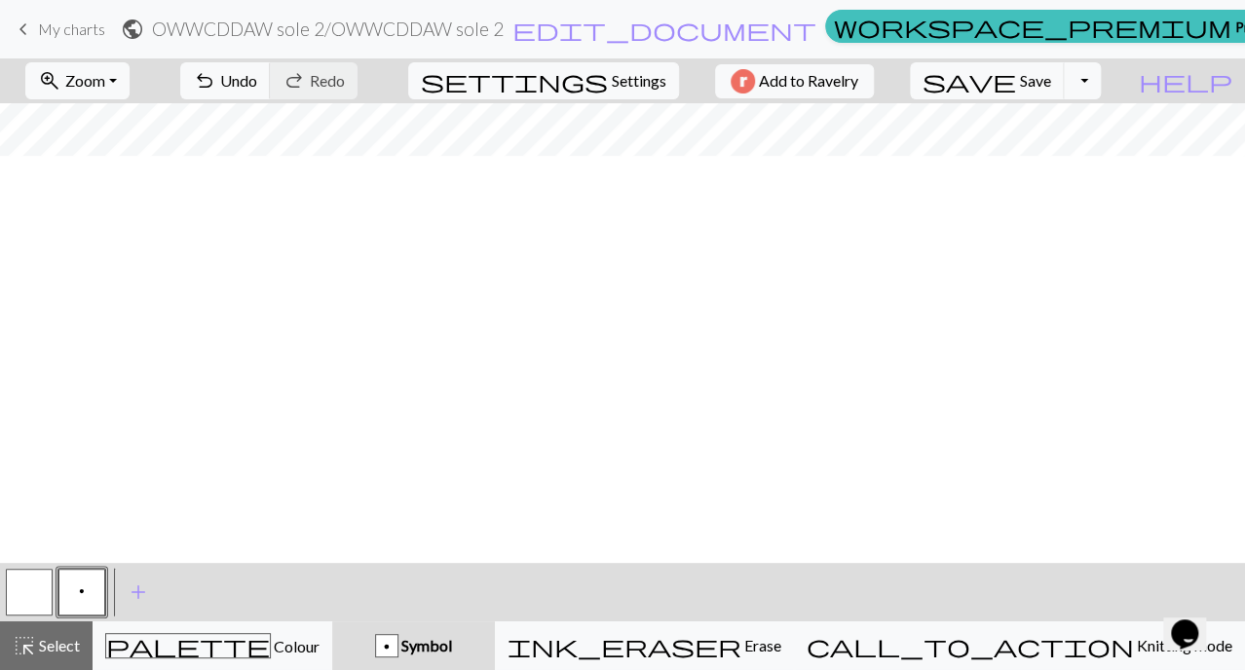
scroll to position [0, 0]
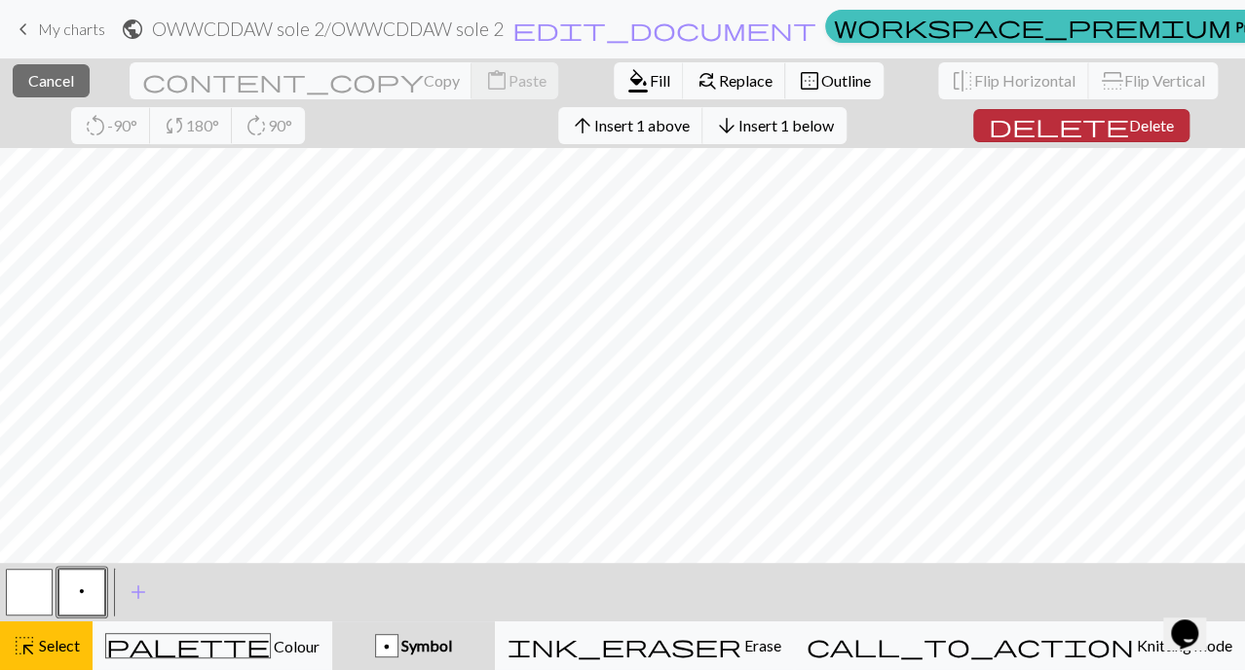
click at [1129, 127] on span "Delete" at bounding box center [1151, 125] width 45 height 19
click at [1129, 120] on span "Delete" at bounding box center [1151, 125] width 45 height 19
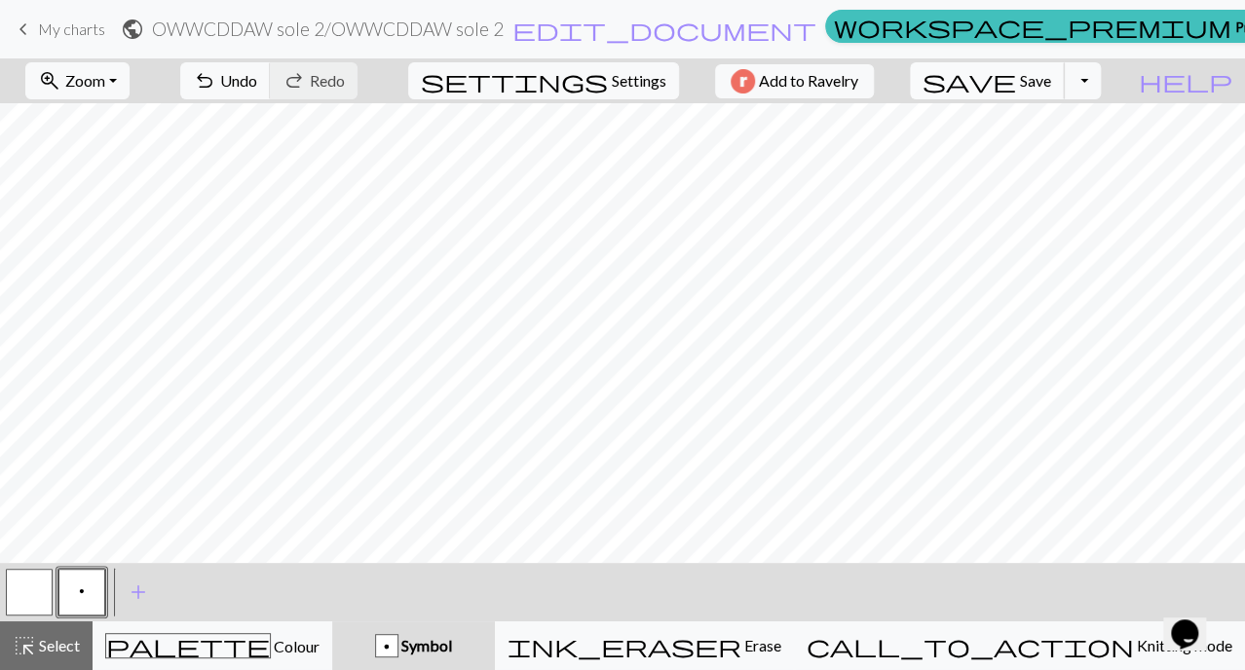
click at [1016, 85] on span "save" at bounding box center [970, 80] width 94 height 27
click at [1101, 98] on button "Toggle Dropdown" at bounding box center [1082, 80] width 37 height 37
click at [1101, 125] on button "file_copy Save a copy" at bounding box center [941, 123] width 322 height 31
click at [633, 86] on span "Settings" at bounding box center [639, 80] width 55 height 23
select select "fingering"
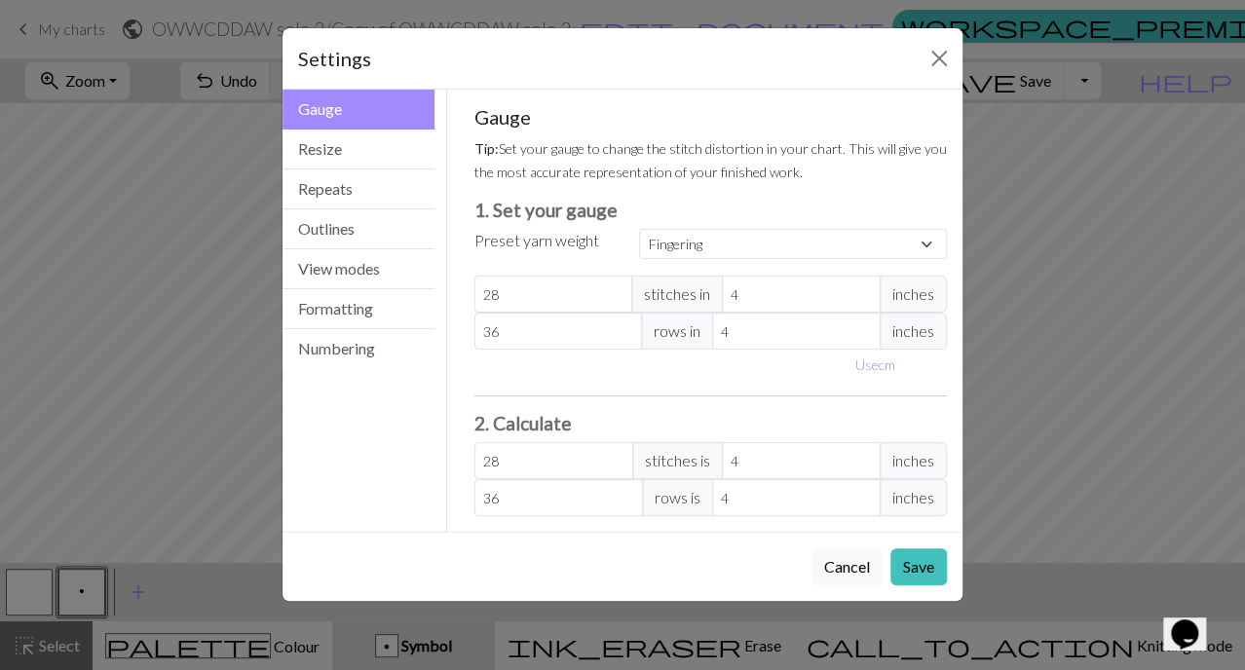
click at [633, 86] on div "Settings Gauge Gauge Resize Repeats Outlines View modes Formatting Numbering Ga…" at bounding box center [623, 314] width 682 height 575
click at [362, 341] on button "Numbering" at bounding box center [359, 348] width 152 height 39
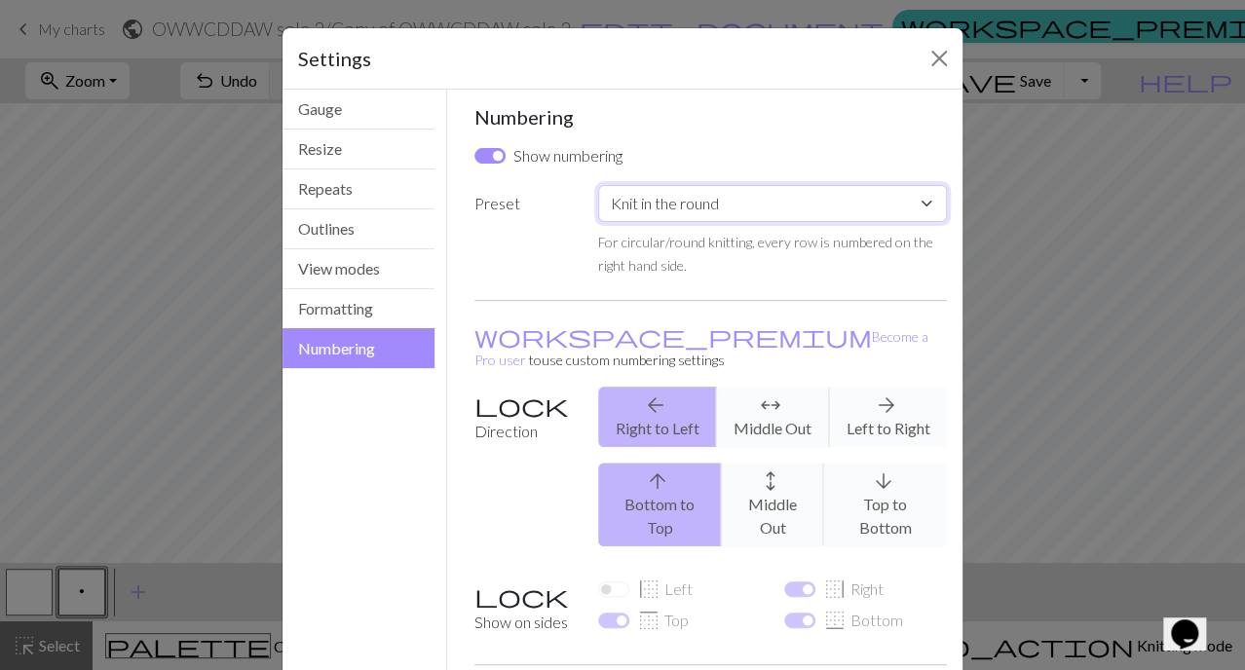
click at [737, 207] on select "Custom Knit flat Knit in the round Lace knitting Cross stitch" at bounding box center [772, 203] width 349 height 37
select select "flat"
click at [598, 185] on select "Custom Knit flat Knit in the round Lace knitting Cross stitch" at bounding box center [772, 203] width 349 height 37
checkbox input "true"
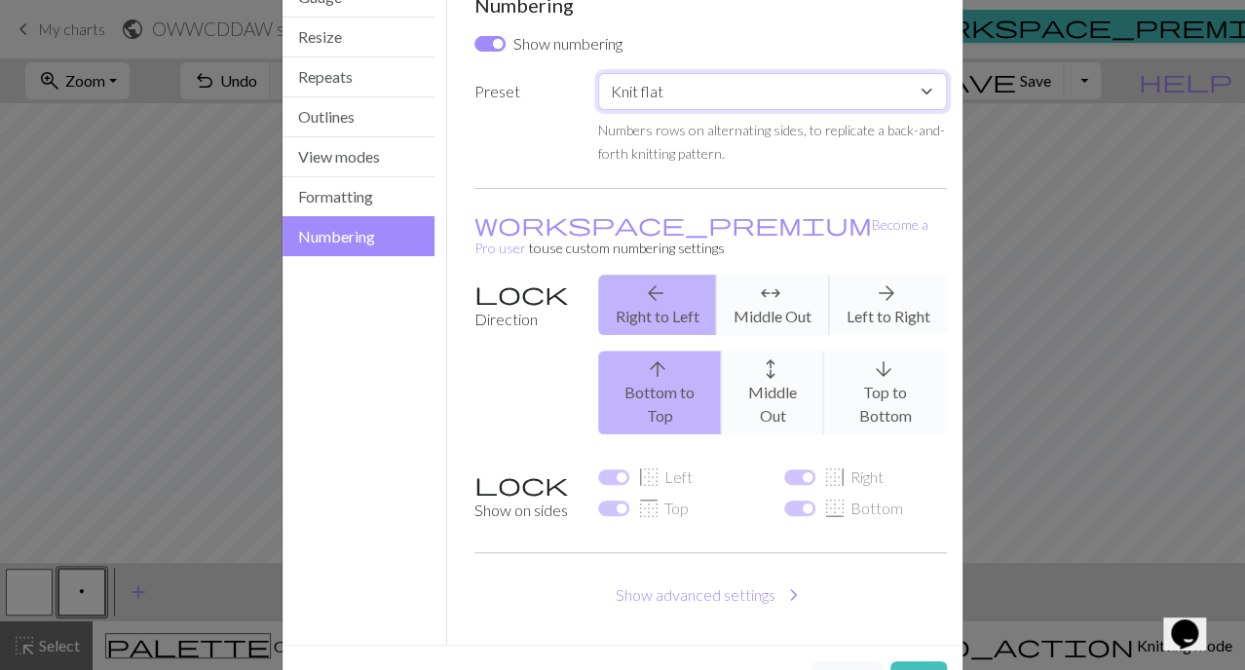
scroll to position [113, 0]
click at [912, 661] on button "Save" at bounding box center [919, 679] width 57 height 37
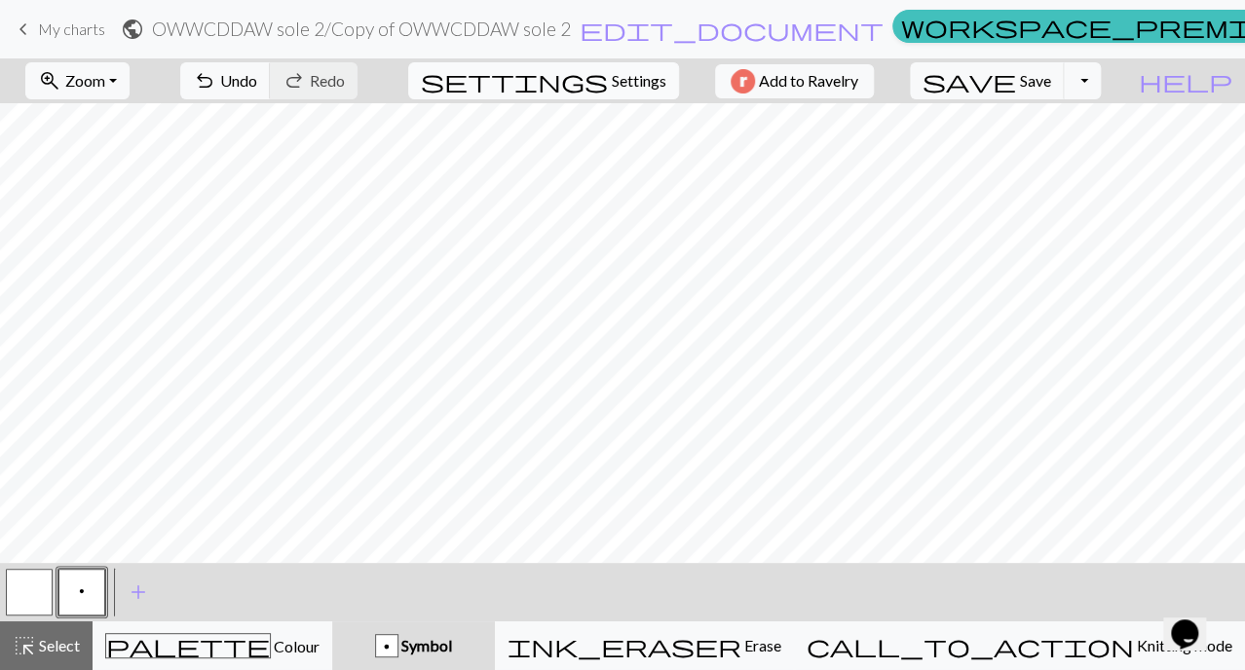
click at [573, 80] on span "settings" at bounding box center [514, 80] width 187 height 27
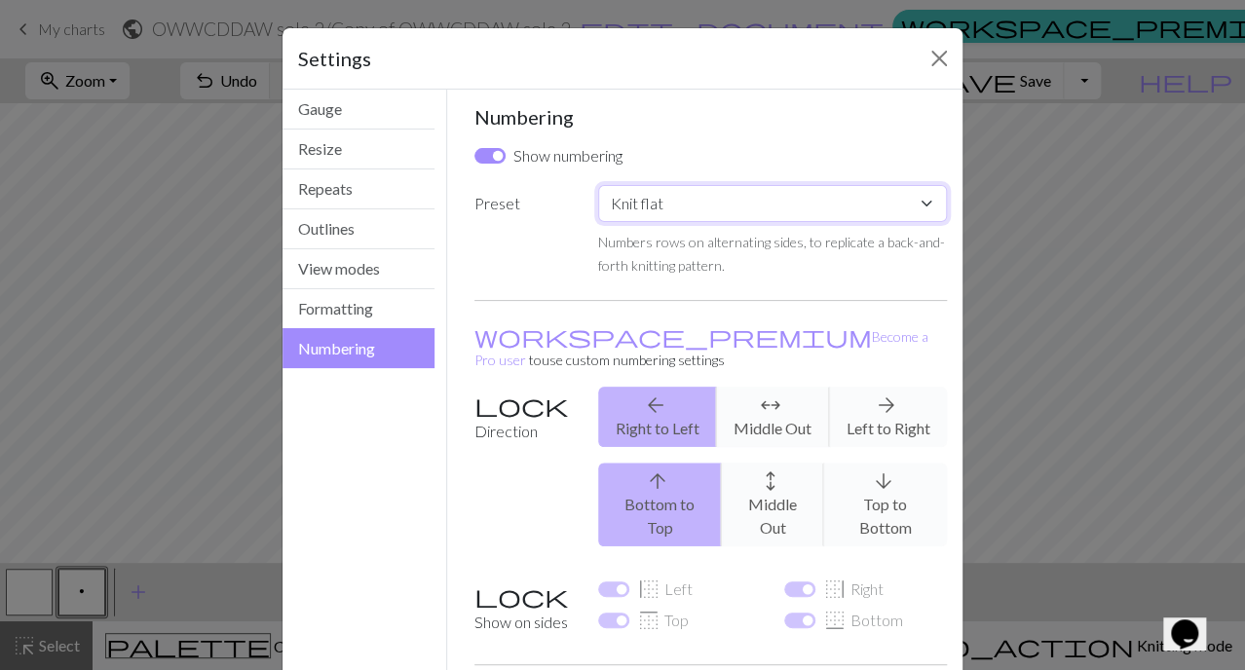
click at [683, 198] on select "Custom Knit flat Knit in the round Lace knitting Cross stitch" at bounding box center [772, 203] width 349 height 37
select select "round"
click at [598, 185] on select "Custom Knit flat Knit in the round Lace knitting Cross stitch" at bounding box center [772, 203] width 349 height 37
checkbox input "false"
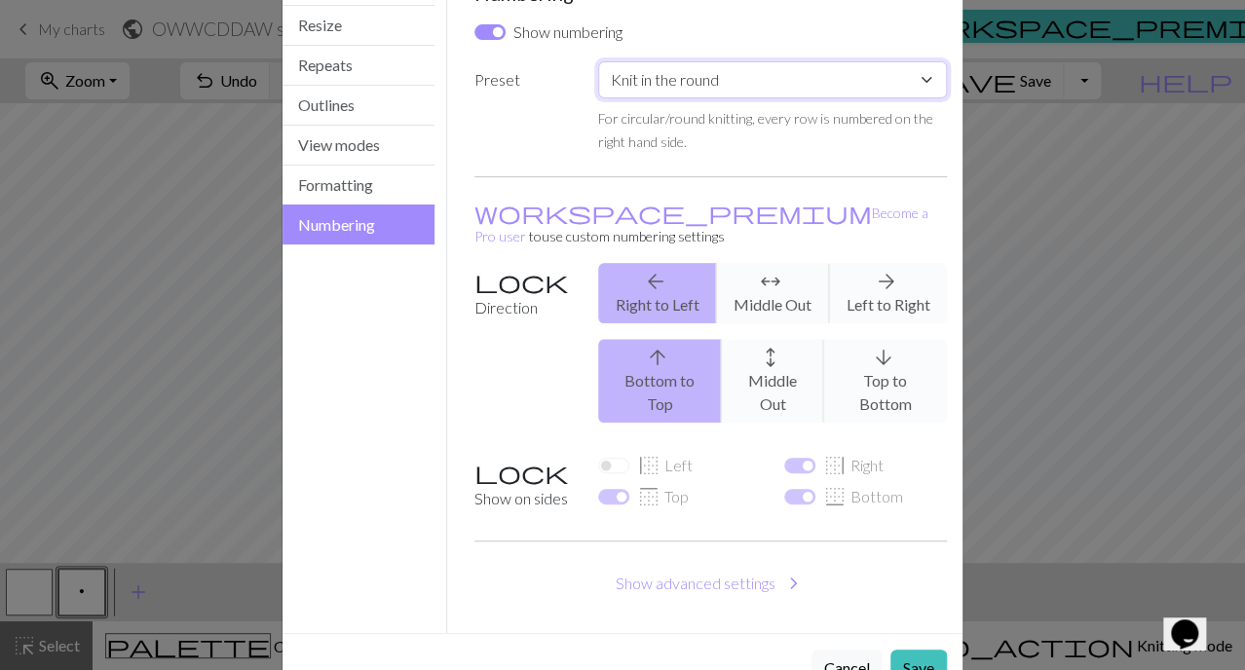
scroll to position [125, 0]
click at [895, 649] on button "Save" at bounding box center [919, 667] width 57 height 37
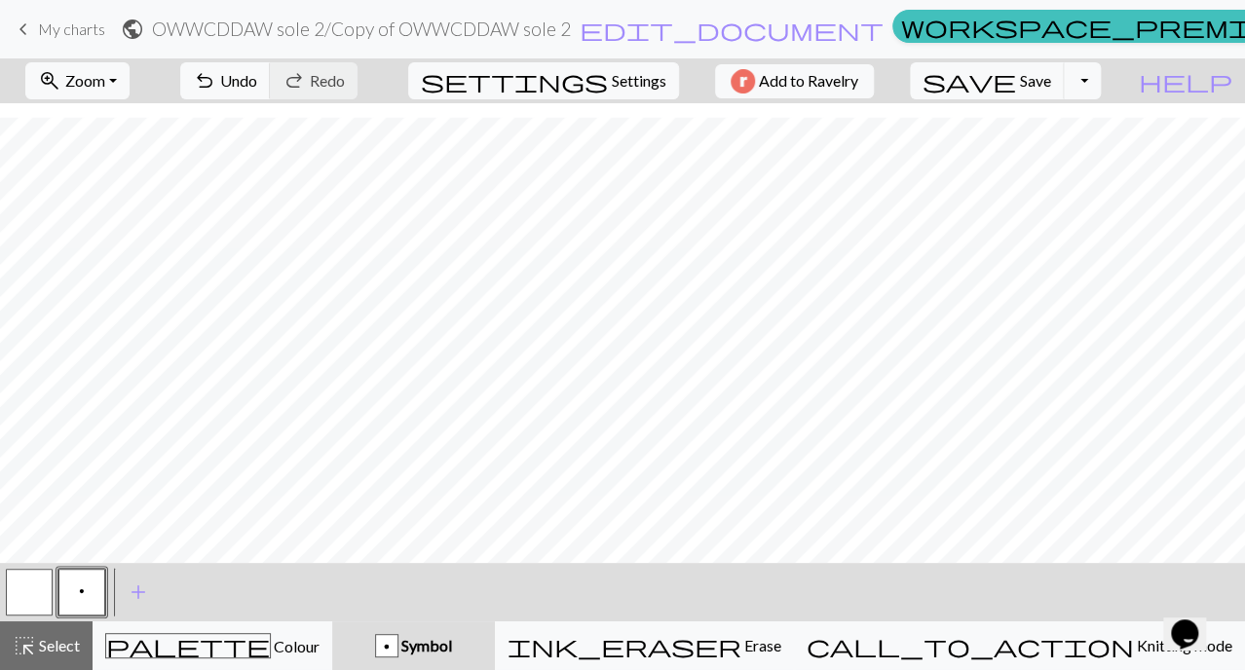
scroll to position [0, 0]
click at [1051, 83] on span "Save" at bounding box center [1035, 80] width 31 height 19
click at [1101, 86] on button "Toggle Dropdown" at bounding box center [1082, 80] width 37 height 37
click at [1073, 151] on button "save_alt Download" at bounding box center [941, 154] width 322 height 31
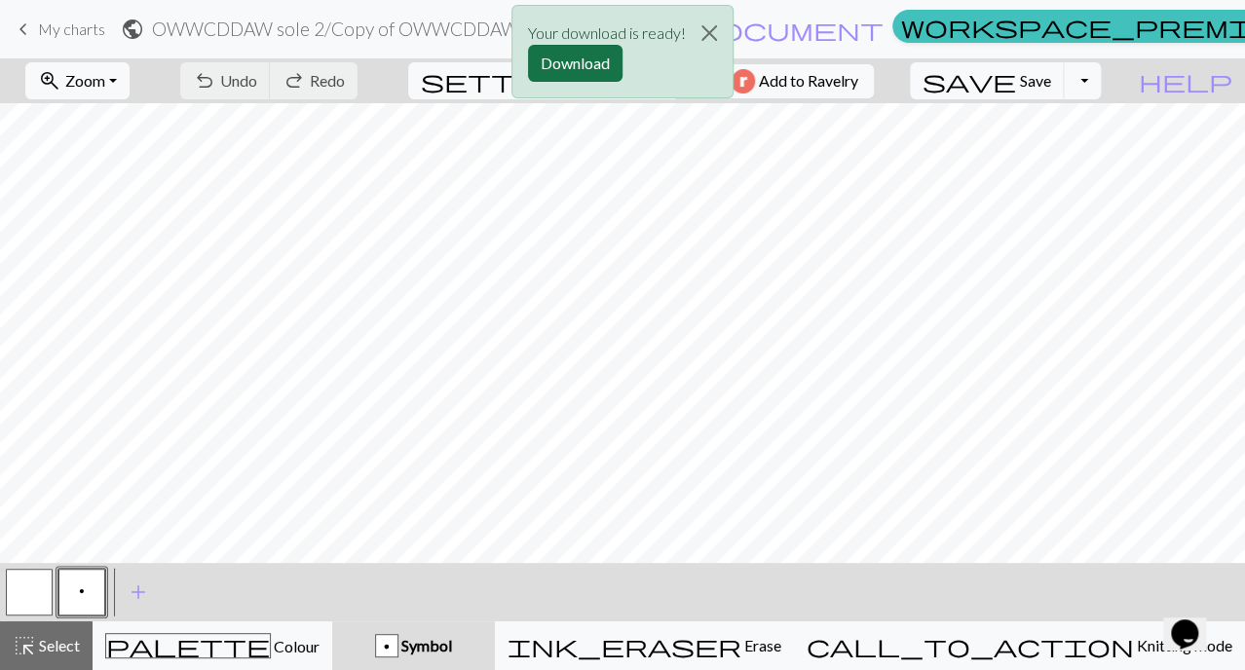
click at [603, 60] on button "Download" at bounding box center [575, 63] width 95 height 37
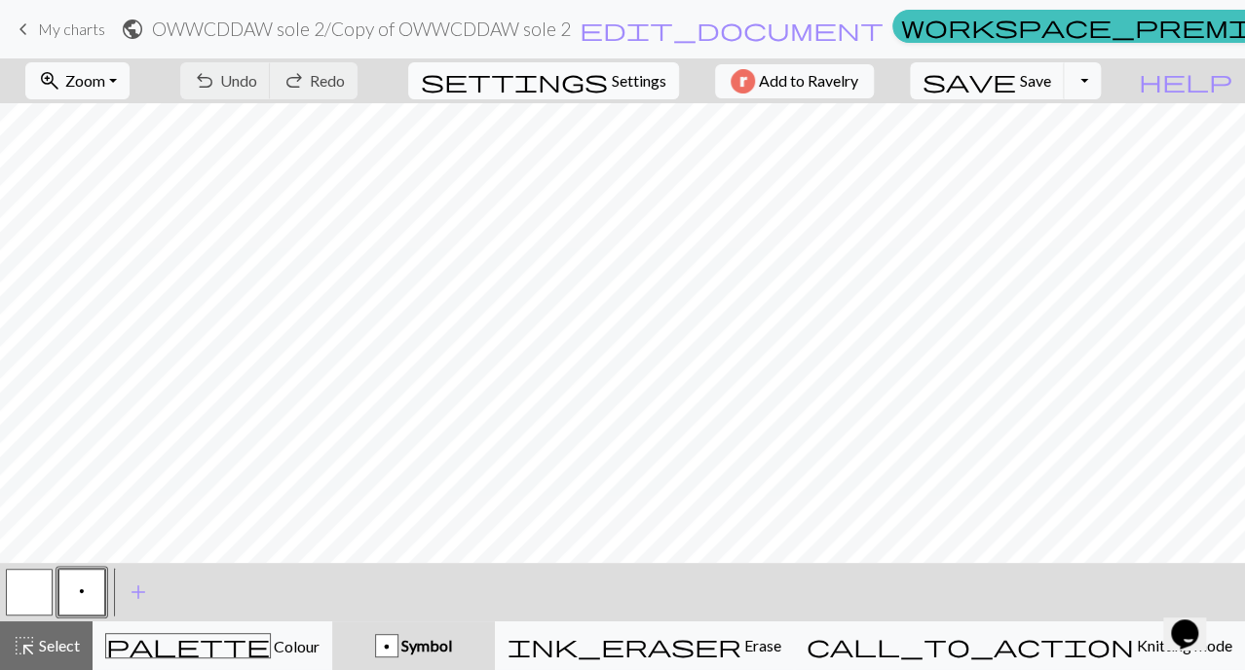
click at [612, 73] on span "Settings" at bounding box center [639, 80] width 55 height 23
select select "round"
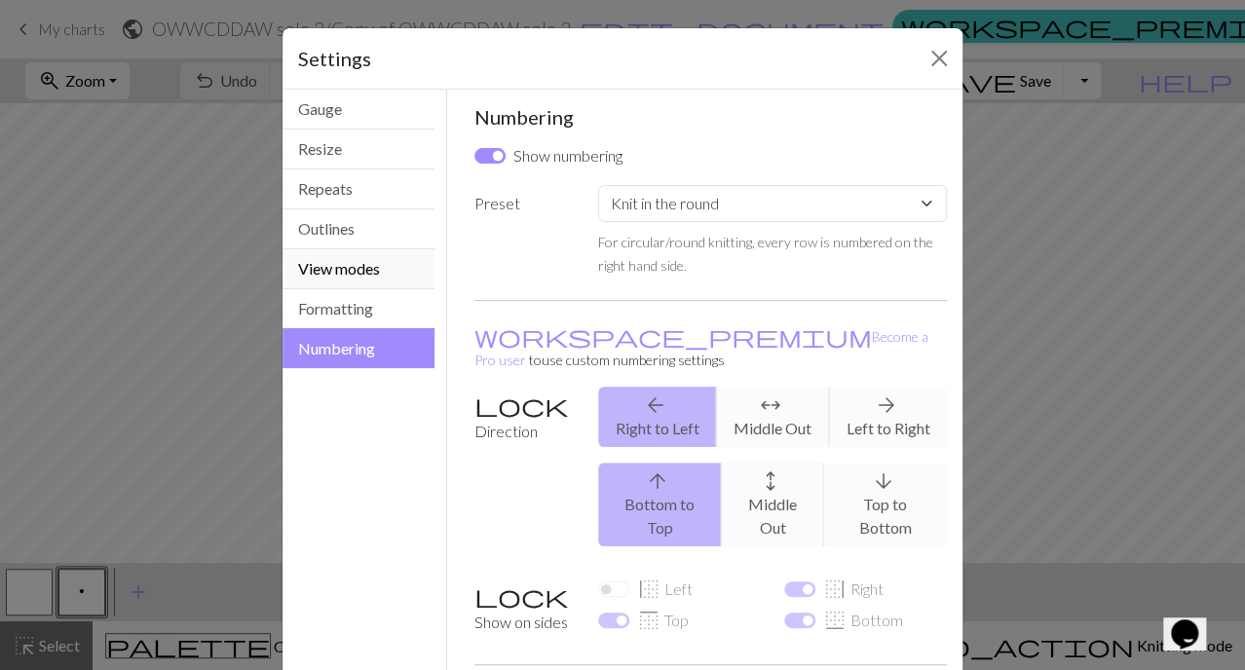
click at [380, 280] on button "View modes" at bounding box center [359, 269] width 152 height 40
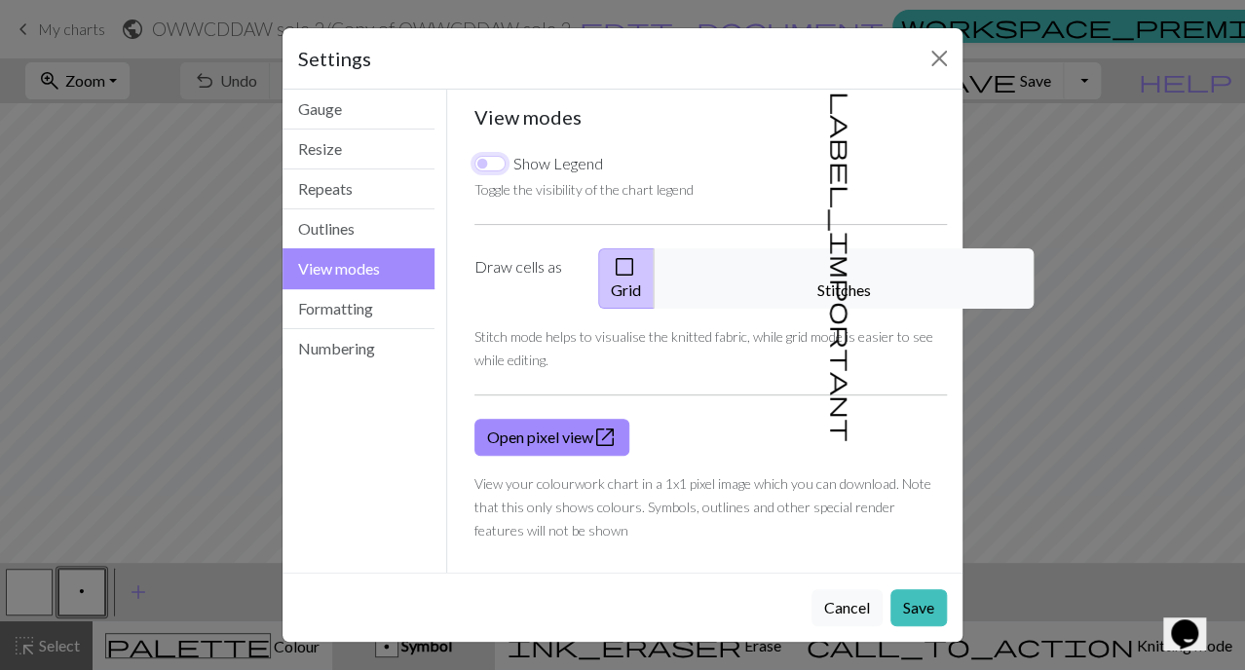
click at [479, 168] on input "Show Legend" at bounding box center [490, 164] width 31 height 16
checkbox input "true"
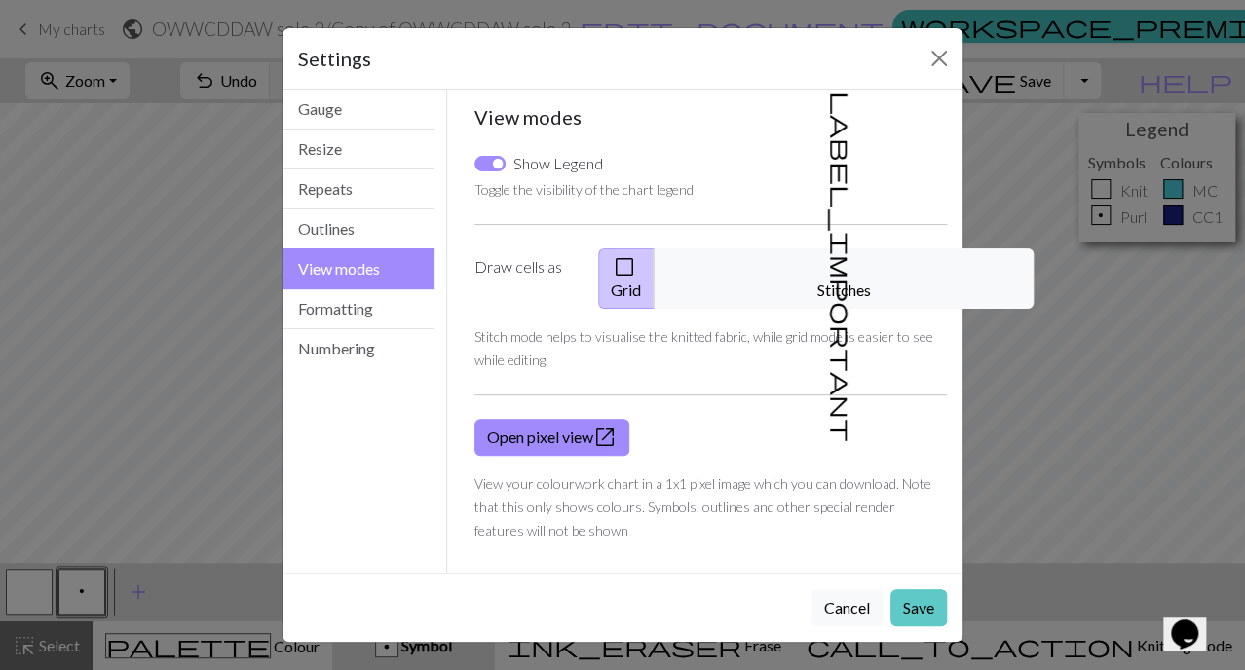
click at [923, 590] on button "Save" at bounding box center [919, 608] width 57 height 37
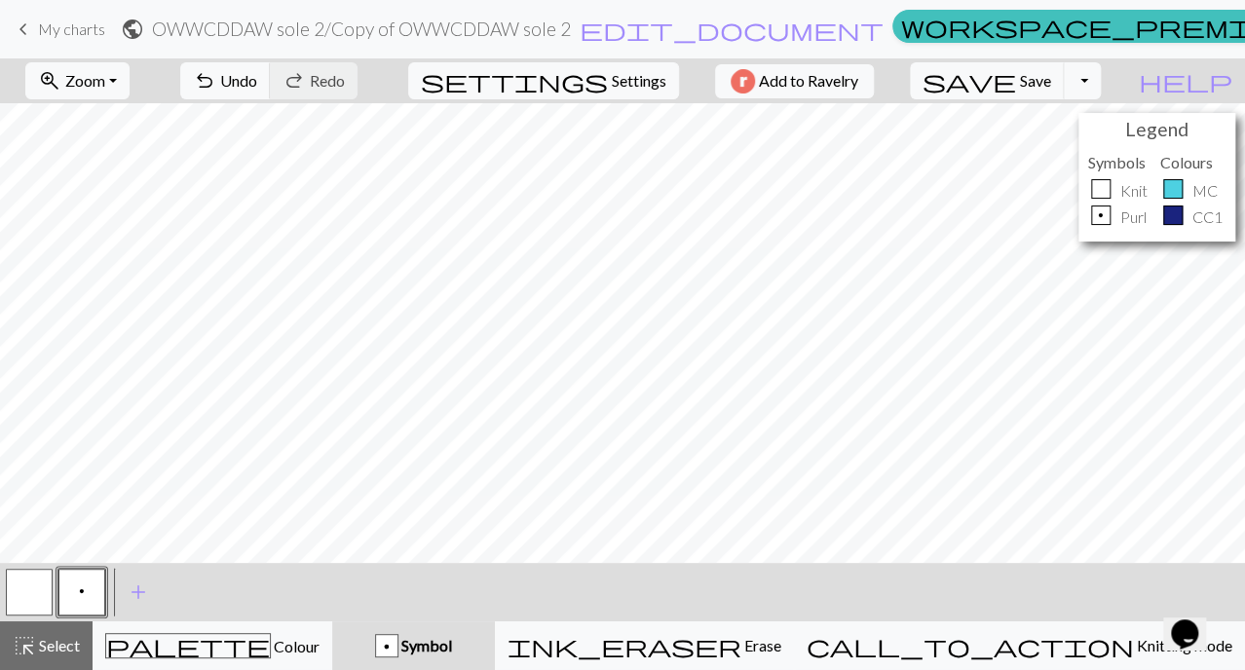
click at [82, 584] on span "p" at bounding box center [82, 592] width 6 height 16
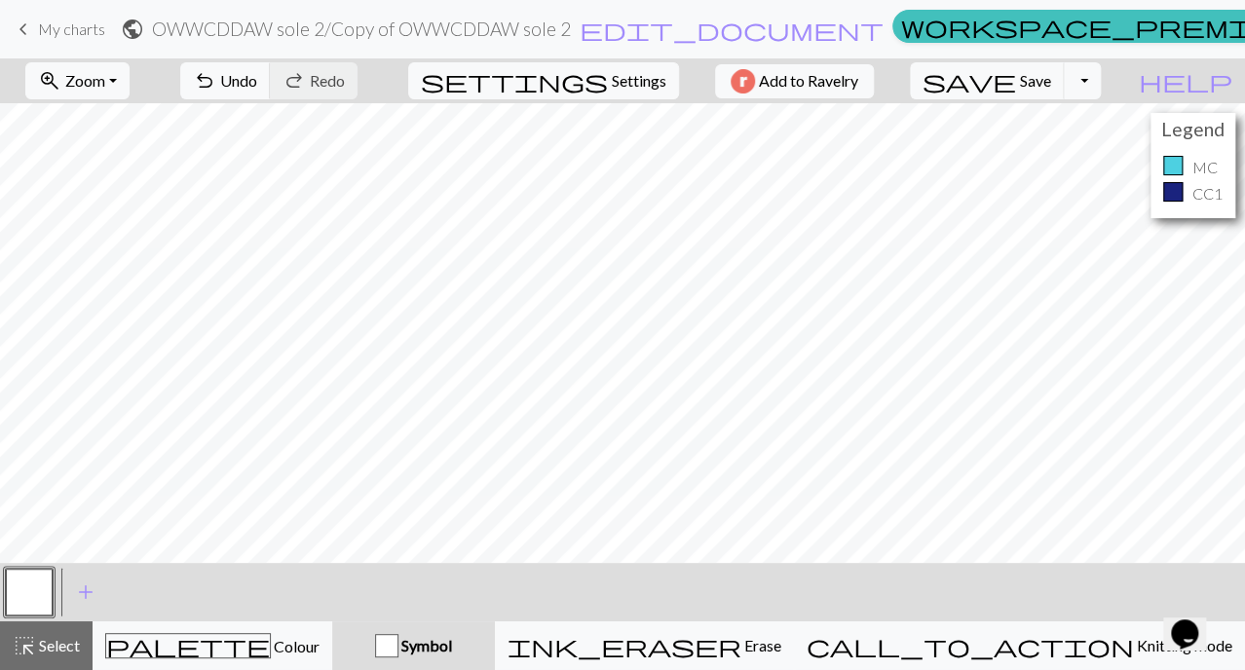
click at [41, 595] on button "button" at bounding box center [29, 592] width 47 height 47
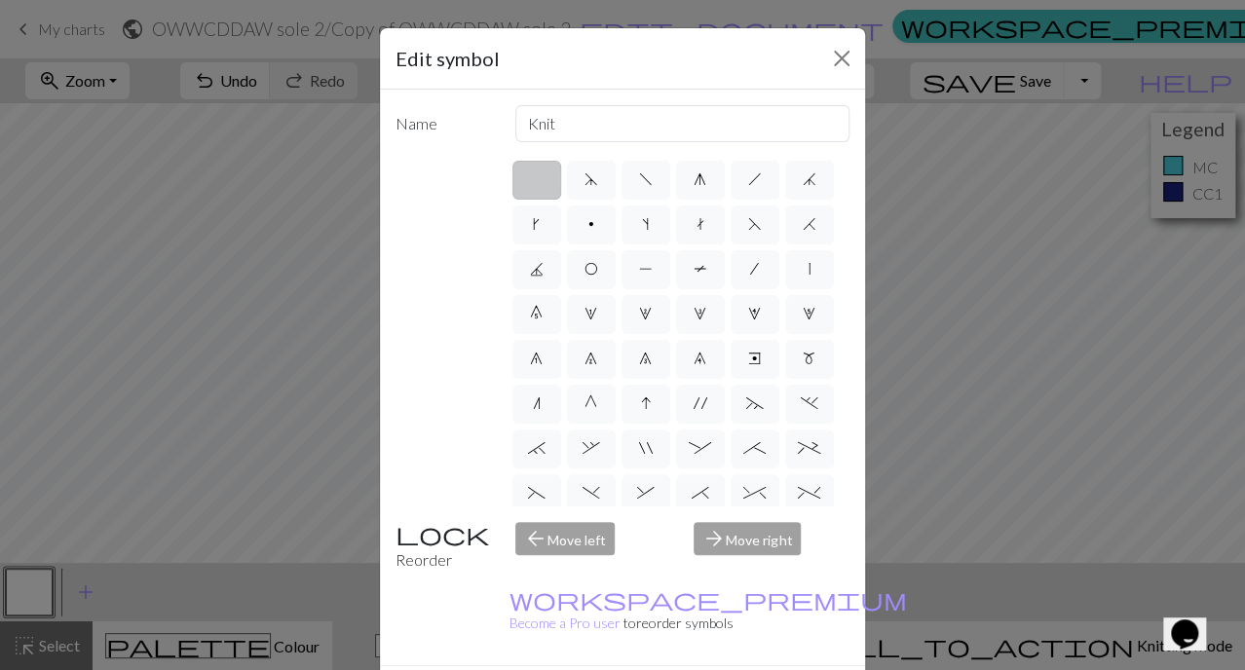
click at [915, 590] on div "Edit symbol Name Knit d f g h j k p s t F H J O P T / | 0 1 2 3 4 5 6 7 8 9 e m…" at bounding box center [622, 335] width 1245 height 670
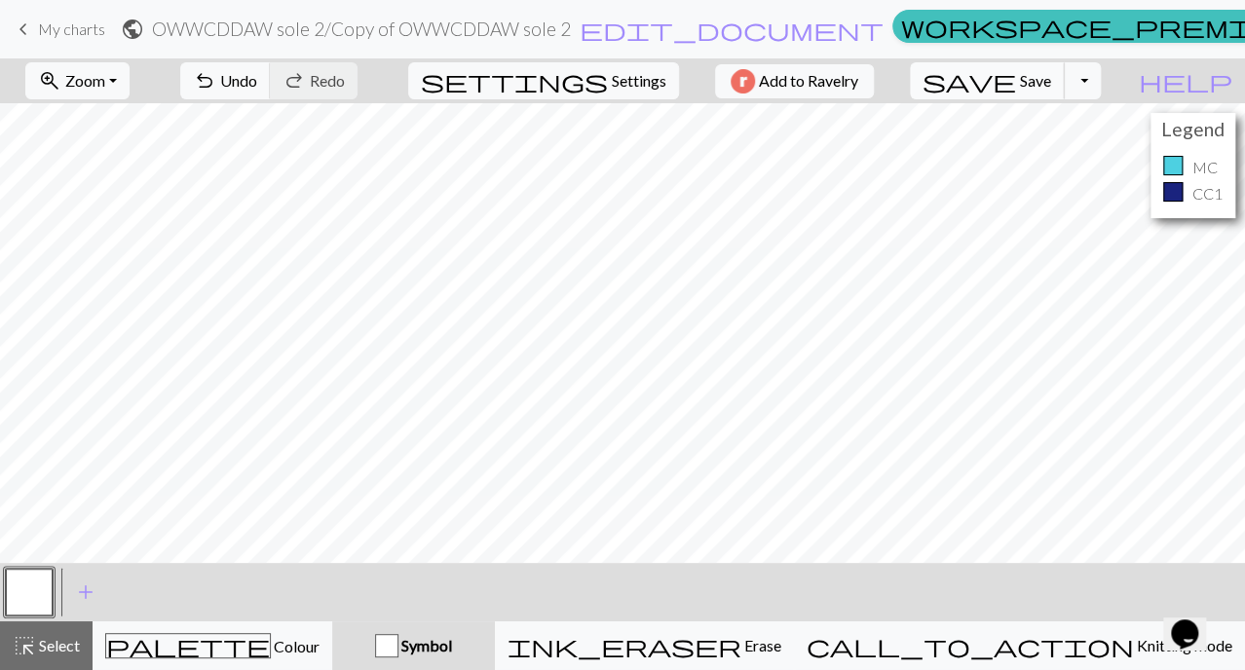
click at [1055, 85] on button "save Save Save" at bounding box center [987, 80] width 155 height 37
click at [1101, 77] on button "Toggle Dropdown" at bounding box center [1082, 80] width 37 height 37
click at [1068, 155] on button "save_alt Download" at bounding box center [941, 154] width 322 height 31
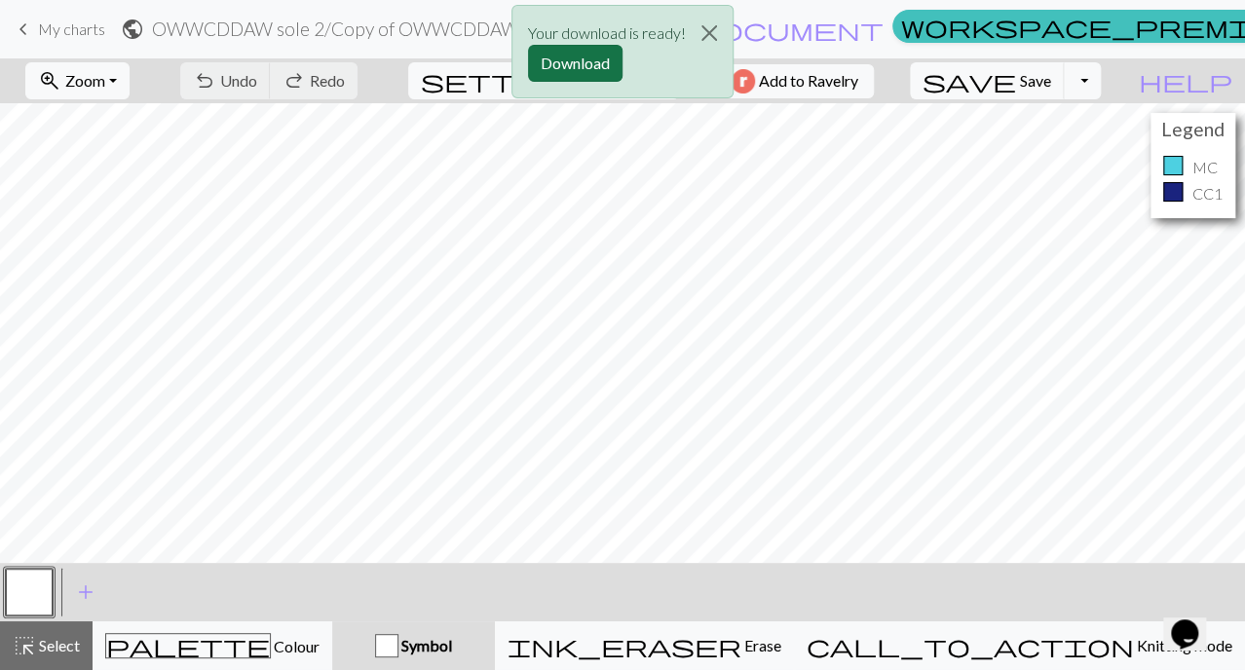
click at [596, 61] on button "Download" at bounding box center [575, 63] width 95 height 37
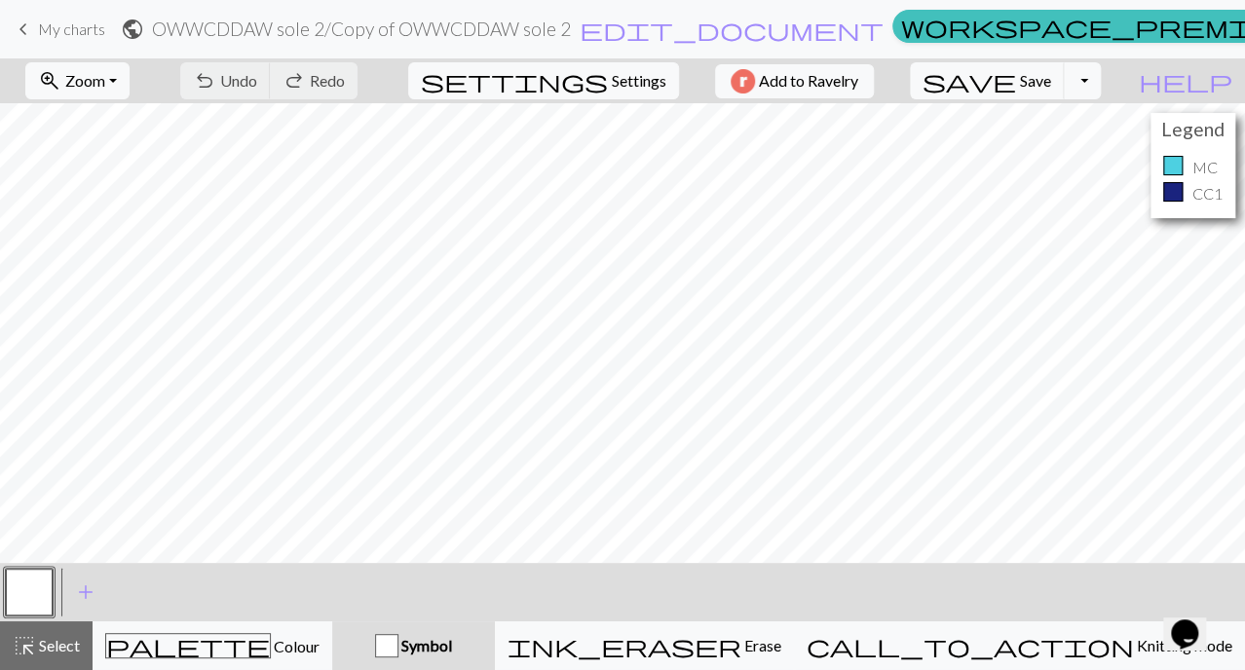
click at [66, 36] on span "My charts" at bounding box center [71, 28] width 67 height 19
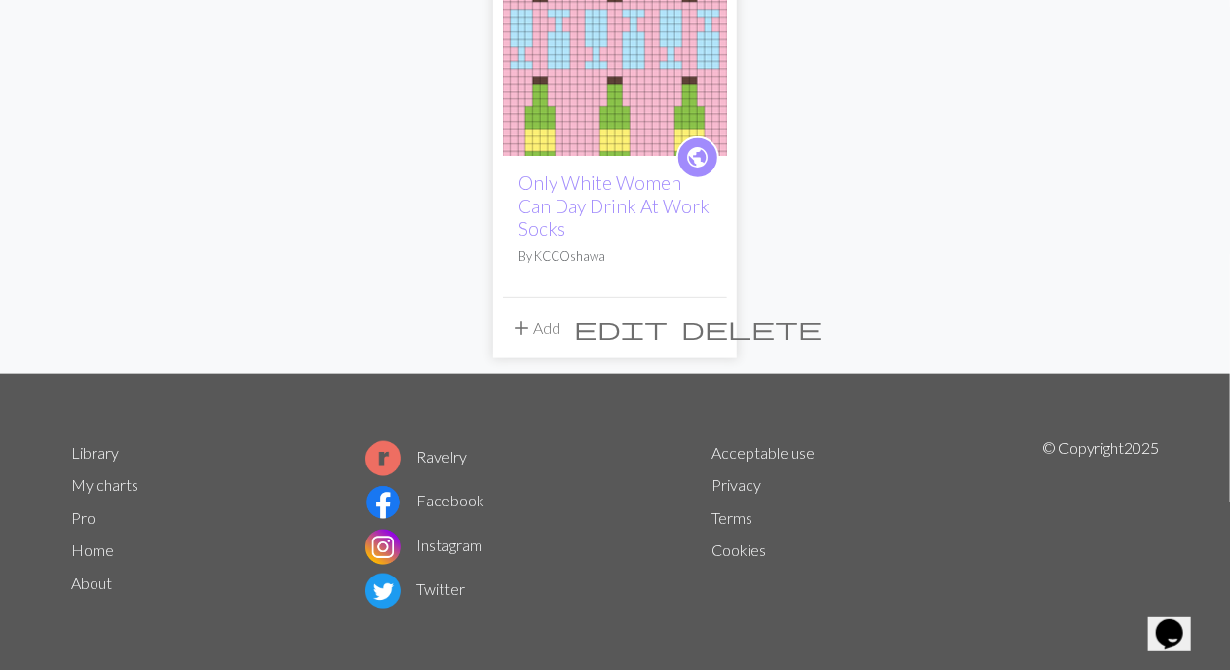
scroll to position [738, 0]
click at [583, 208] on link "Only White Women Can Day Drink At Work Socks" at bounding box center [613, 204] width 191 height 67
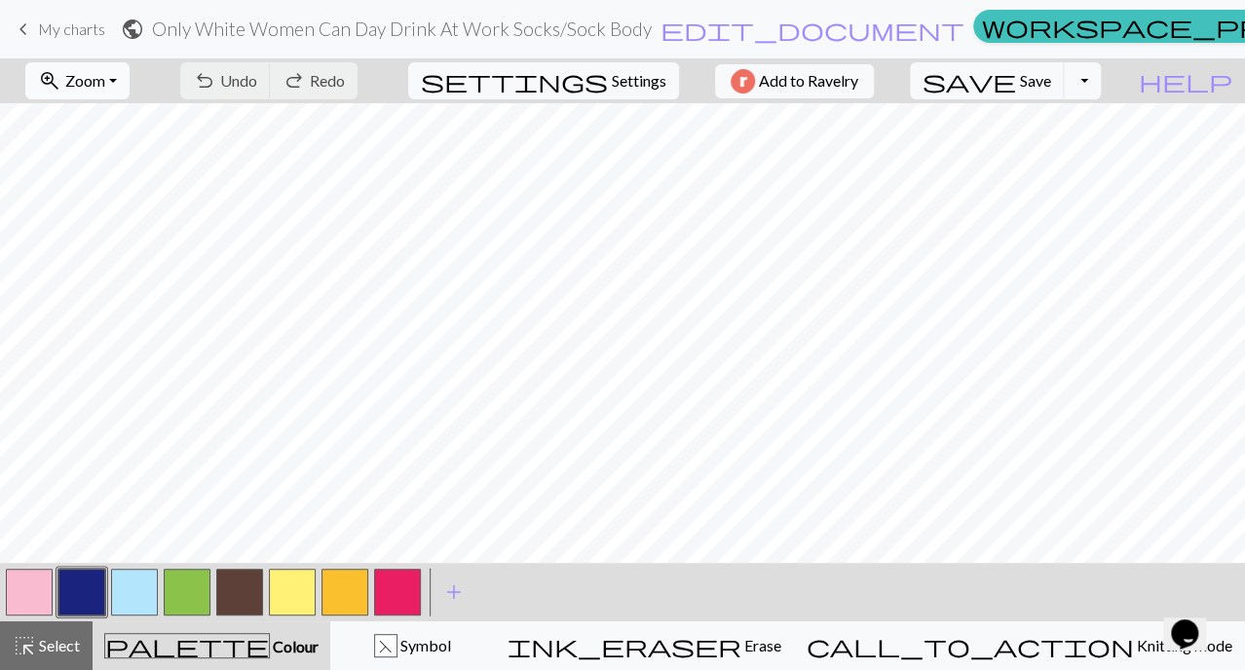
click at [130, 89] on button "zoom_in Zoom Zoom" at bounding box center [77, 80] width 104 height 37
click at [615, 79] on span "Settings" at bounding box center [639, 80] width 55 height 23
select select "aran"
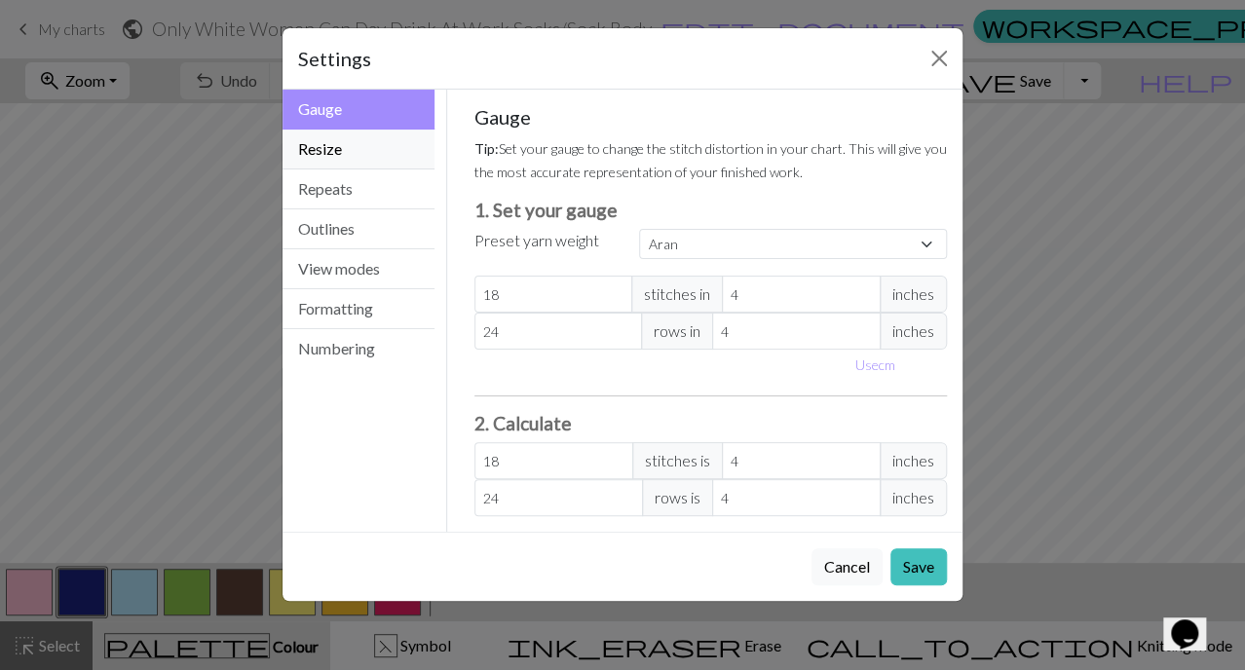
click at [333, 156] on button "Resize" at bounding box center [359, 150] width 152 height 40
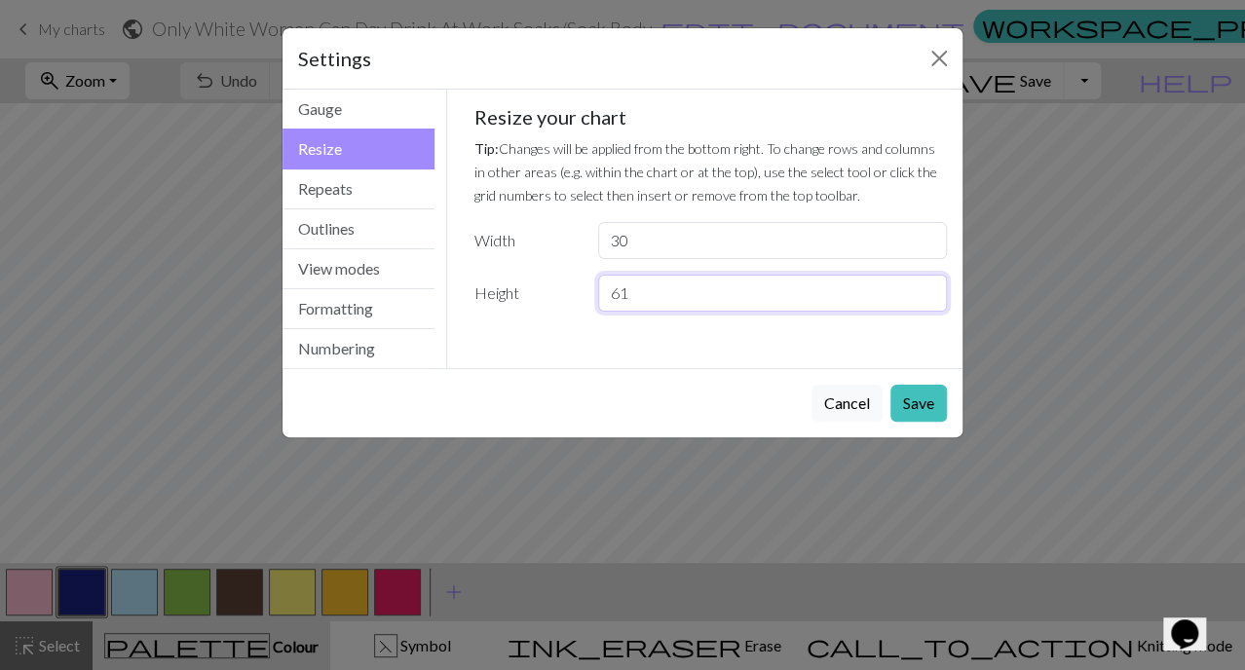
click at [672, 290] on input "61" at bounding box center [772, 293] width 349 height 37
type input "6"
type input "17"
click at [945, 400] on button "Save" at bounding box center [919, 403] width 57 height 37
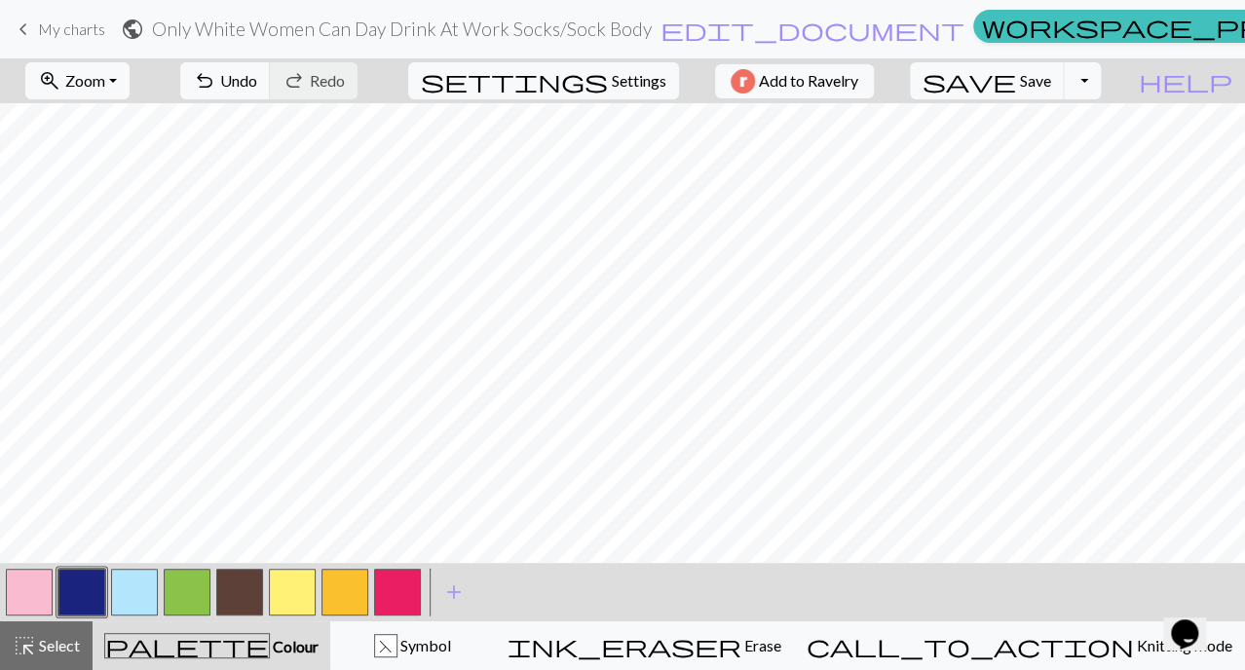
click at [40, 584] on button "button" at bounding box center [29, 592] width 47 height 47
click at [33, 591] on button "button" at bounding box center [29, 592] width 47 height 47
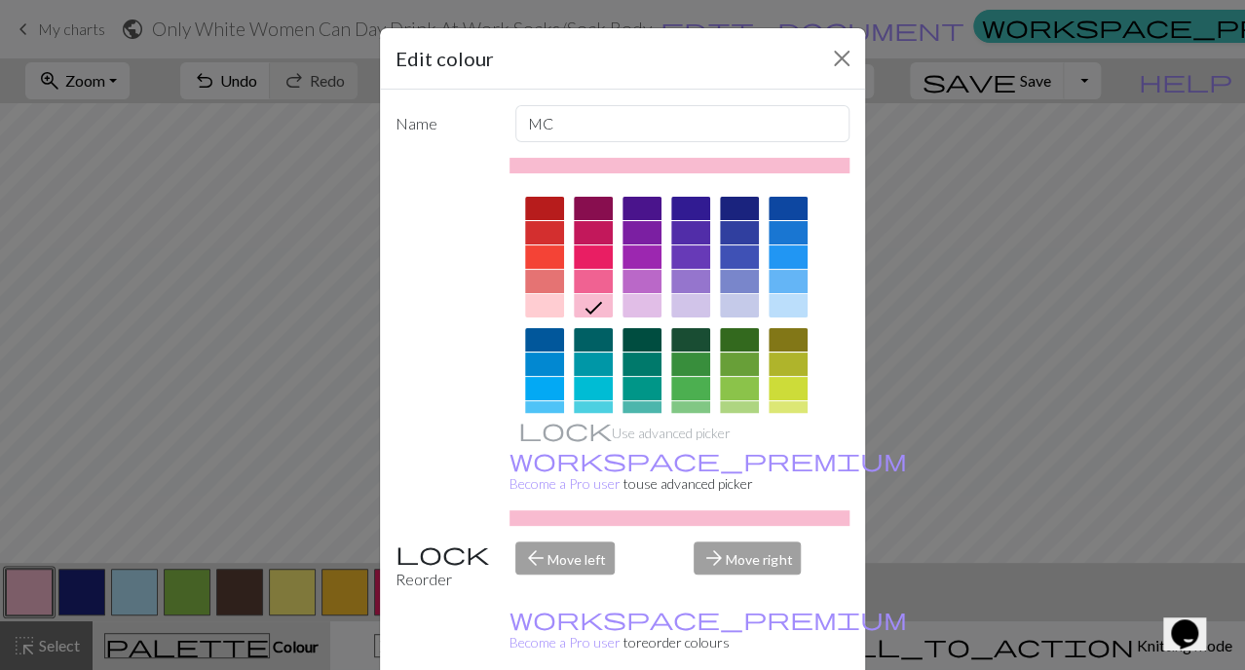
scroll to position [55, 0]
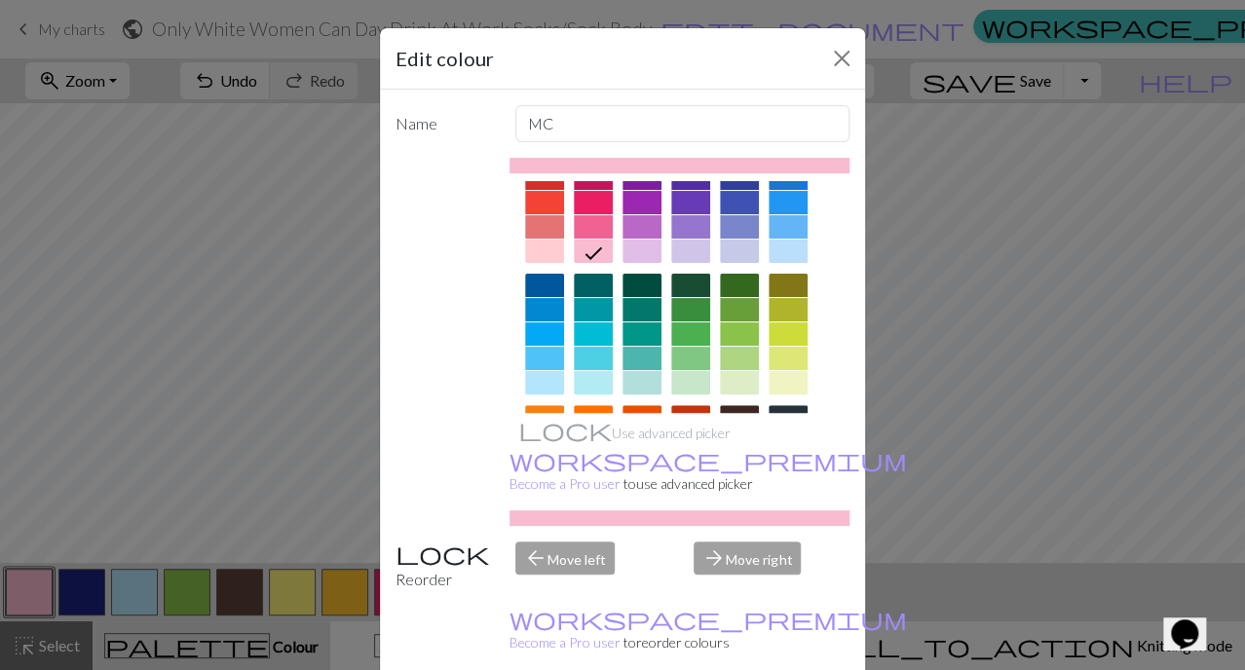
click at [584, 364] on div at bounding box center [593, 358] width 39 height 23
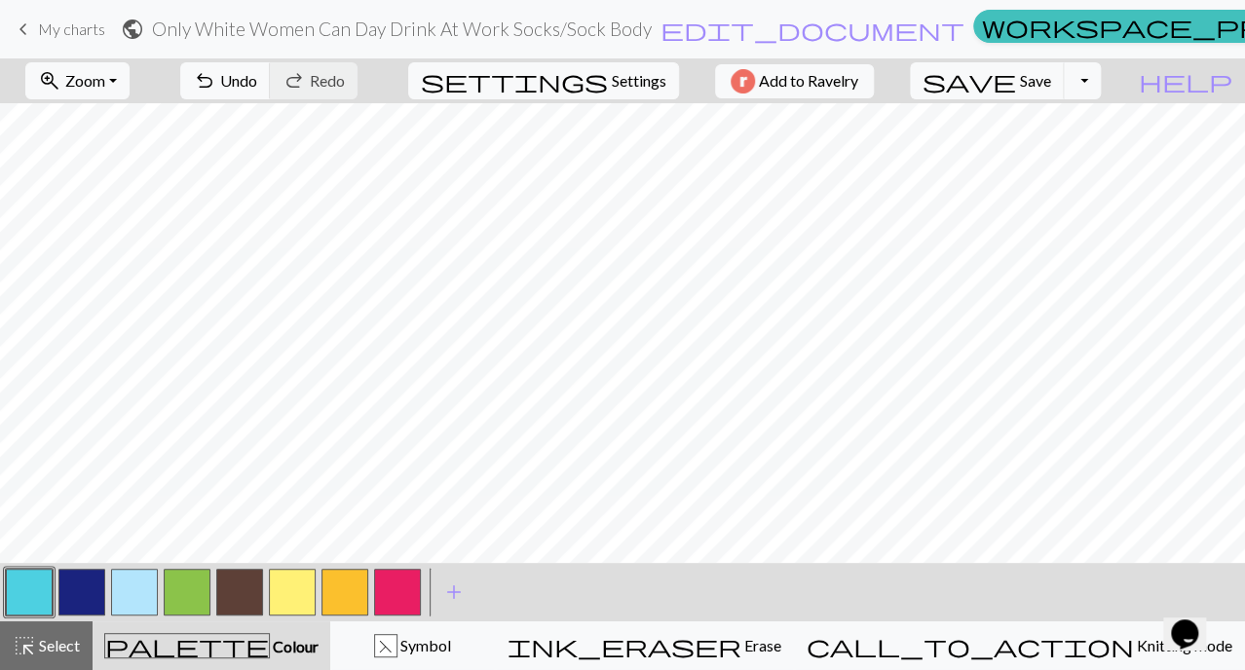
click at [100, 593] on button "button" at bounding box center [81, 592] width 47 height 47
click at [101, 593] on button "button" at bounding box center [81, 592] width 47 height 47
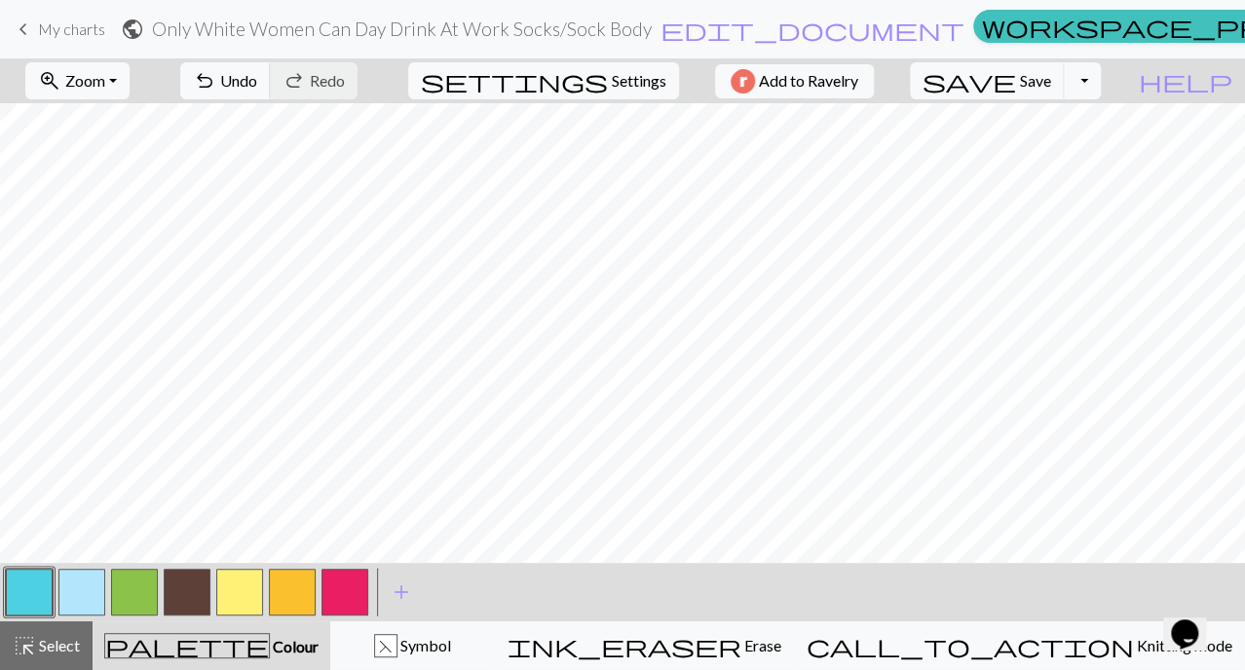
drag, startPoint x: 68, startPoint y: 585, endPoint x: 78, endPoint y: 583, distance: 9.9
click at [78, 583] on button "button" at bounding box center [81, 592] width 47 height 47
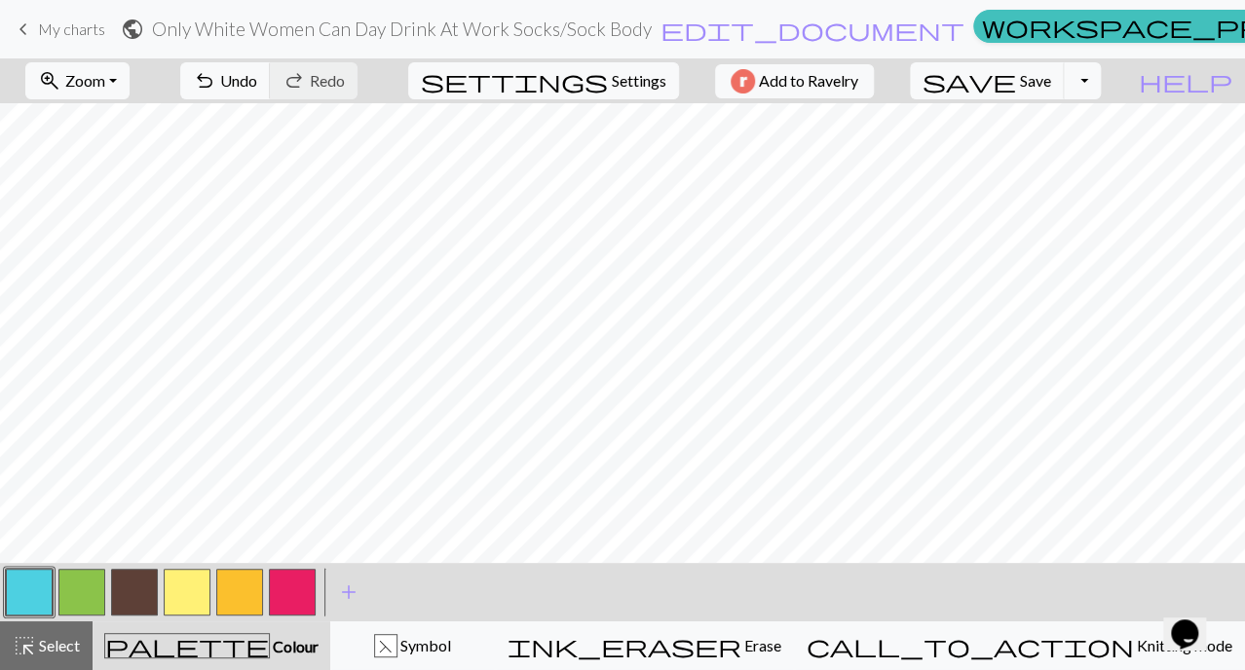
click at [74, 583] on button "button" at bounding box center [81, 592] width 47 height 47
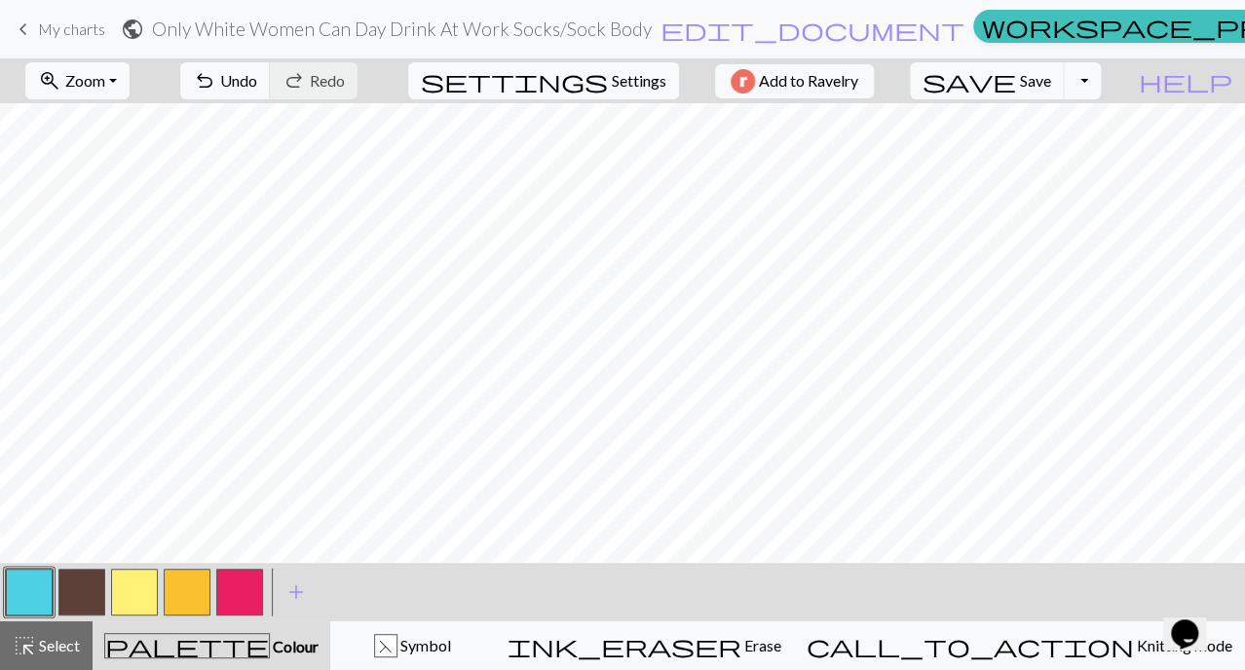
click at [95, 593] on button "button" at bounding box center [81, 592] width 47 height 47
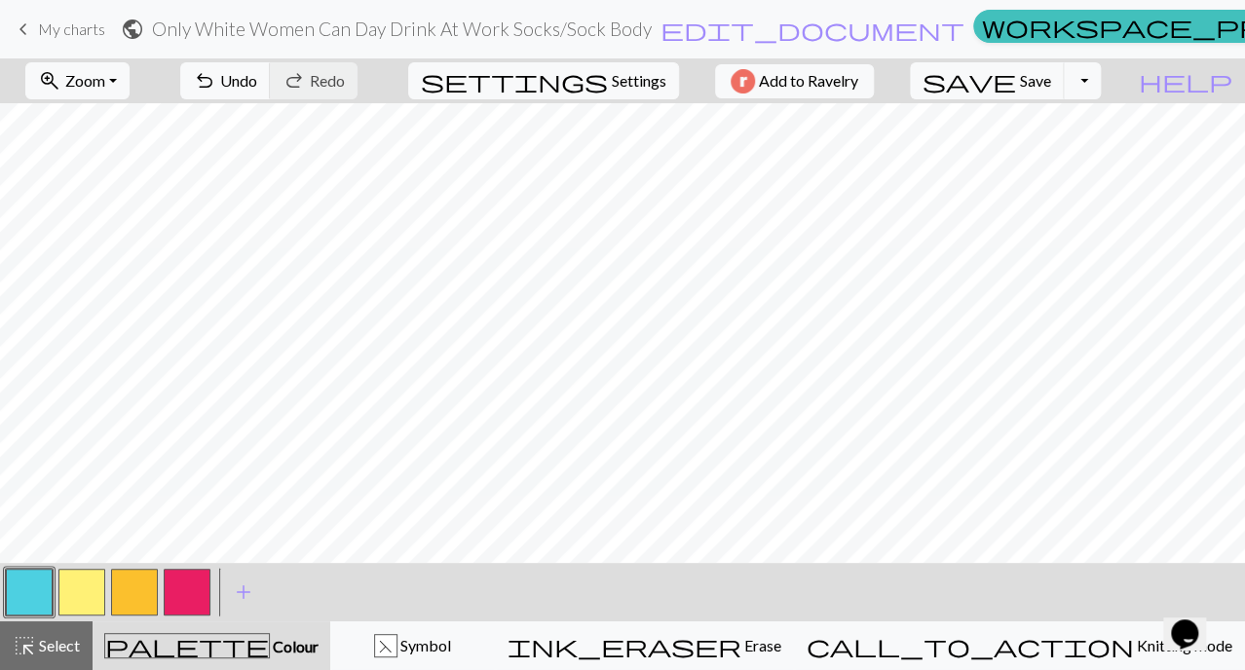
click at [76, 596] on button "button" at bounding box center [81, 592] width 47 height 47
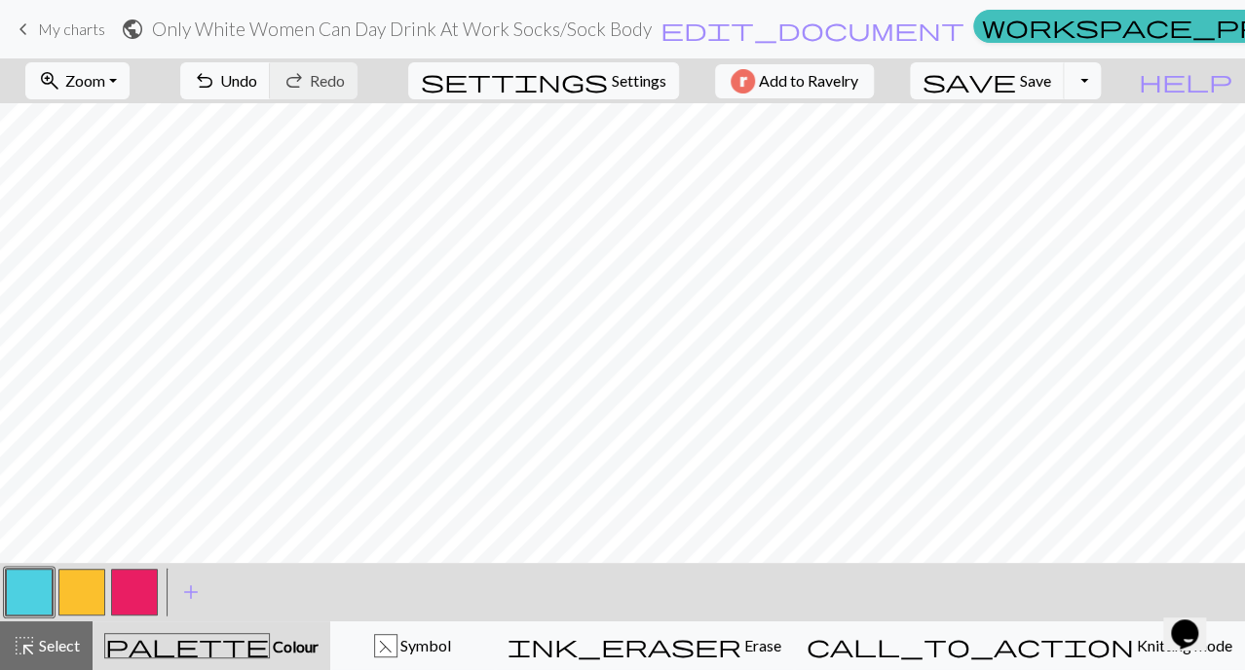
click at [78, 578] on button "button" at bounding box center [81, 592] width 47 height 47
click at [94, 591] on button "button" at bounding box center [81, 592] width 47 height 47
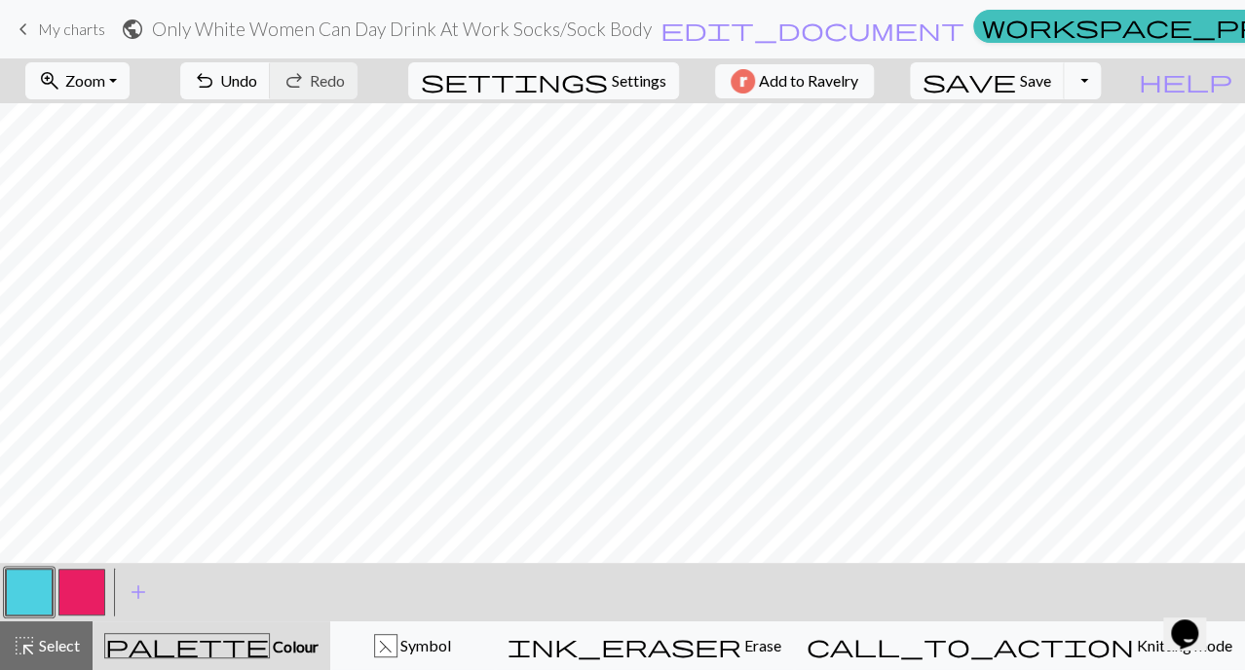
click at [58, 582] on button "button" at bounding box center [81, 592] width 47 height 47
click at [81, 582] on button "button" at bounding box center [81, 592] width 47 height 47
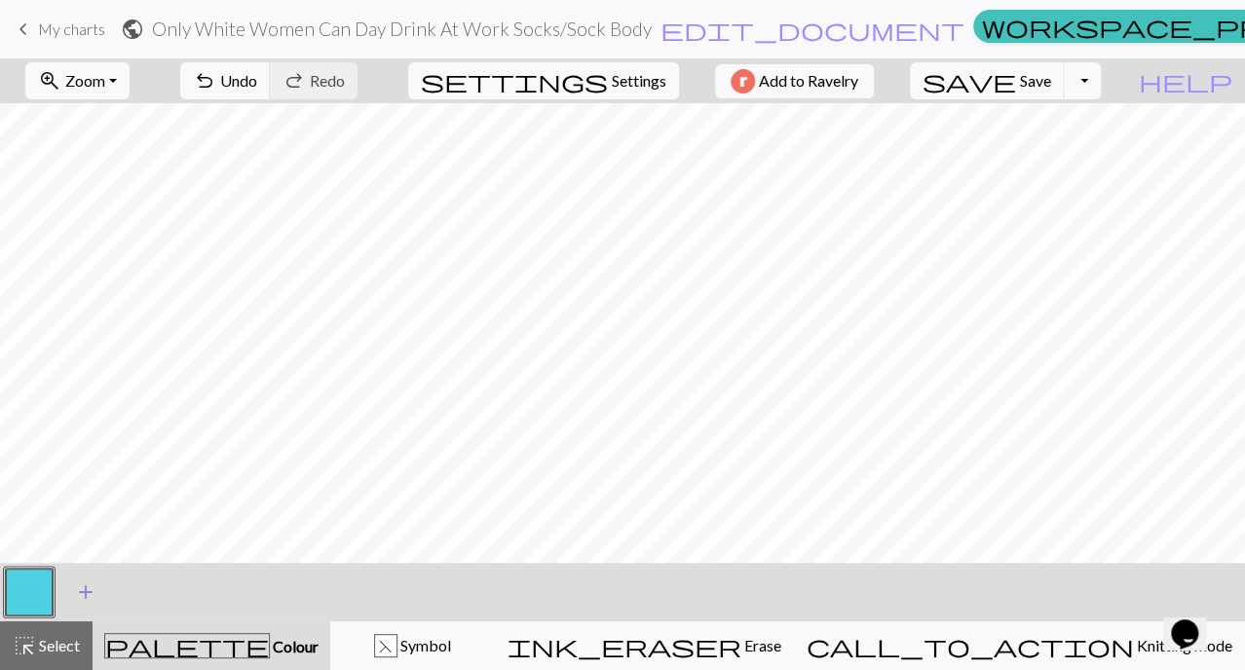
click at [82, 592] on span "add" at bounding box center [85, 592] width 23 height 27
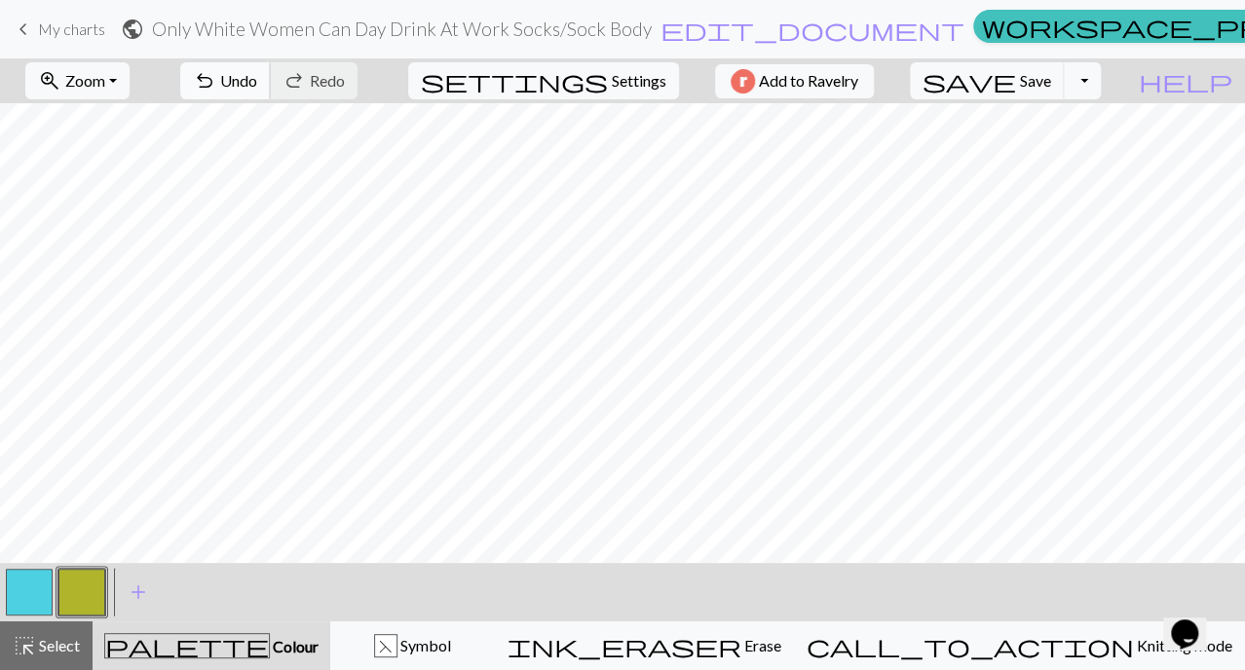
click at [271, 93] on button "undo Undo Undo" at bounding box center [225, 80] width 91 height 37
click at [257, 81] on span "Undo" at bounding box center [238, 80] width 37 height 19
click at [146, 594] on span "add" at bounding box center [138, 592] width 23 height 27
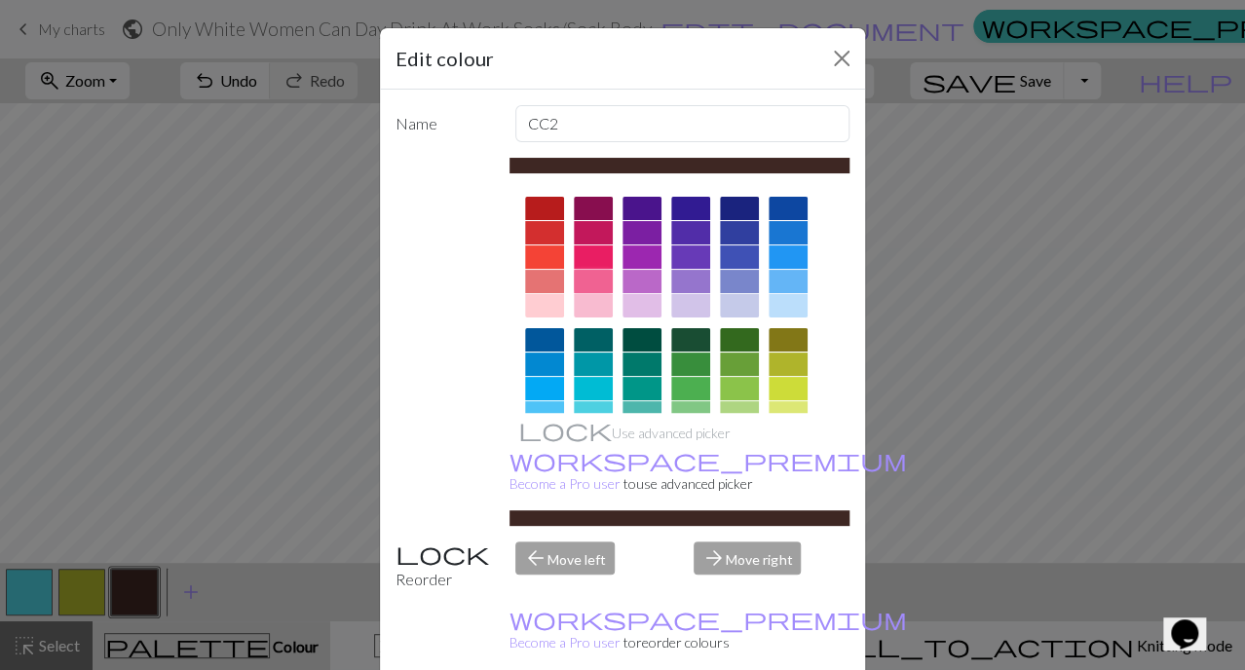
click at [576, 280] on div at bounding box center [593, 281] width 39 height 23
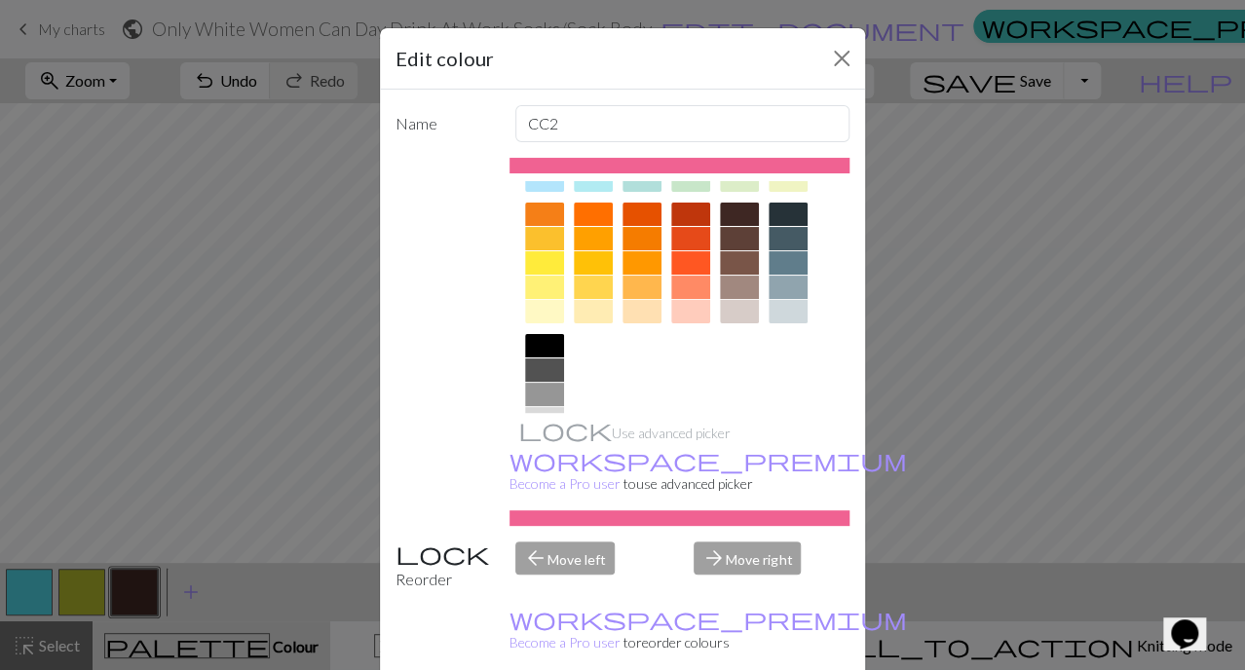
scroll to position [259, 0]
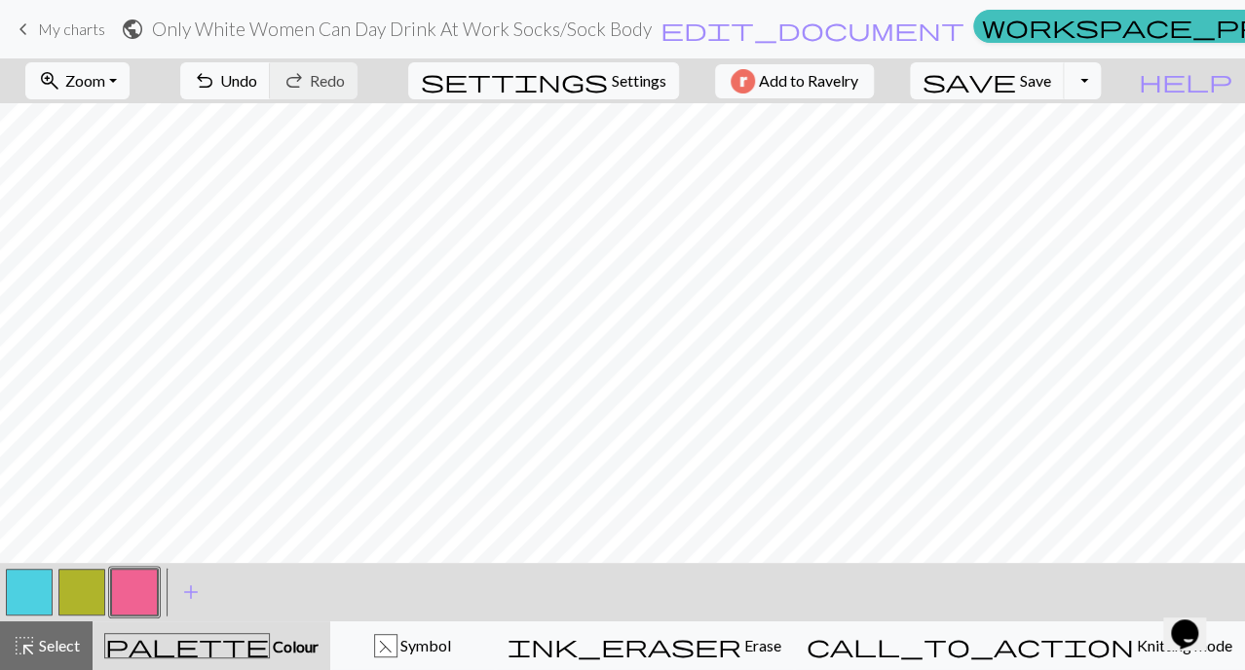
scroll to position [0, 0]
click at [216, 85] on span "undo" at bounding box center [204, 80] width 23 height 27
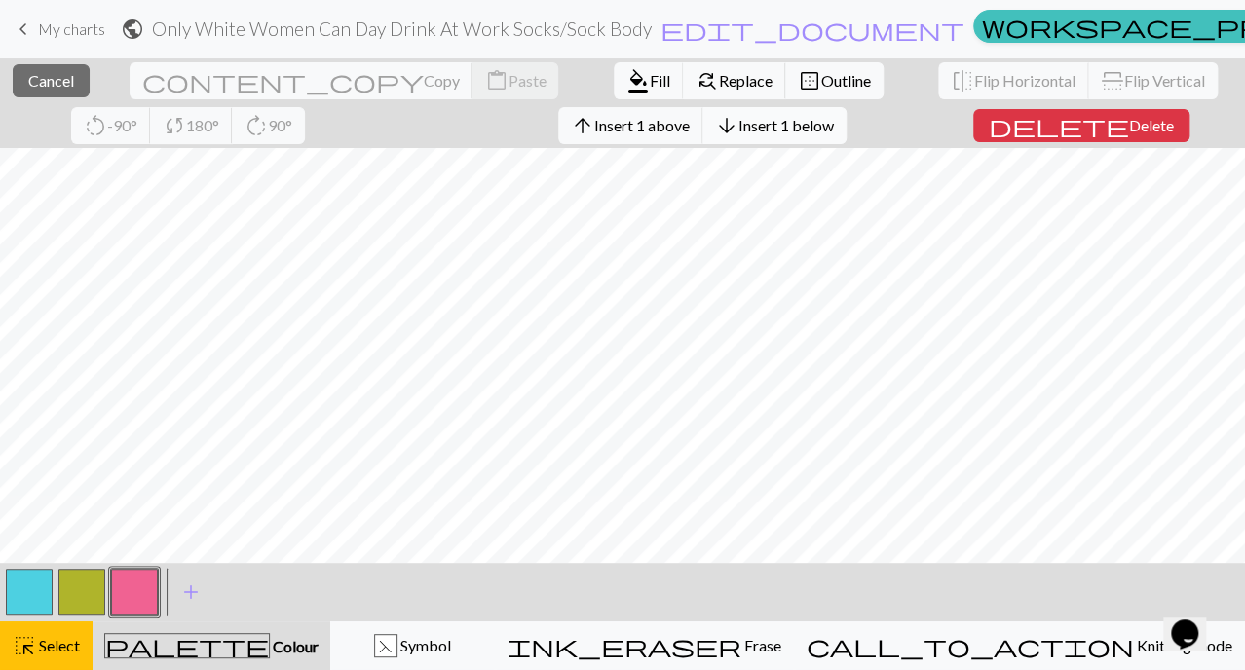
click at [703, 135] on button "arrow_downward Insert 1 below" at bounding box center [775, 125] width 144 height 37
click at [594, 124] on span "Insert 1 above" at bounding box center [641, 125] width 95 height 19
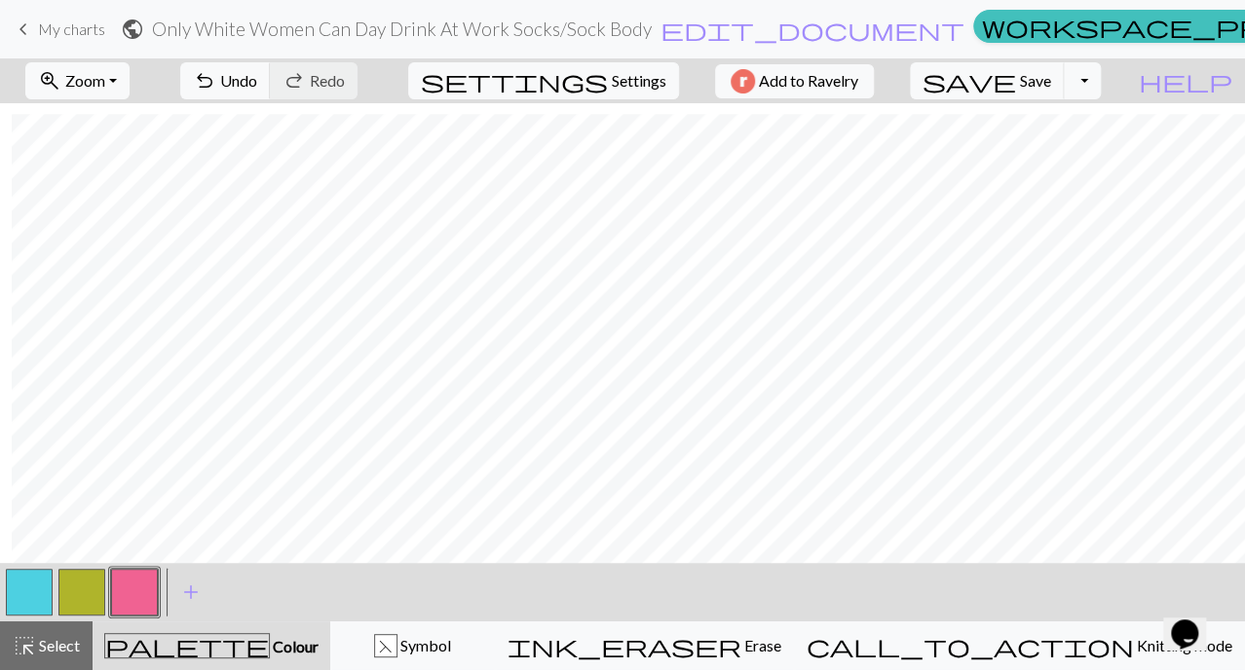
scroll to position [11, 12]
click at [92, 591] on button "button" at bounding box center [81, 592] width 47 height 47
click at [100, 591] on button "button" at bounding box center [81, 592] width 47 height 47
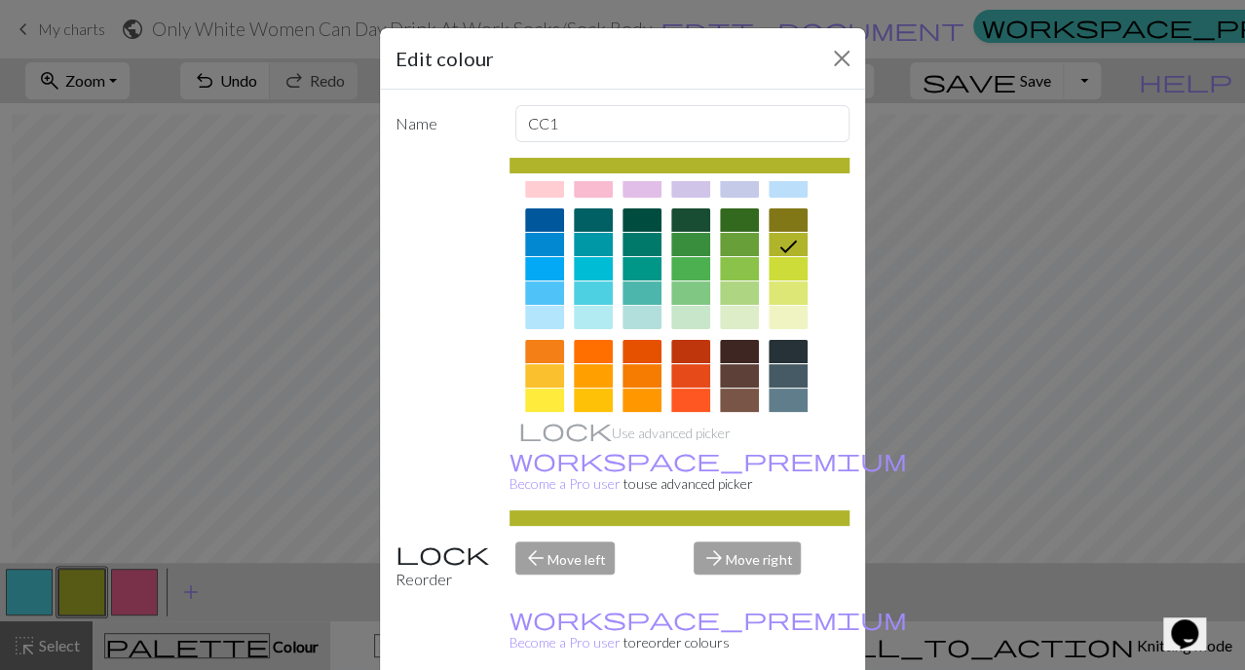
scroll to position [125, 0]
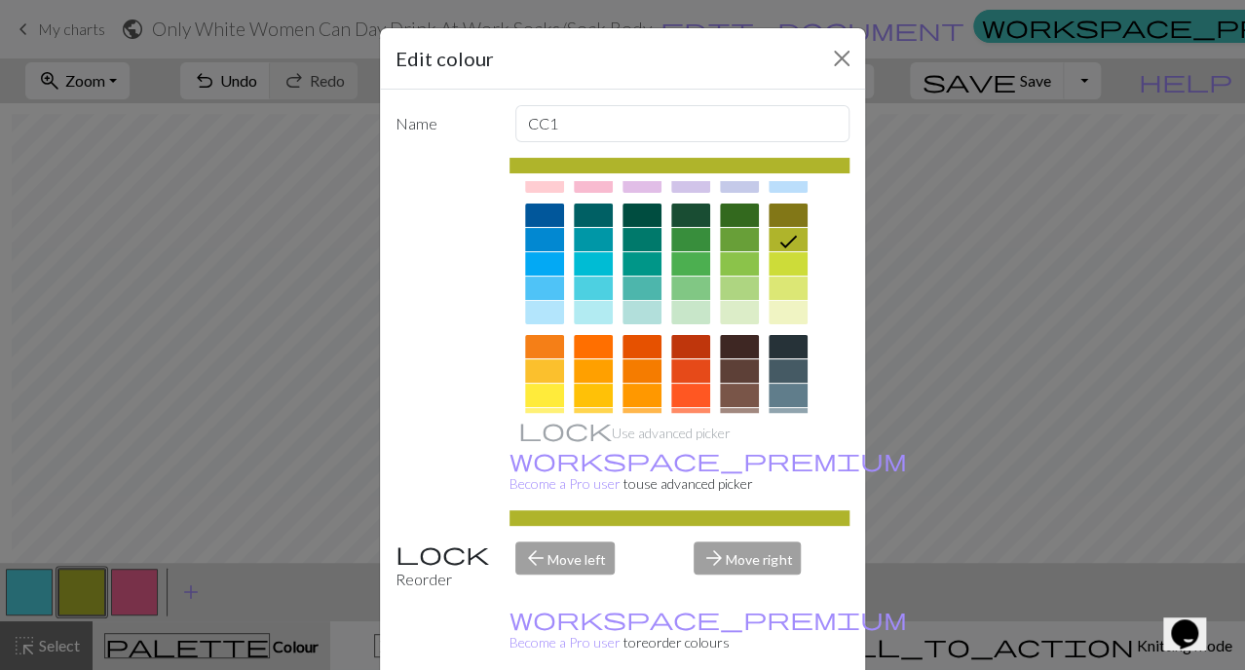
click at [777, 281] on div at bounding box center [788, 288] width 39 height 23
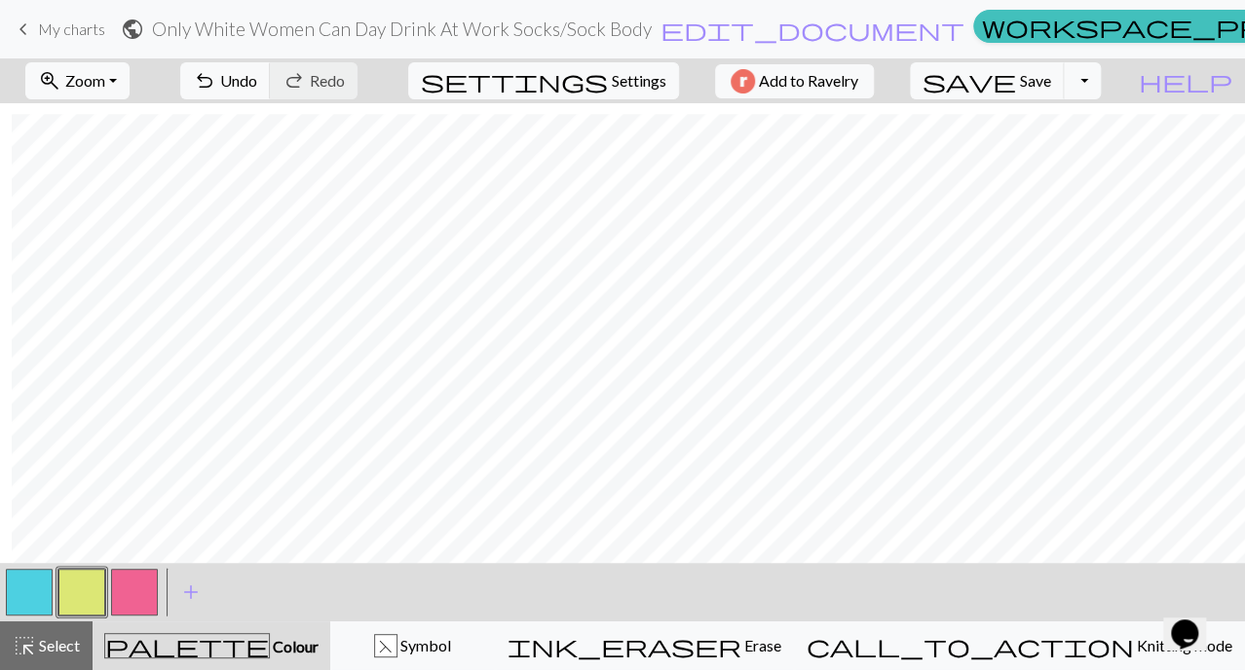
click at [87, 588] on button "button" at bounding box center [81, 592] width 47 height 47
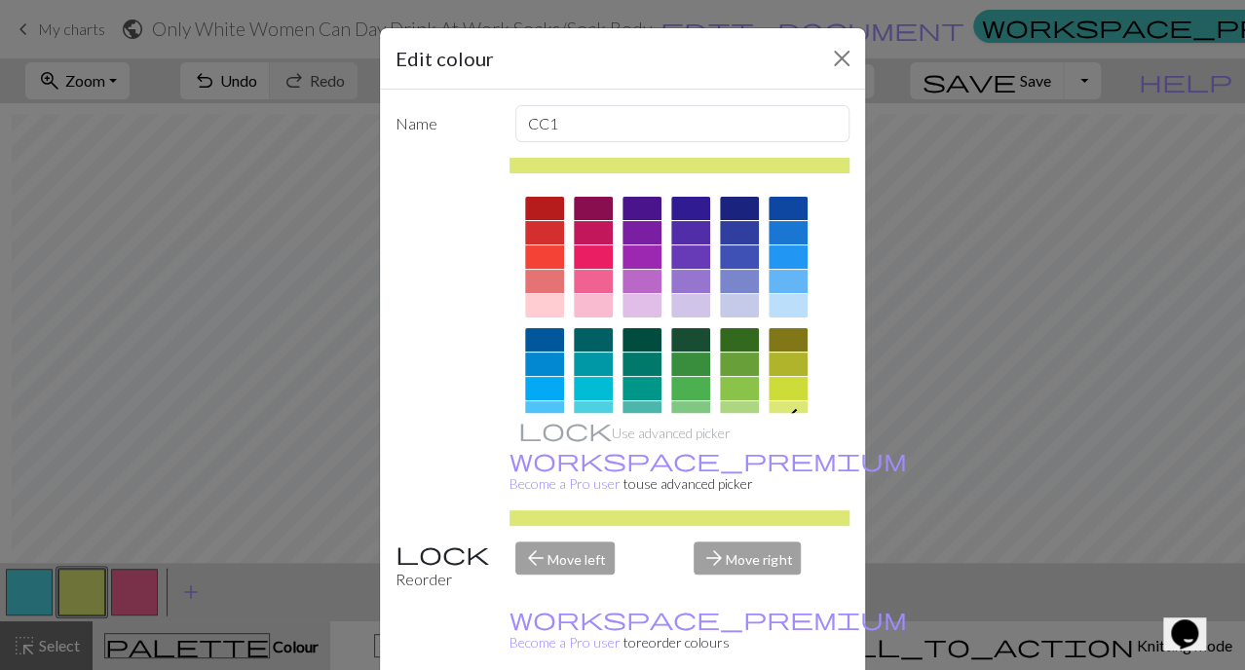
click at [769, 381] on div at bounding box center [788, 388] width 39 height 23
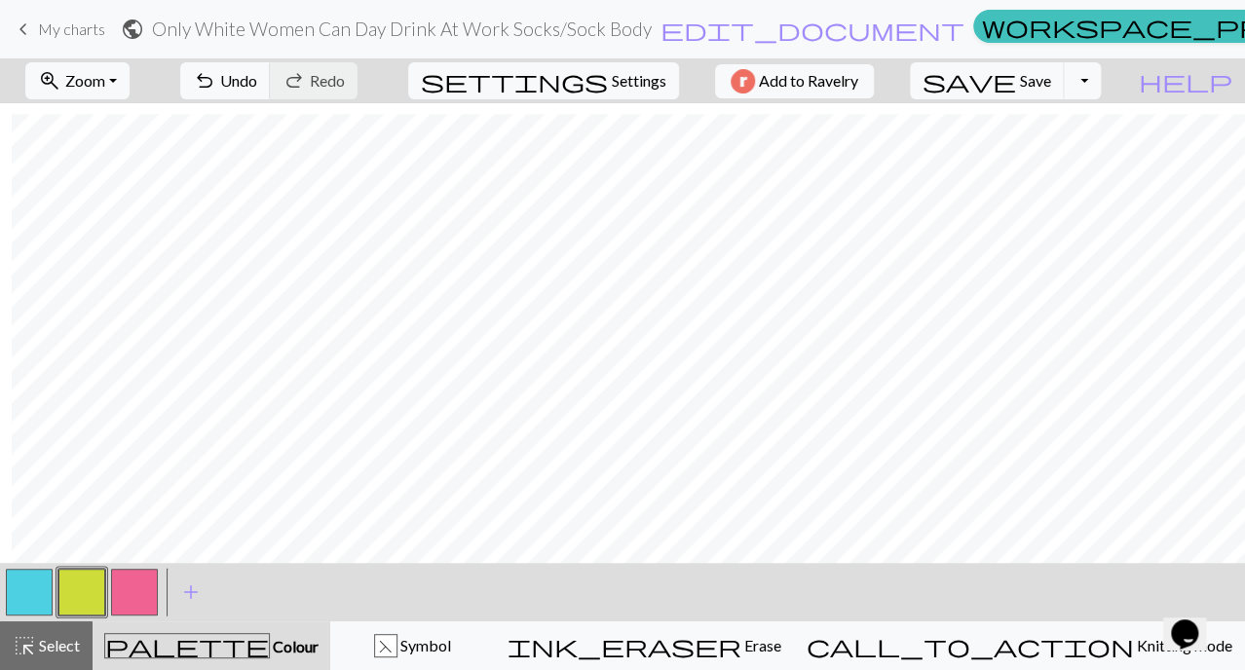
click at [149, 599] on button "button" at bounding box center [134, 592] width 47 height 47
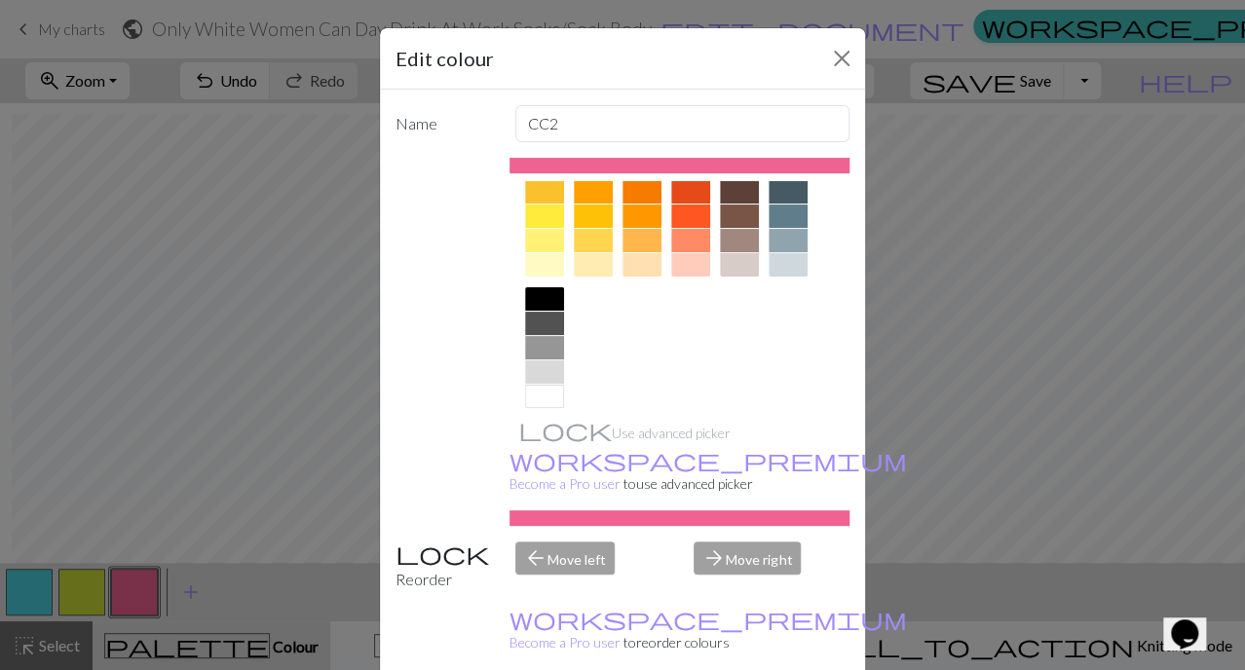
scroll to position [0, 0]
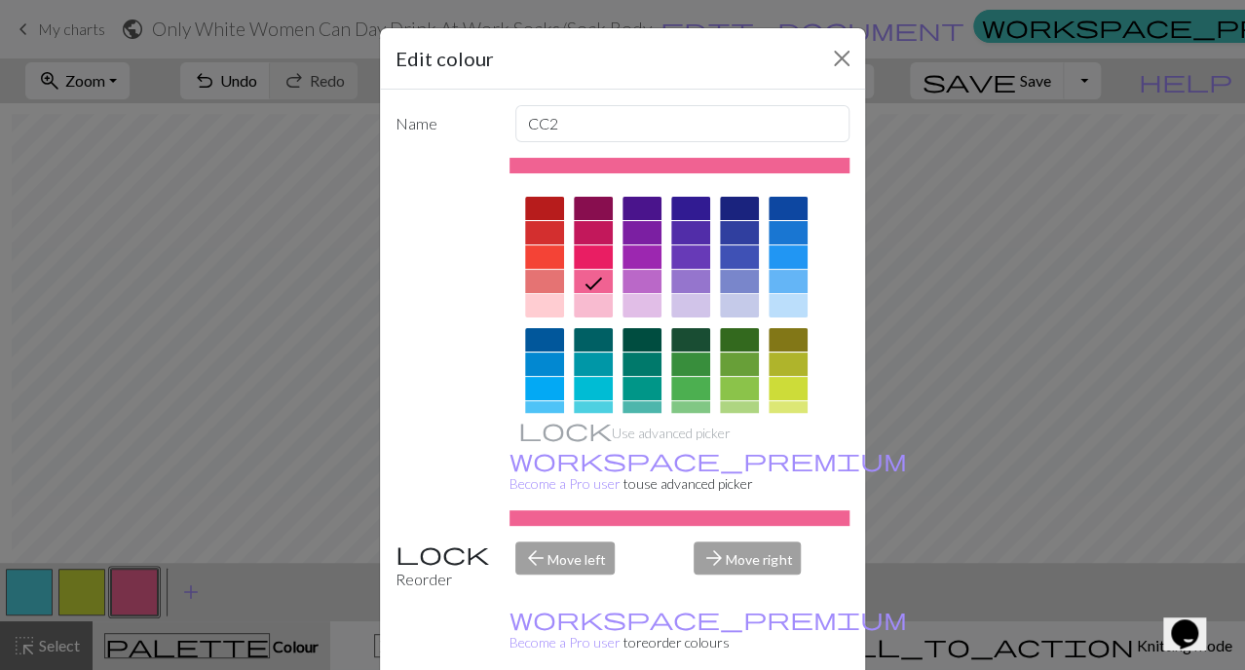
click at [591, 315] on div at bounding box center [593, 305] width 39 height 23
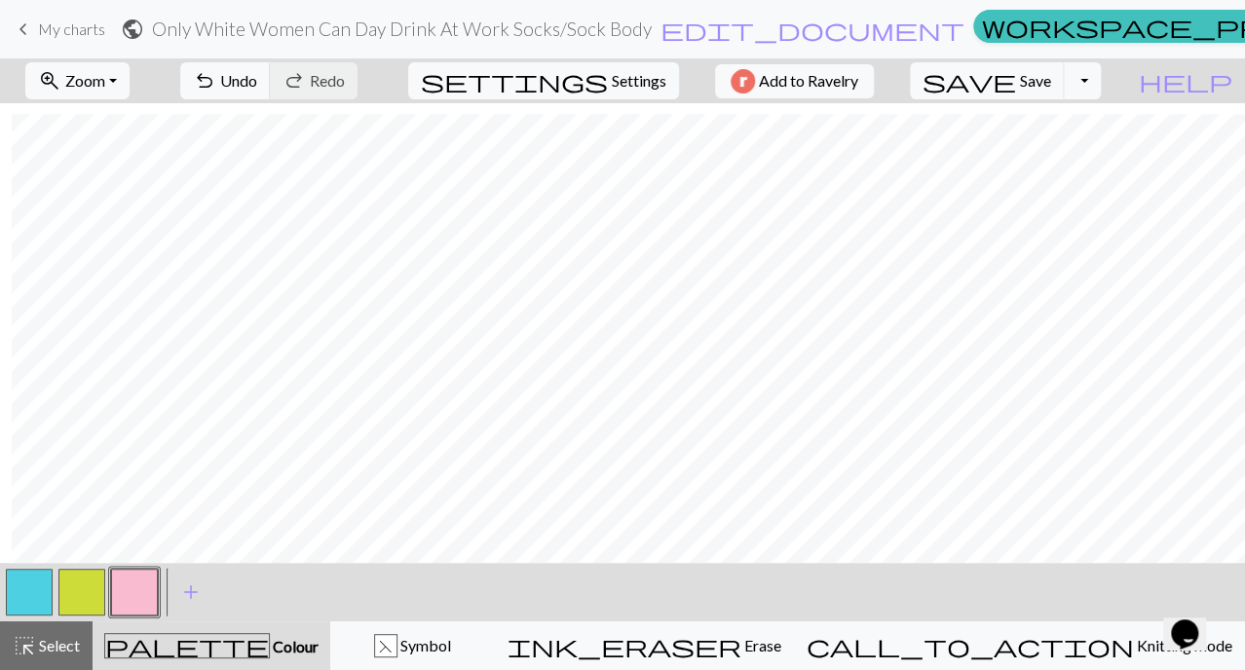
click at [140, 579] on button "button" at bounding box center [134, 592] width 47 height 47
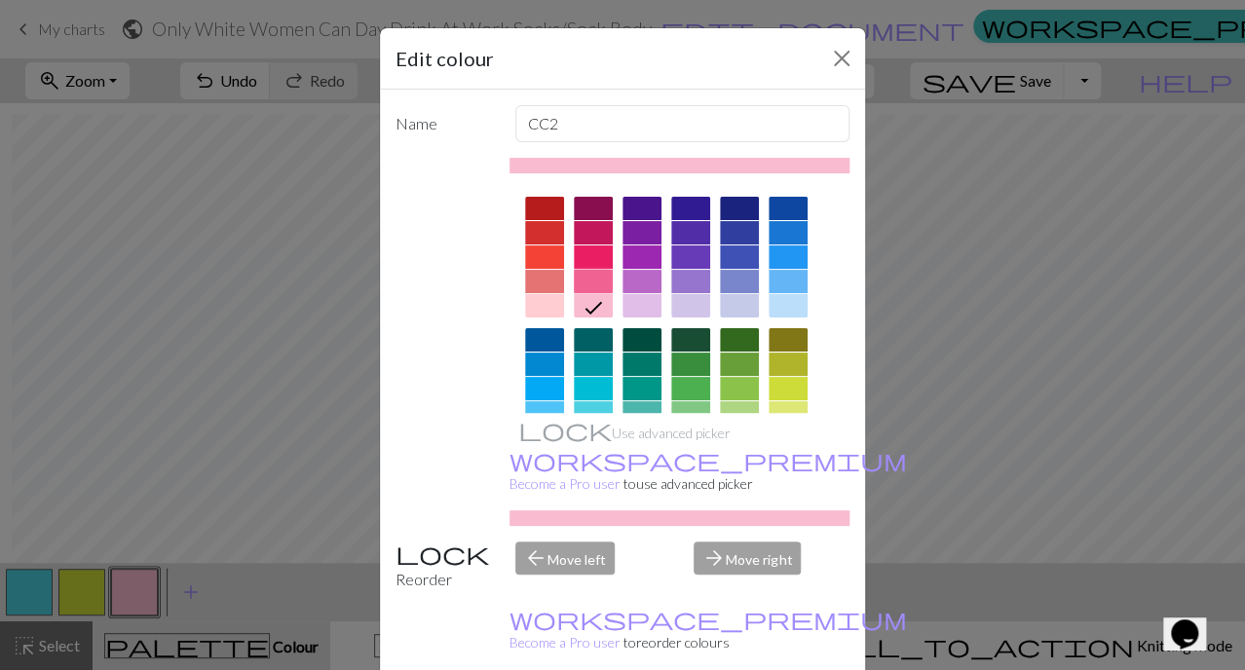
click at [581, 277] on div at bounding box center [593, 281] width 39 height 23
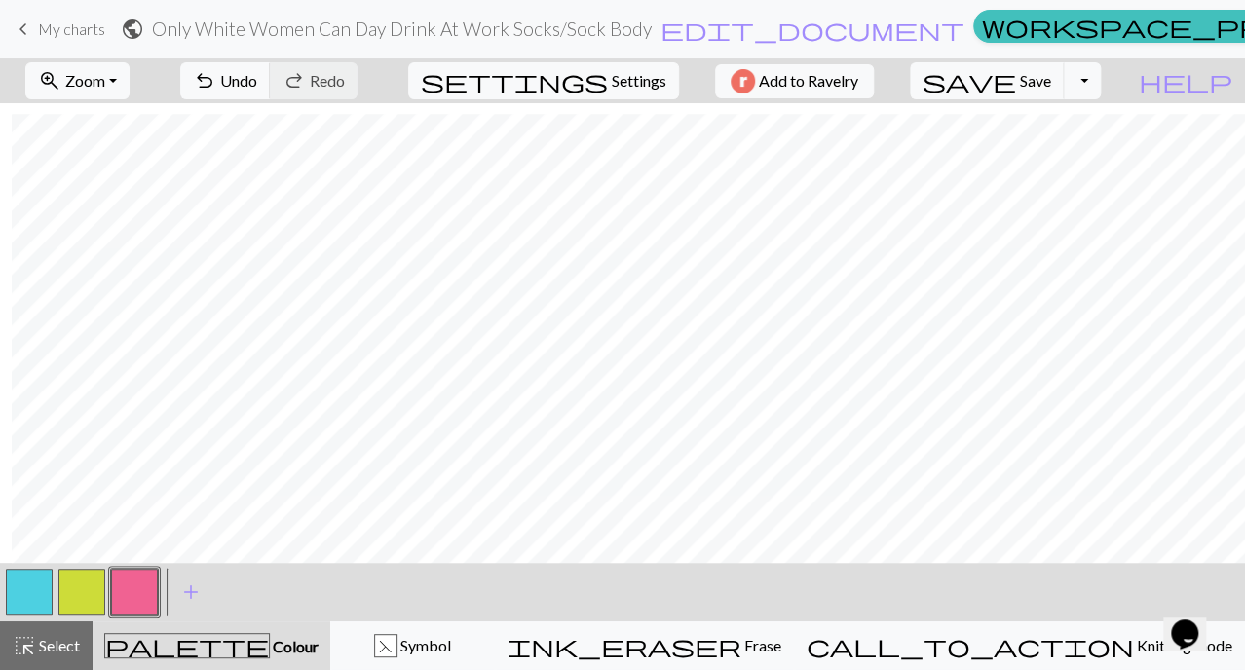
click at [539, 34] on h2 "Only White Women Can Day Drink At Work Socks / Sock Body" at bounding box center [402, 29] width 500 height 22
select select "6839e31bd328f1eebc68bef3"
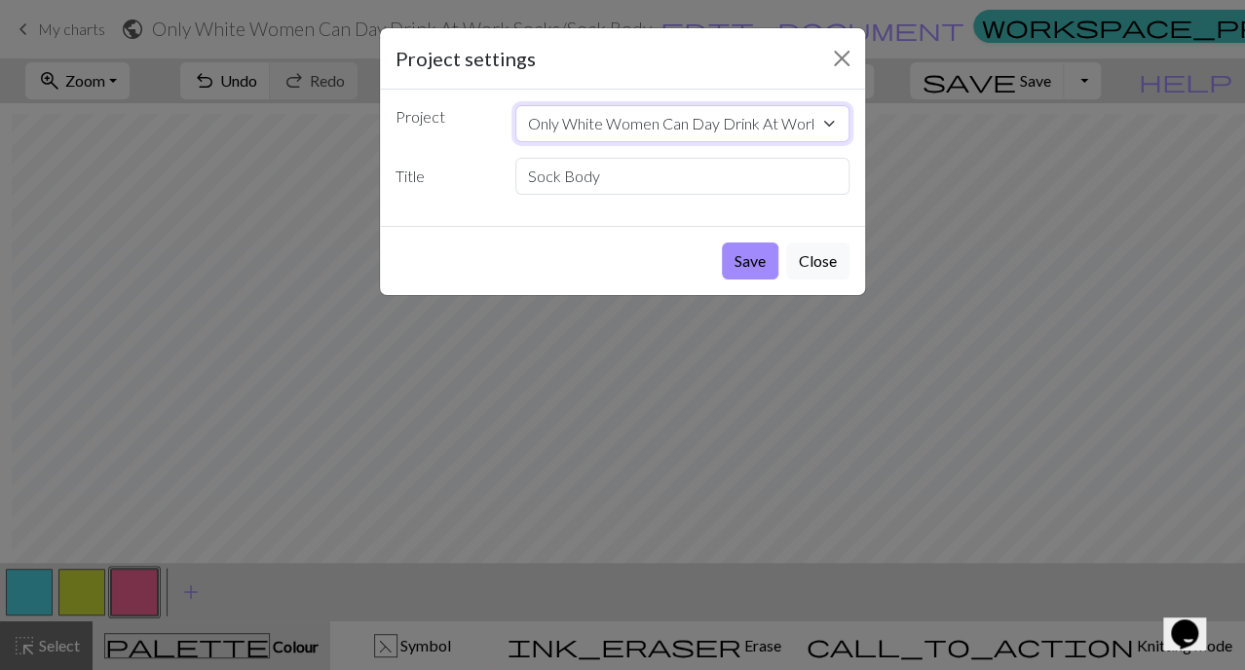
click at [582, 132] on select "OWWCDDAW sole 2 [GEOGRAPHIC_DATA] Toque Only White Women Can Day Drink At Work …" at bounding box center [682, 123] width 335 height 37
click at [563, 118] on select "OWWCDDAW sole 2 [GEOGRAPHIC_DATA] Toque Only White Women Can Day Drink At Work …" at bounding box center [682, 123] width 335 height 37
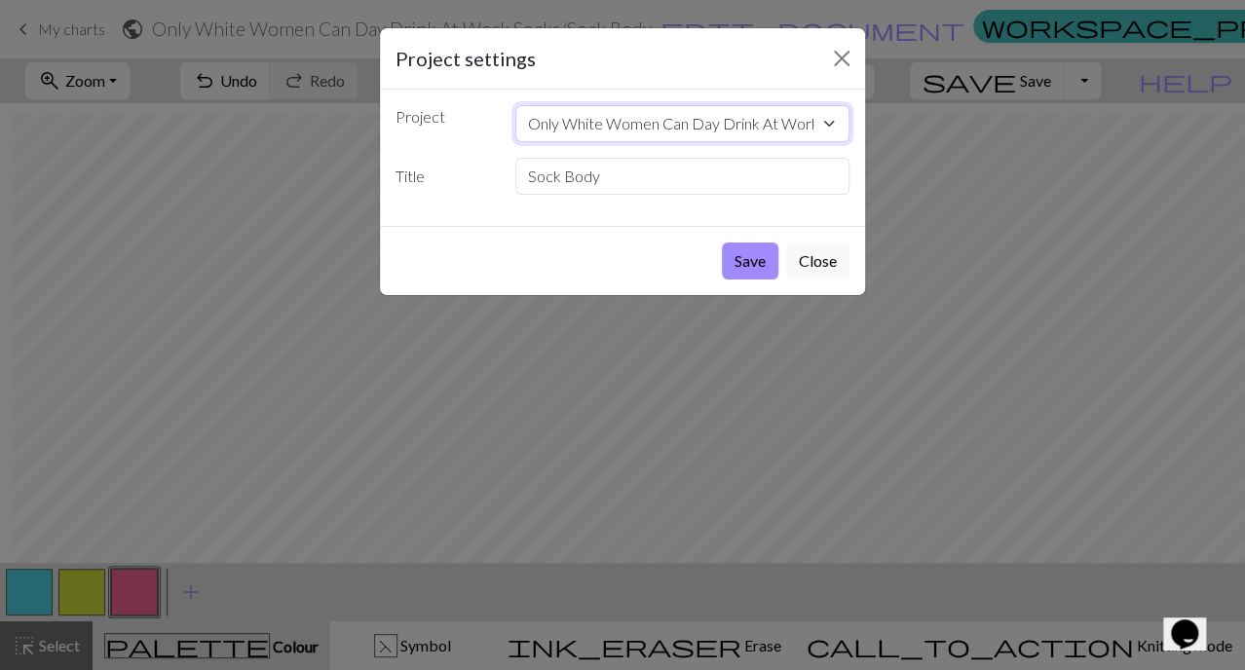
click at [563, 118] on select "OWWCDDAW sole 2 [GEOGRAPHIC_DATA] Toque Only White Women Can Day Drink At Work …" at bounding box center [682, 123] width 335 height 37
click at [810, 256] on button "Close" at bounding box center [817, 261] width 63 height 37
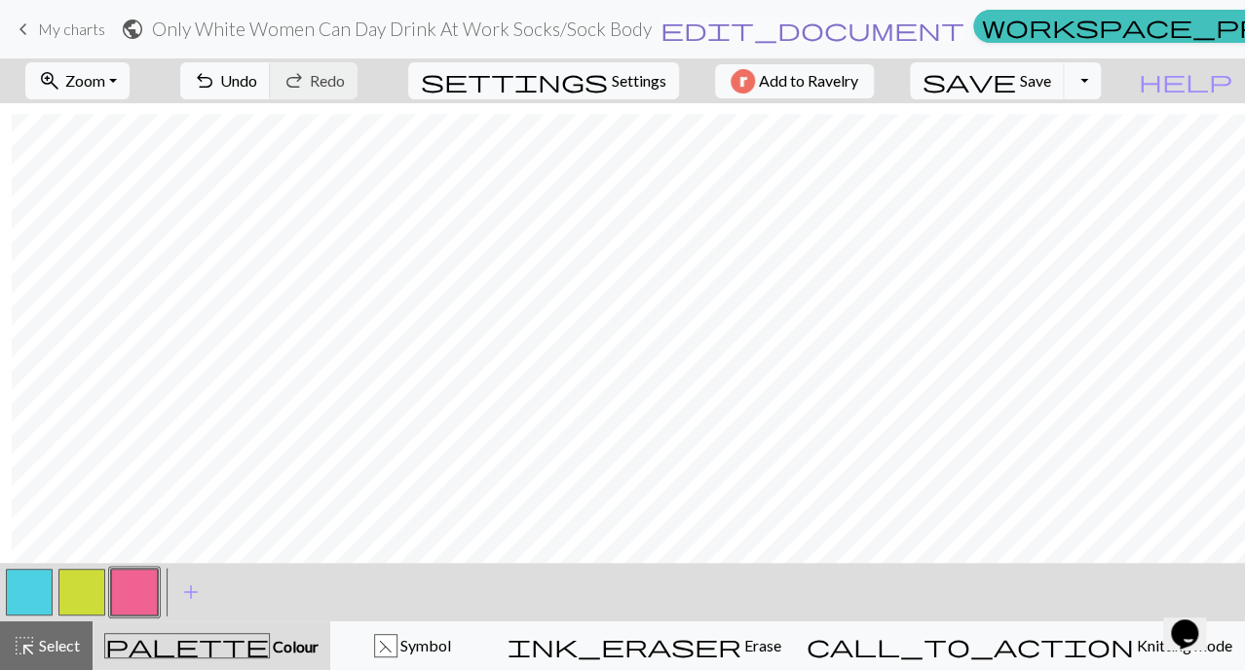
click at [741, 32] on span "edit_document" at bounding box center [813, 29] width 304 height 27
select select "6839e31bd328f1eebc68bef3"
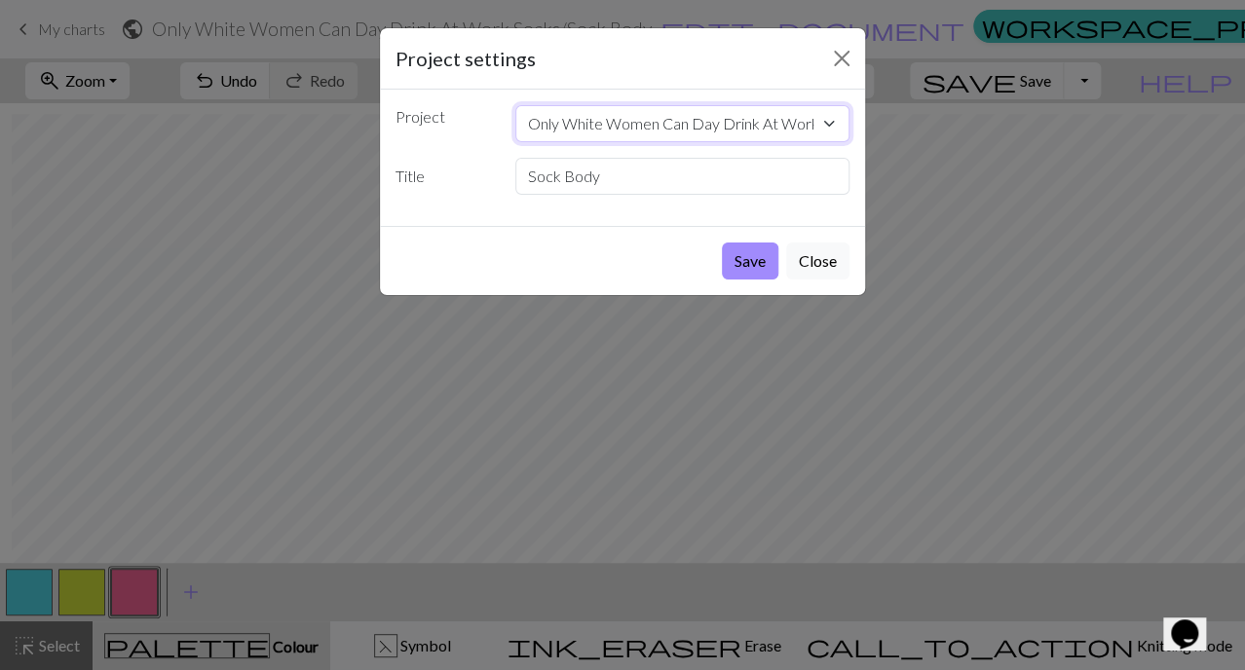
click at [668, 120] on select "OWWCDDAW sole 2 [GEOGRAPHIC_DATA] Toque Only White Women Can Day Drink At Work …" at bounding box center [682, 123] width 335 height 37
click at [803, 264] on button "Close" at bounding box center [817, 261] width 63 height 37
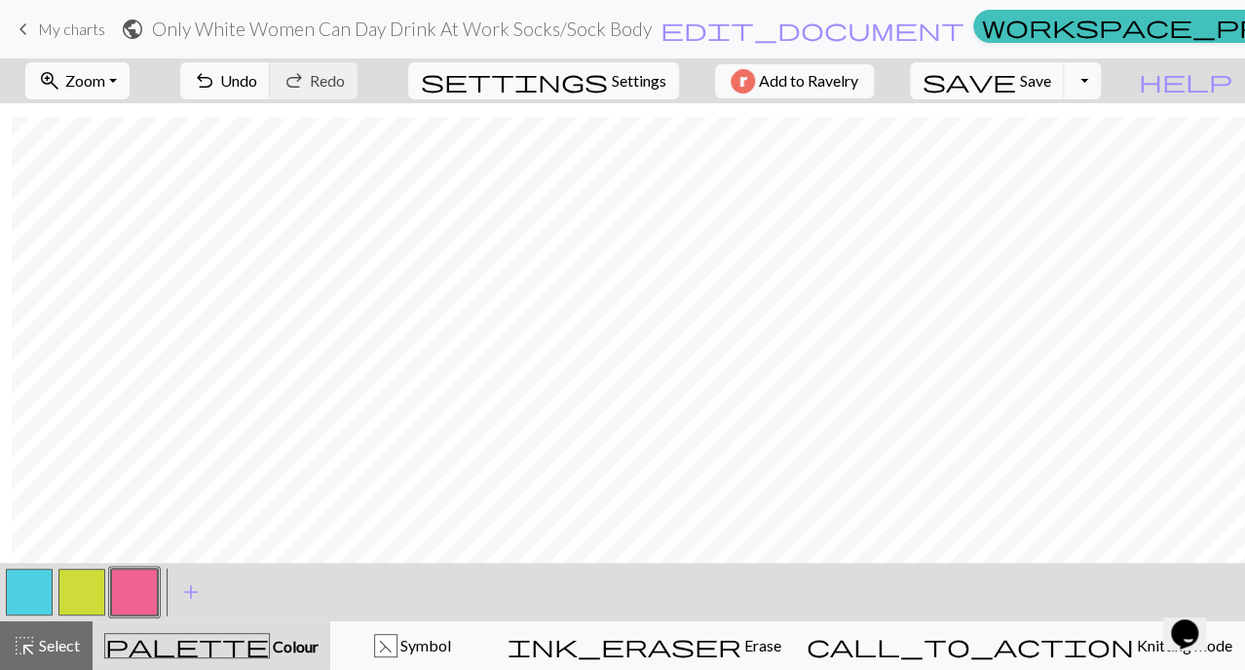
scroll to position [14, 12]
click at [1056, 88] on button "save Save Save" at bounding box center [987, 80] width 155 height 37
click at [1101, 89] on button "Toggle Dropdown" at bounding box center [1082, 80] width 37 height 37
click at [1091, 155] on button "save_alt Download" at bounding box center [941, 154] width 322 height 31
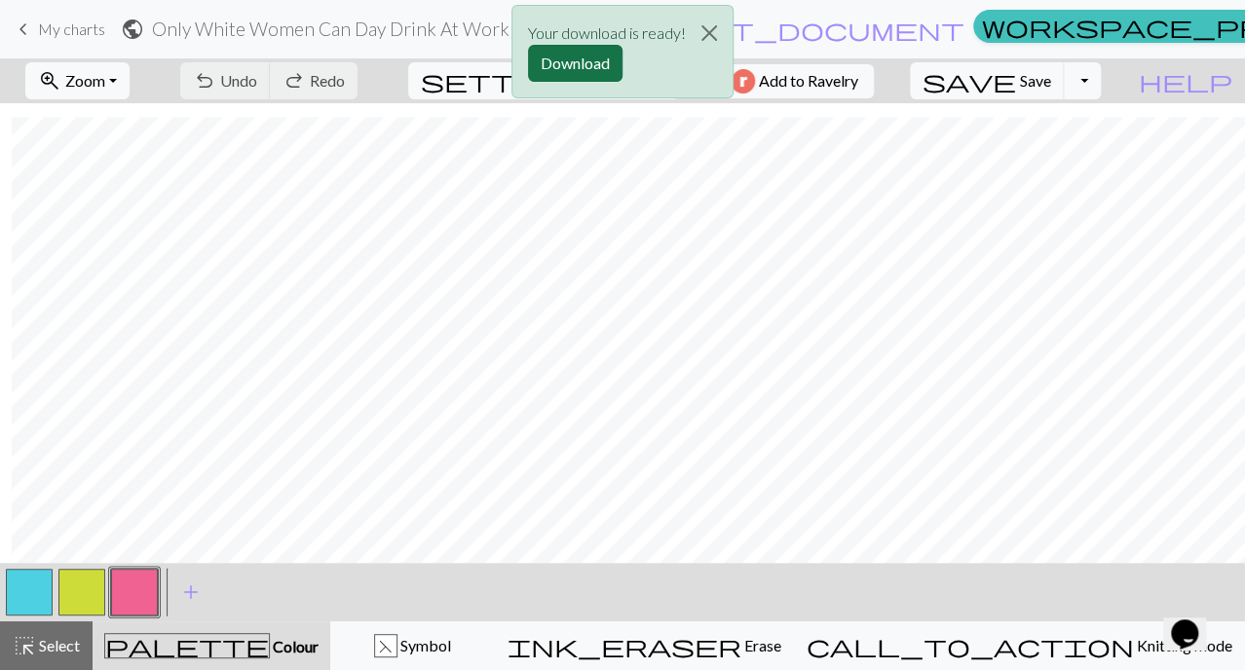
click at [575, 54] on button "Download" at bounding box center [575, 63] width 95 height 37
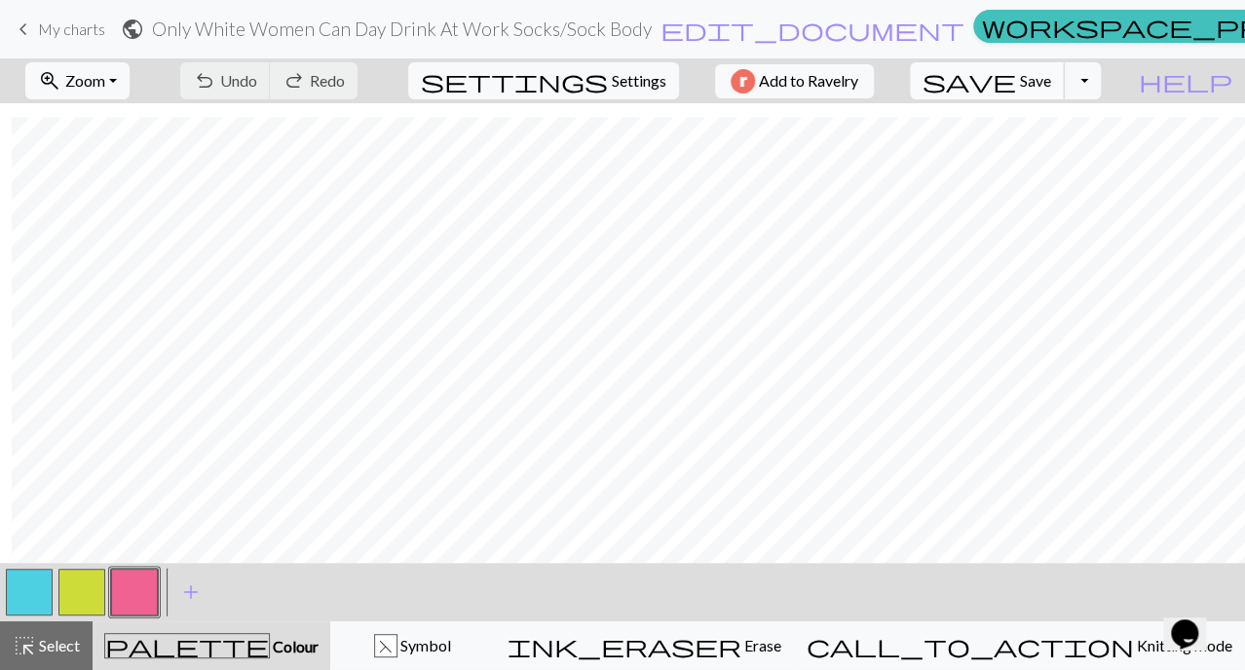
click at [1051, 79] on span "Save" at bounding box center [1035, 80] width 31 height 19
